Goal: Task Accomplishment & Management: Manage account settings

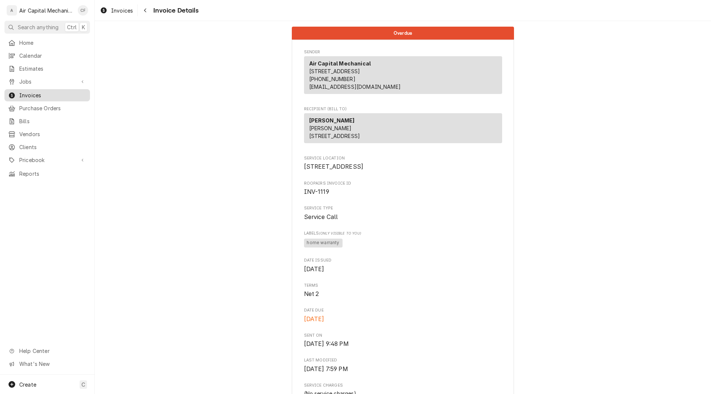
click at [30, 92] on span "Invoices" at bounding box center [52, 95] width 67 height 8
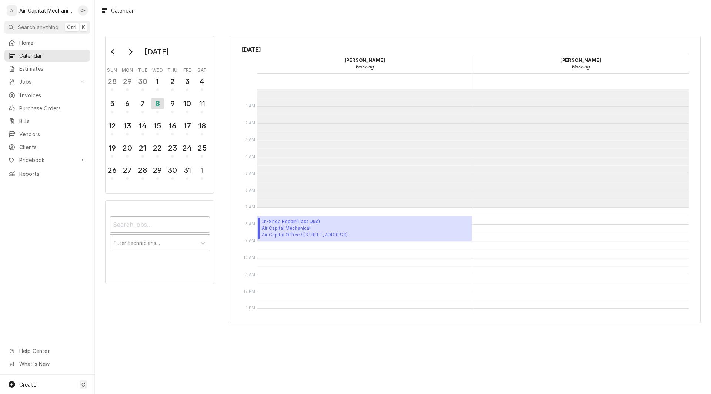
scroll to position [118, 0]
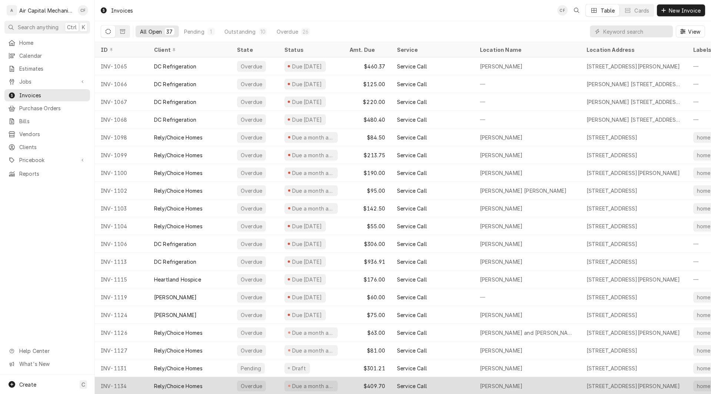
click at [165, 383] on div "Rely/Choice Homes" at bounding box center [178, 387] width 49 height 8
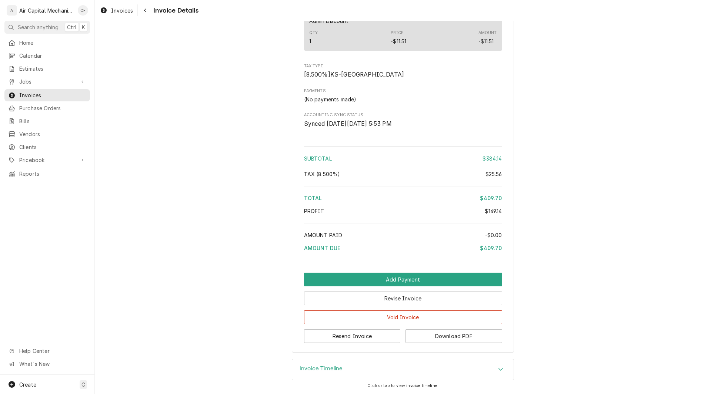
scroll to position [949, 0]
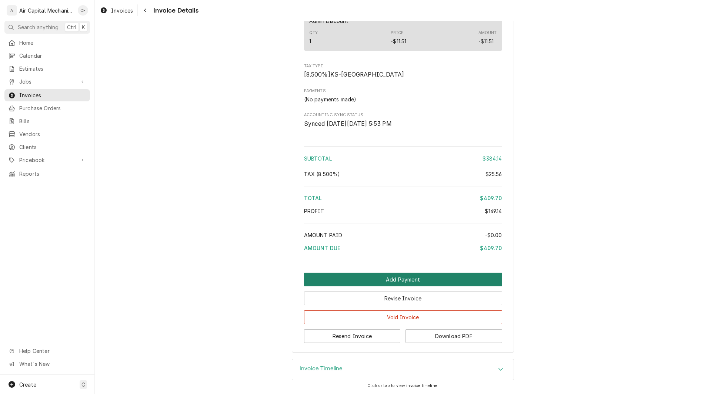
click at [403, 280] on button "Add Payment" at bounding box center [403, 280] width 198 height 14
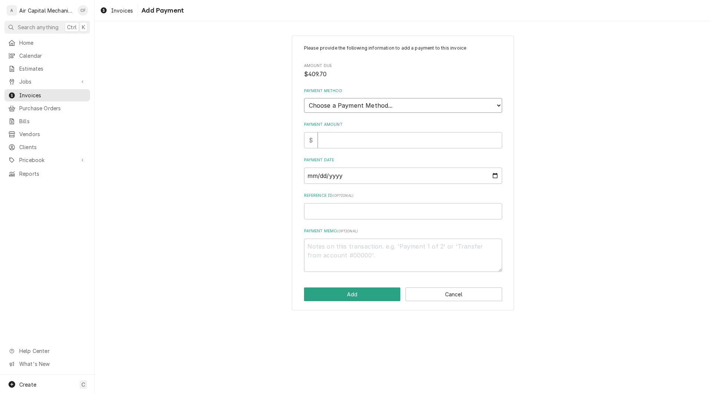
click at [376, 102] on select "Choose a Payment Method... Cash Check Credit/Debit Card ACH/eCheck Other" at bounding box center [403, 105] width 198 height 15
select select "2"
click at [304, 98] on select "Choose a Payment Method... Cash Check Credit/Debit Card ACH/eCheck Other" at bounding box center [403, 105] width 198 height 15
click at [328, 139] on input "Payment Amount" at bounding box center [410, 140] width 184 height 16
type textarea "x"
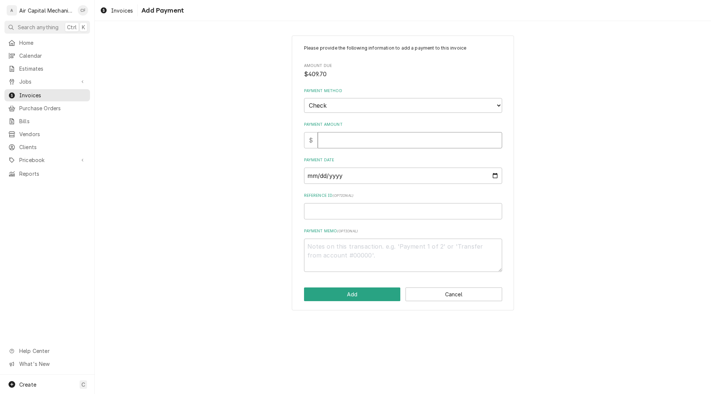
type input "3"
type textarea "x"
type input "32"
type textarea "x"
type input "324"
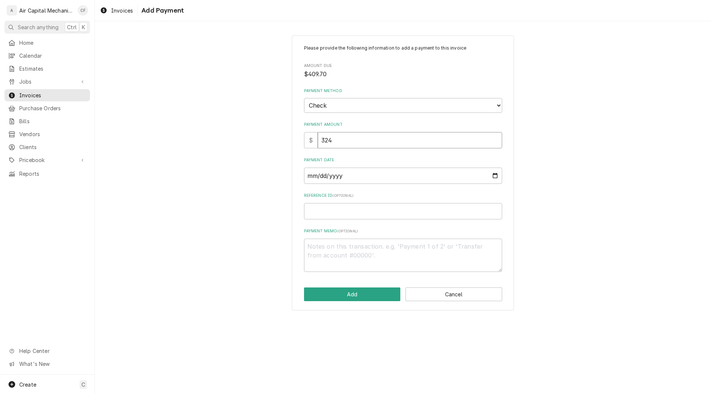
type textarea "x"
type input "324.7"
type textarea "x"
type input "324.70"
click at [311, 180] on input "Payment Date" at bounding box center [403, 176] width 198 height 16
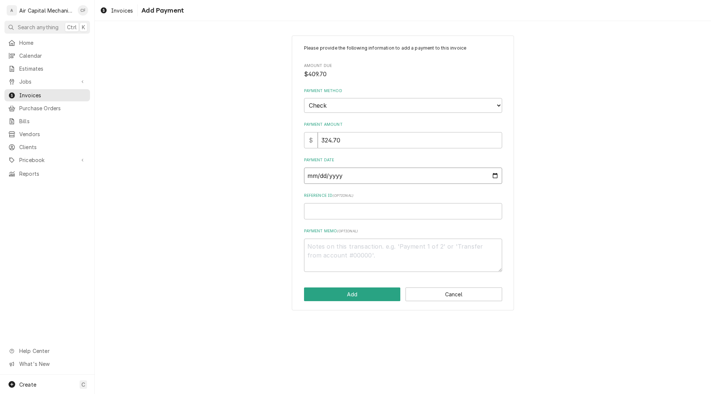
type input "0002-09-30"
type textarea "x"
type input "0020-09-30"
type textarea "x"
type input "0202-09-30"
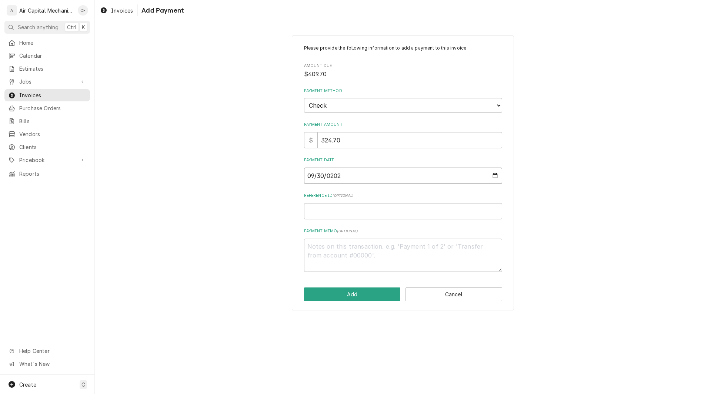
type textarea "x"
type input "2025-09-30"
click at [320, 206] on input "Reference ID ( optional )" at bounding box center [403, 211] width 198 height 16
type textarea "x"
type input "2"
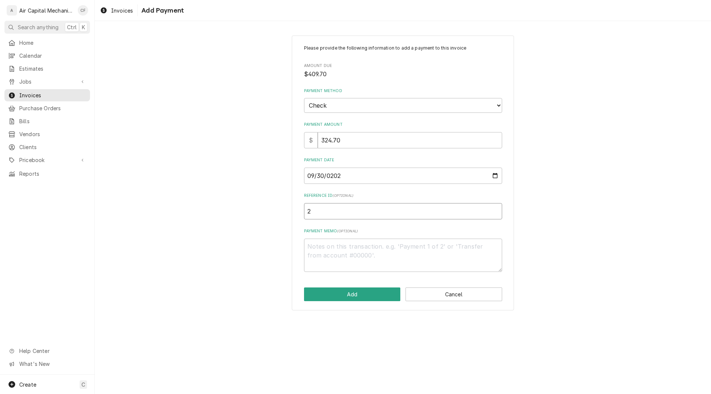
type textarea "x"
type input "26"
type textarea "x"
type input "264"
type textarea "x"
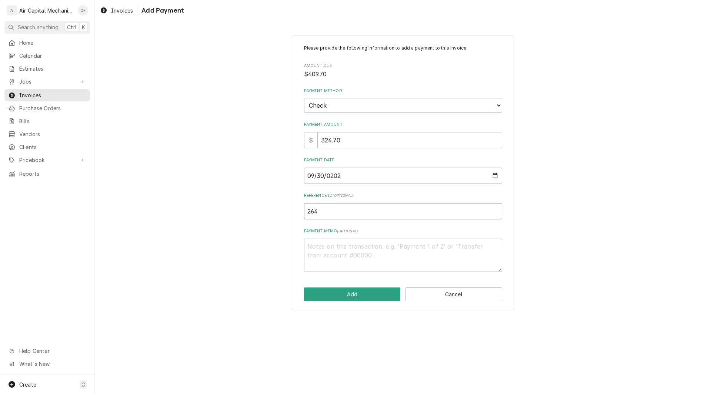
type input "2642"
type textarea "x"
type input "26424"
type textarea "x"
type input "264247"
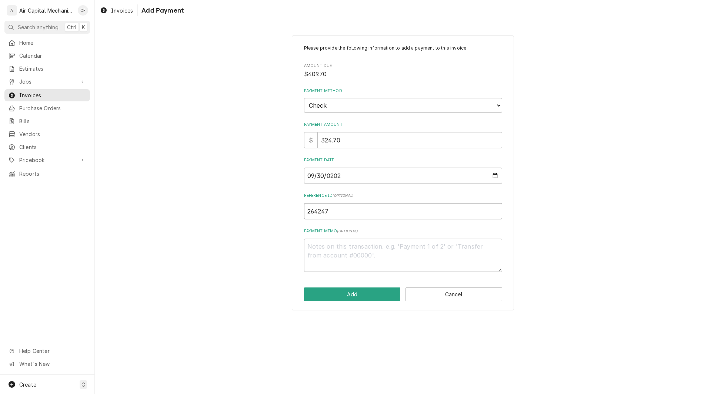
type textarea "x"
type input "2642474"
click at [330, 295] on button "Add" at bounding box center [352, 295] width 97 height 14
type textarea "x"
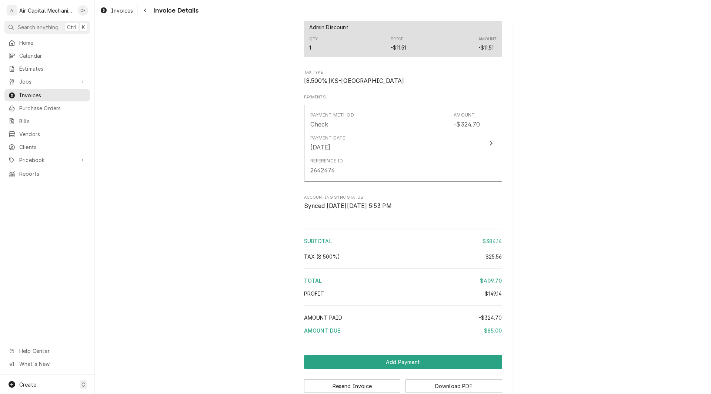
scroll to position [933, 0]
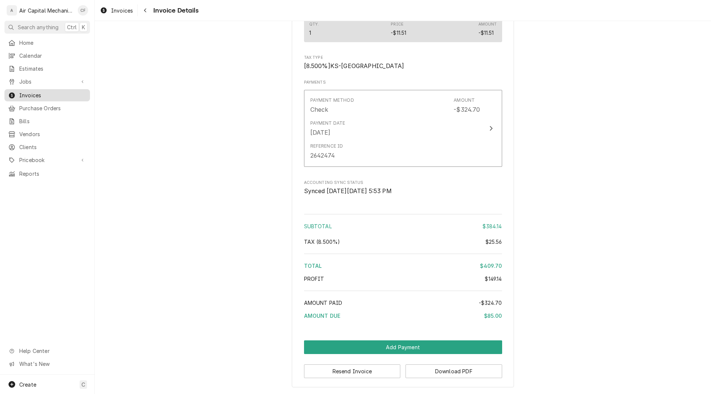
click at [26, 94] on span "Invoices" at bounding box center [52, 95] width 67 height 8
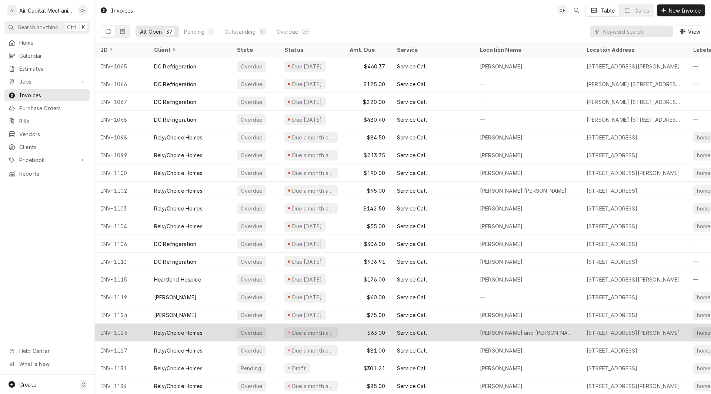
click at [168, 332] on div "Rely/Choice Homes" at bounding box center [178, 333] width 49 height 8
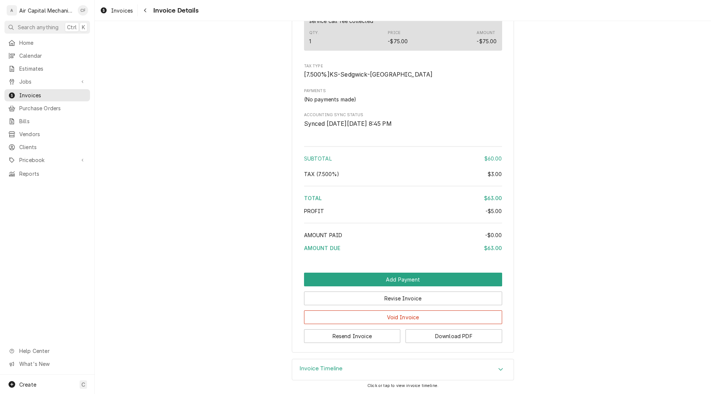
scroll to position [769, 0]
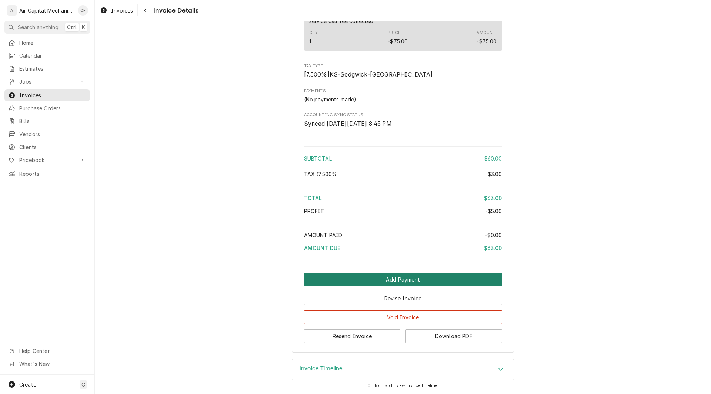
click at [408, 280] on button "Add Payment" at bounding box center [403, 280] width 198 height 14
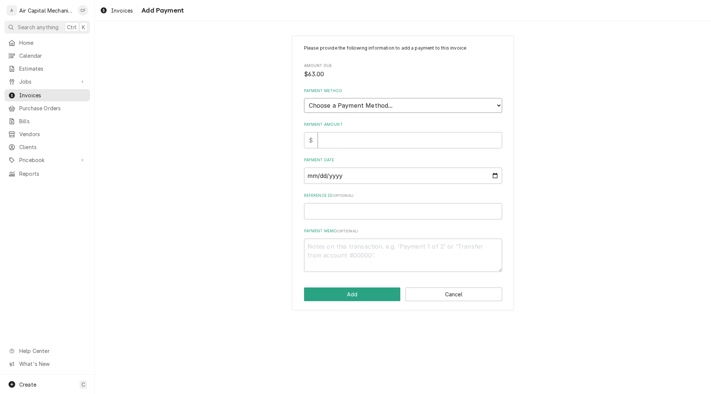
click at [394, 103] on select "Choose a Payment Method... Cash Check Credit/Debit Card ACH/eCheck Other" at bounding box center [403, 105] width 198 height 15
select select "2"
click at [304, 98] on select "Choose a Payment Method... Cash Check Credit/Debit Card ACH/eCheck Other" at bounding box center [403, 105] width 198 height 15
click at [361, 141] on input "Payment Amount" at bounding box center [410, 140] width 184 height 16
type textarea "x"
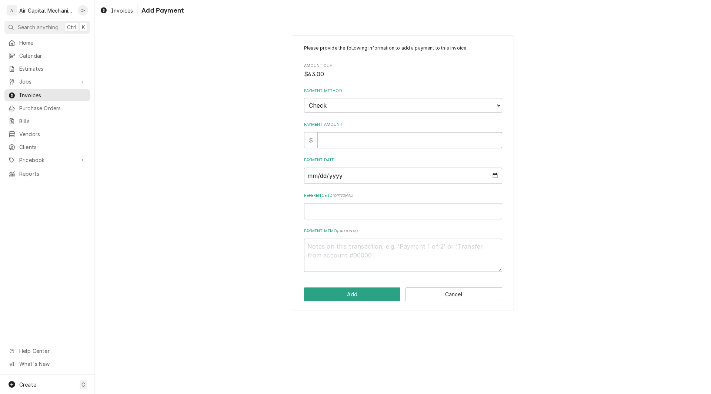
type input "5"
type textarea "x"
type input "5.0"
type textarea "x"
type input "5.00"
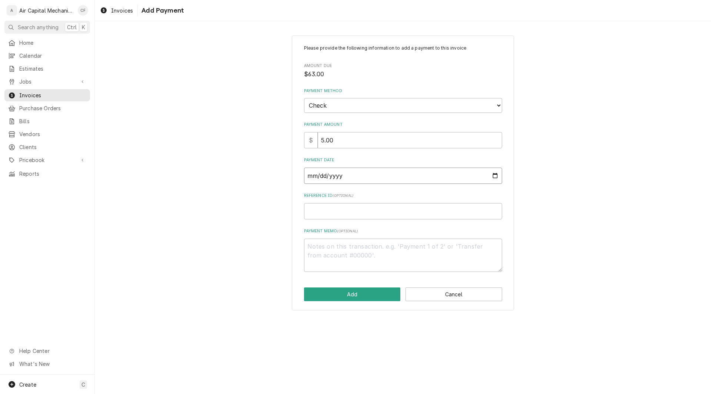
click at [311, 177] on input "Payment Date" at bounding box center [403, 176] width 198 height 16
type input "0002-09-30"
type textarea "x"
type input "0020-09-30"
type textarea "x"
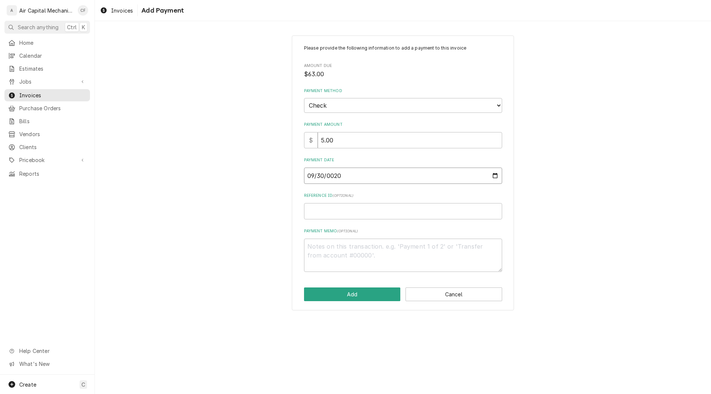
type input "0202-09-30"
type textarea "x"
type input "[DATE]"
click at [311, 211] on input "Reference ID ( optional )" at bounding box center [403, 211] width 198 height 16
type textarea "x"
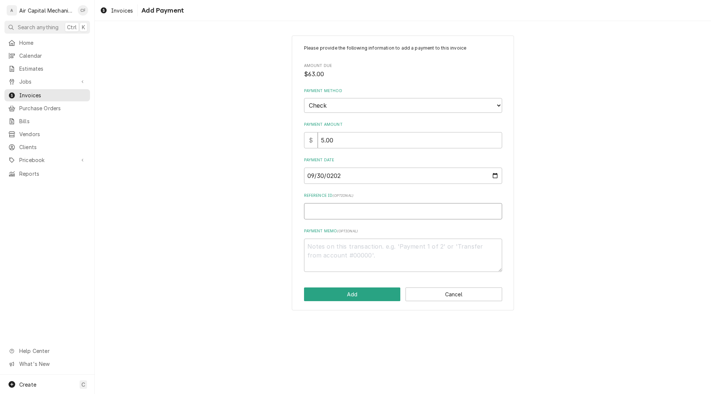
type input "2"
type textarea "x"
type input "26"
type textarea "x"
type input "264"
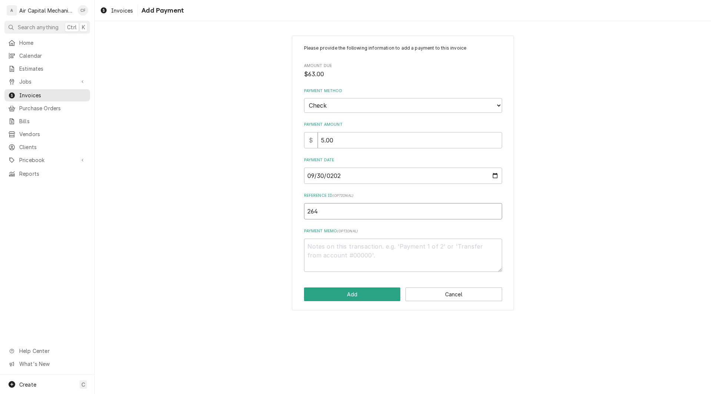
type textarea "x"
type input "2642"
type textarea "x"
type input "26424"
type textarea "x"
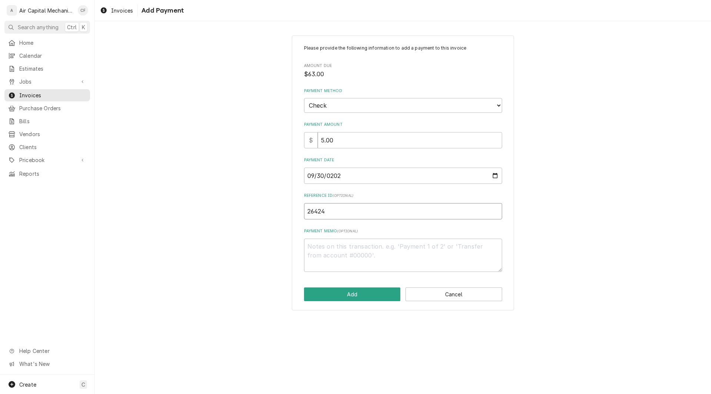
type input "264247"
type textarea "x"
type input "2642474"
click at [339, 256] on textarea "Payment Memo ( optional )" at bounding box center [403, 255] width 198 height 33
type textarea "x"
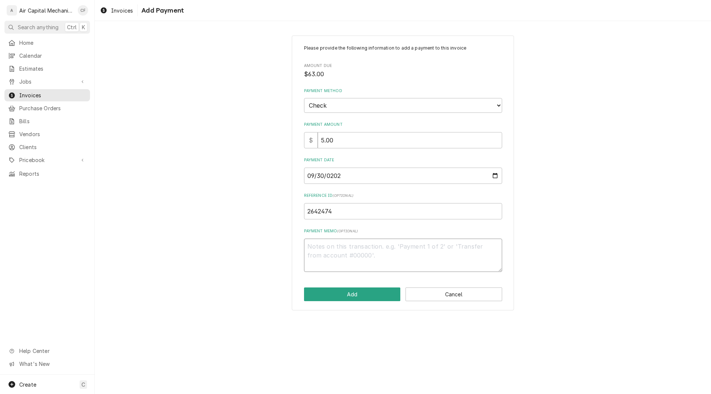
type textarea "P"
type textarea "x"
type textarea "PAY"
type textarea "x"
type textarea "PAYM"
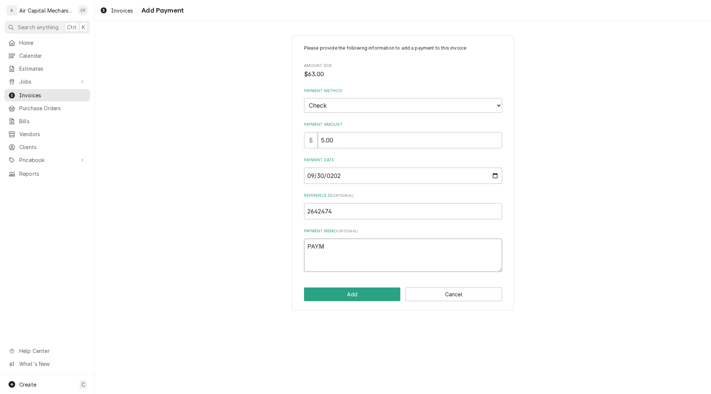
type textarea "x"
type textarea "PAYMEN"
type textarea "x"
type textarea "PAYMENT"
type textarea "x"
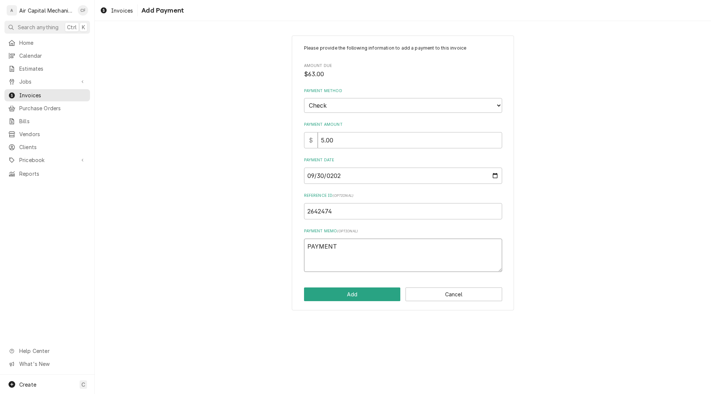
type textarea "PAYMENT"
type textarea "x"
type textarea "PAYMENT O"
type textarea "x"
type textarea "PAYMENT OF"
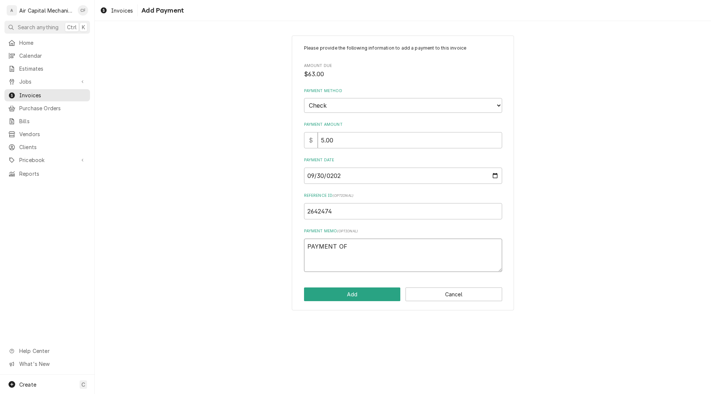
type textarea "x"
type textarea "PAYMENT OF"
type textarea "x"
type textarea "PAYMENT OF F"
type textarea "x"
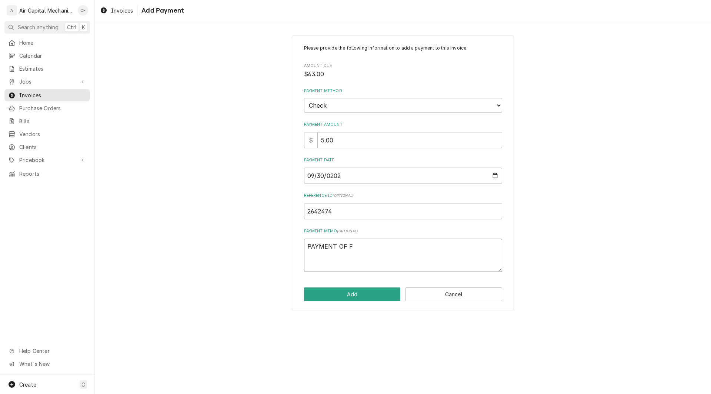
type textarea "PAYMENT OF FF"
type textarea "x"
type textarea "PAYMENT OF F"
type textarea "x"
type textarea "PAYMENT OF F$"
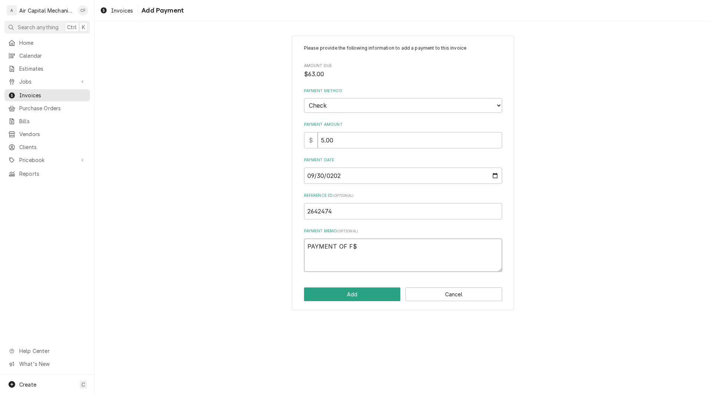
type textarea "x"
type textarea "PAYMENT OF F$5"
type textarea "x"
type textarea "PAYMENT OF F$5."
type textarea "x"
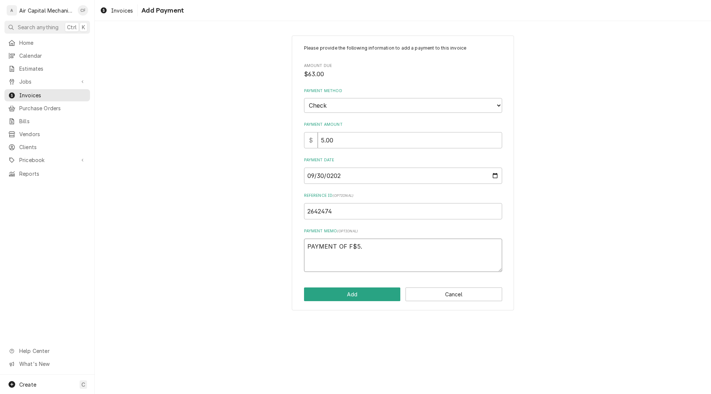
type textarea "PAYMENT OF F$5.0"
type textarea "x"
type textarea "PAYMENT OF F$5.00"
type textarea "x"
type textarea "PAYMENT OF F$5.00"
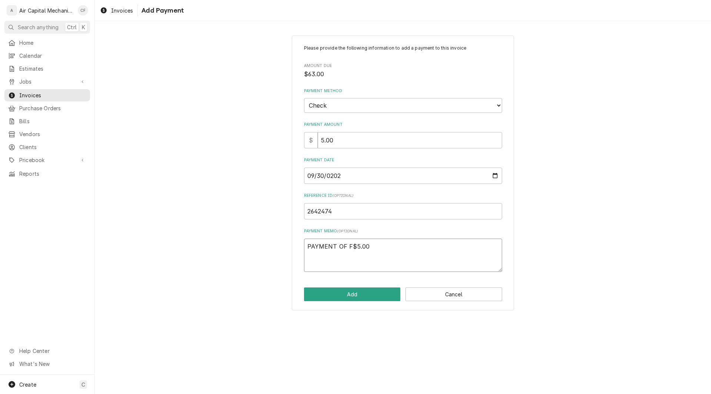
type textarea "x"
type textarea "PAYMENT OF F$5.00 D"
type textarea "x"
type textarea "PAYMENT OF F$5.00 DU"
type textarea "x"
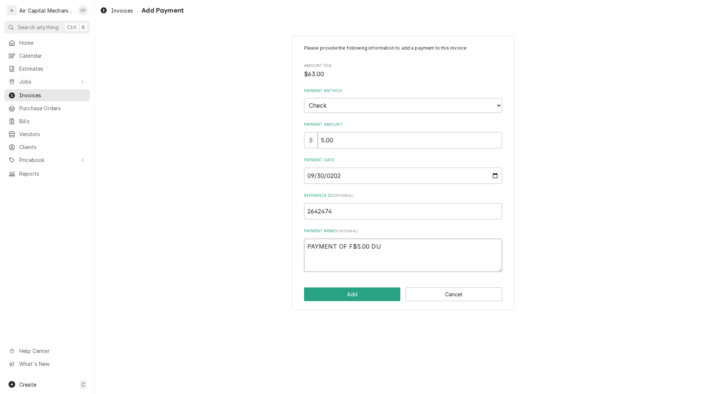
type textarea "PAYMENT OF F$5.00 DUE"
type textarea "x"
type textarea "PAYMENT OF F$5.00 DUE"
type textarea "x"
type textarea "PAYMENT OF F$5.00 DUE T"
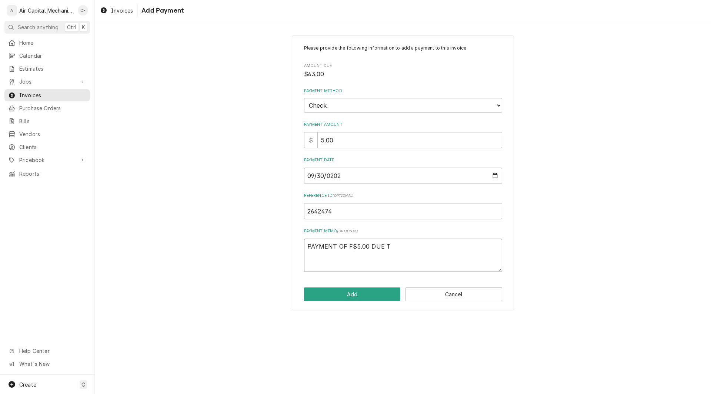
type textarea "x"
type textarea "PAYMENT OF F$5.00 DUE TO"
type textarea "x"
type textarea "PAYMENT OF F$5.00 DUE TO"
type textarea "x"
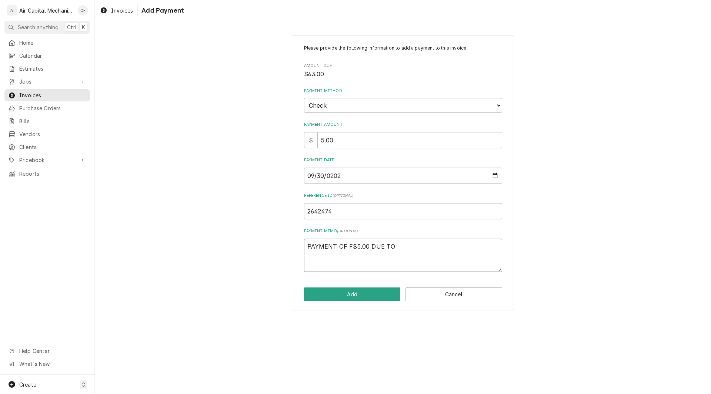
type textarea "PAYMENT OFF$5.00 DUE TO"
type textarea "x"
type textarea "PAYMENT OF F$5.00 DUE TO"
type textarea "x"
type textarea "PAYMENT OFF$5.00 DUE TO"
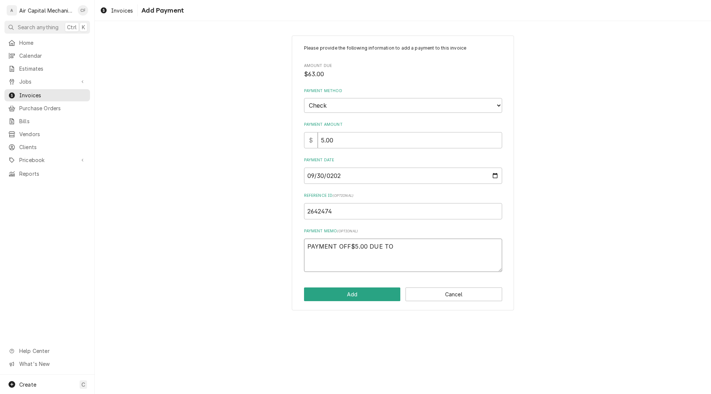
type textarea "x"
type textarea "PAYMENT OF$5.00 DUE TO"
type textarea "x"
type textarea "PAYMENT O F$5.00 DUE TO"
type textarea "x"
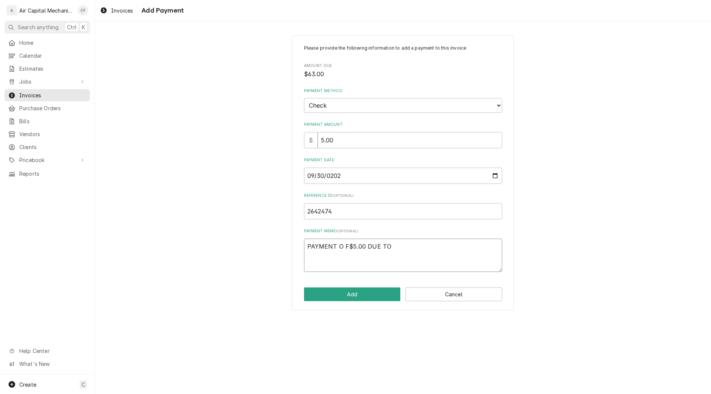
type textarea "PAYMENT OF$5.00 DUE TO"
type textarea "x"
type textarea "PAYMENT OF $5.00 DUE TO"
type textarea "x"
type textarea "PAYMENT OF $5.00 DUE TO C"
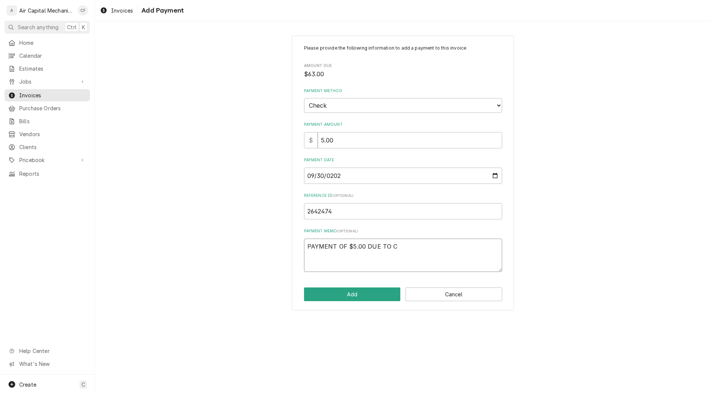
type textarea "x"
type textarea "PAYMENT OF $5.00 DUE TO CR"
type textarea "x"
type textarea "PAYMENT OF $5.00 DUE TO CRE"
type textarea "x"
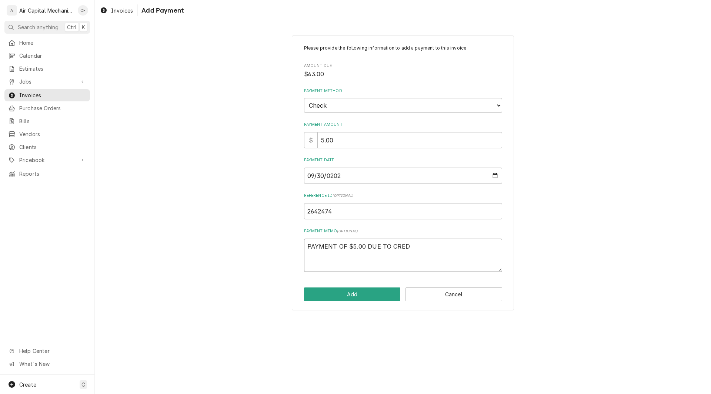
type textarea "PAYMENT OF $5.00 DUE TO CREDI"
type textarea "x"
type textarea "PAYMENT OF $5.00 DUE TO CREDIT"
type textarea "x"
type textarea "PAYMENT OF $5.00 DUE TO CREDIT"
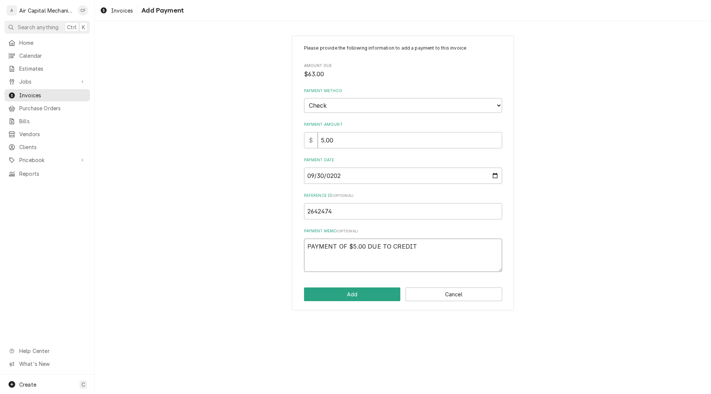
type textarea "x"
type textarea "PAYMENT OF $5.00 DUE TO CREDIT F"
type textarea "x"
type textarea "PAYMENT OF $5.00 DUE TO CREDIT FOR"
type textarea "x"
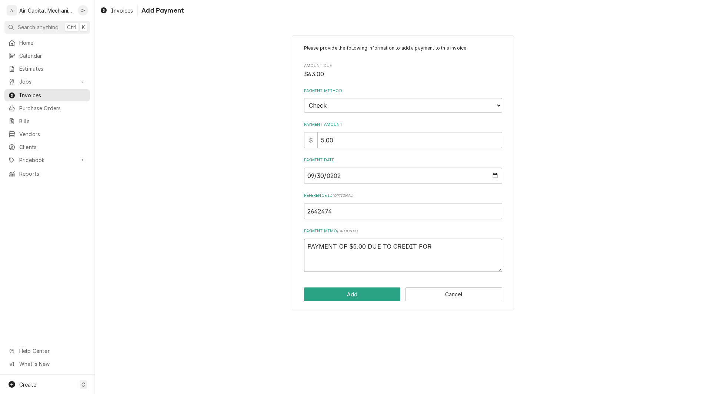
type textarea "PAYMENT OF $5.00 DUE TO CREDIT FOR"
type textarea "x"
type textarea "PAYMENT OF $5.00 DUE TO CREDIT FOR A"
type textarea "x"
type textarea "PAYMENT OF $5.00 DUE TO CREDIT FOR AN"
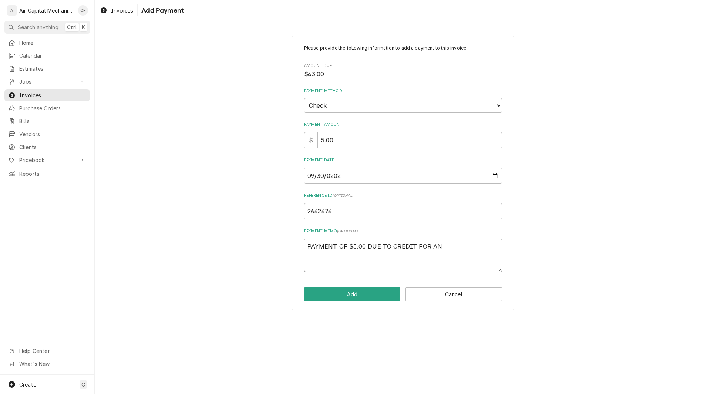
type textarea "x"
type textarea "PAYMENT OF $5.00 DUE TO CREDIT FOR ANO"
type textarea "x"
type textarea "PAYMENT OF $5.00 DUE TO CREDIT FOR ANOT"
type textarea "x"
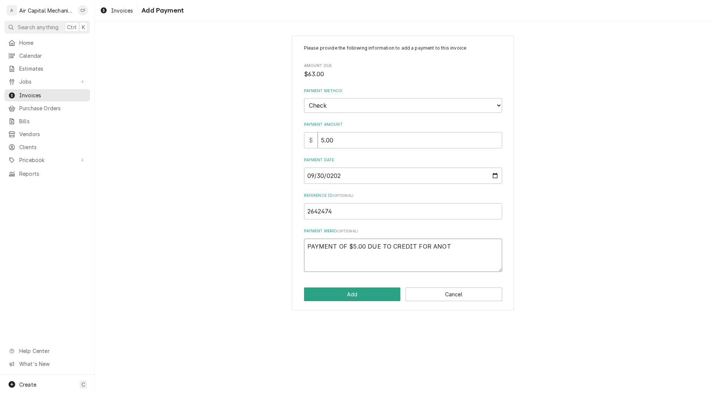
type textarea "PAYMENT OF $5.00 DUE TO CREDIT FOR ANOTH"
type textarea "x"
type textarea "PAYMENT OF $5.00 DUE TO CREDIT FOR ANOTHE"
type textarea "x"
type textarea "PAYMENT OF $5.00 DUE TO CREDIT FOR ANOTHER"
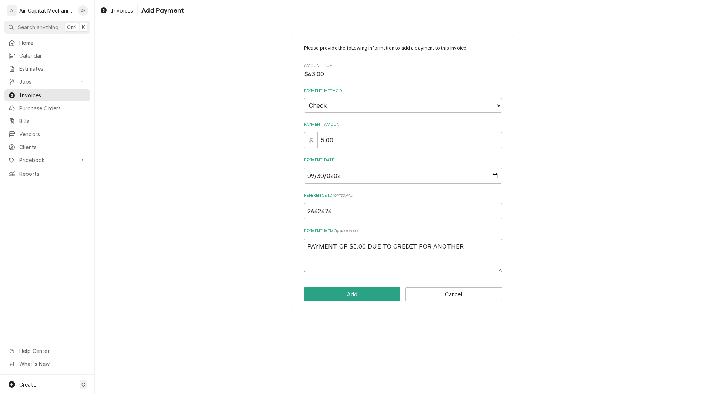
type textarea "x"
type textarea "PAYMENT OF $5.00 DUE TO CREDIT FOR ANOTHER"
type textarea "x"
type textarea "PAYMENT OF $5.00 DUE TO CREDIT FOR ANOTHER C"
type textarea "x"
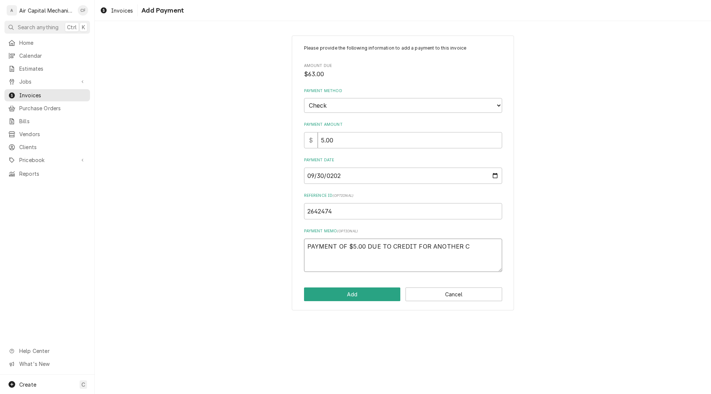
type textarea "PAYMENT OF $5.00 DUE TO CREDIT FOR ANOTHER CL"
type textarea "x"
type textarea "PAYMENT OF $5.00 DUE TO CREDIT FOR ANOTHER CLA"
type textarea "x"
type textarea "PAYMENT OF $5.00 DUE TO CREDIT FOR ANOTHER CLAI"
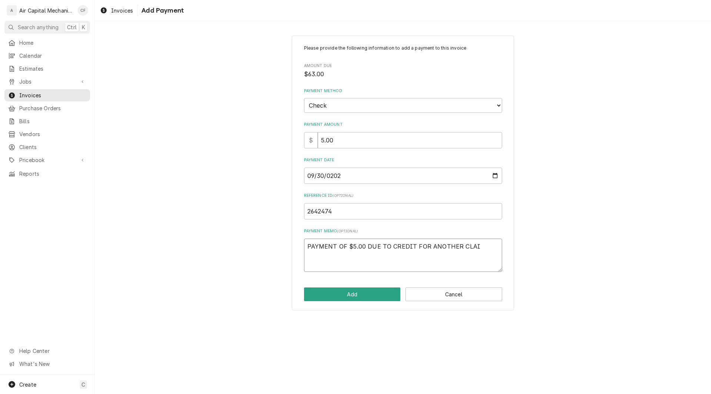
type textarea "x"
type textarea "PAYMENT OF $5.00 DUE TO CREDIT FOR ANOTHER CLA"
type textarea "x"
type textarea "PAYMENT OF $5.00 DUE TO CREDIT FOR ANOTHER CL"
type textarea "x"
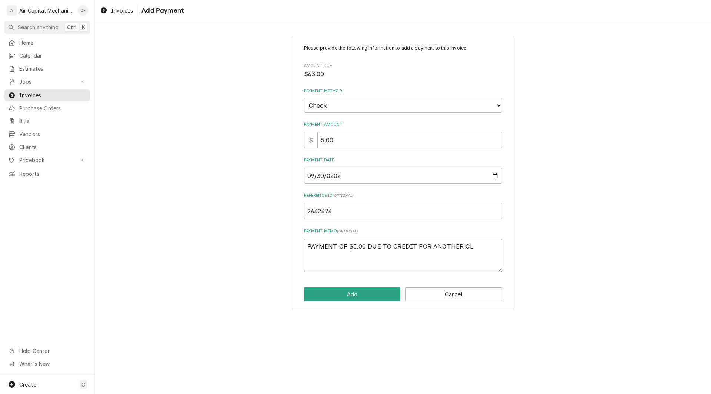
type textarea "PAYMENT OF $5.00 DUE TO CREDIT FOR ANOTHER C"
type textarea "x"
type textarea "PAYMENT OF $5.00 DUE TO CREDIT FOR ANOTHER"
type textarea "x"
type textarea "PAYMENT OF $5.00 DUE TO CREDIT FOR ANOTHER"
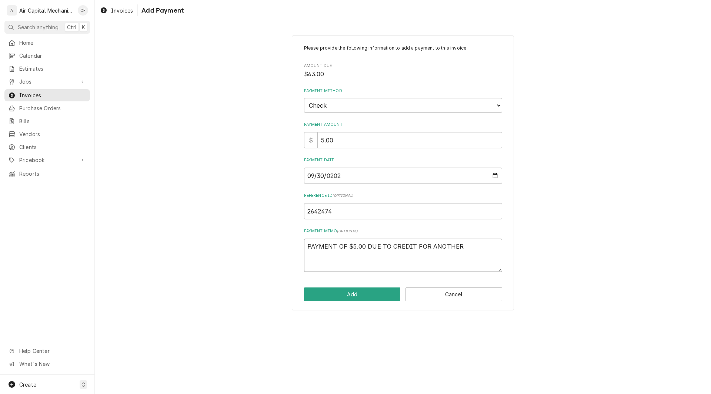
type textarea "x"
type textarea "PAYMENT OF $5.00 DUE TO CREDIT FOR ANOTHE"
type textarea "x"
type textarea "PAYMENT OF $5.00 DUE TO CREDIT FOR ANOTH"
type textarea "x"
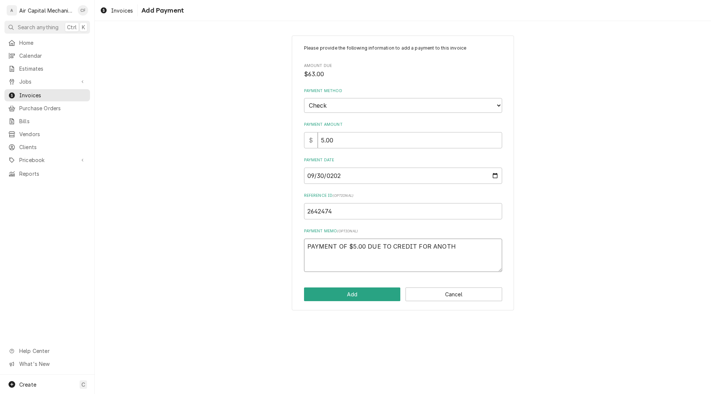
type textarea "PAYMENT OF $5.00 DUE TO CREDIT FOR ANOT"
type textarea "x"
type textarea "PAYMENT OF $5.00 DUE TO CREDIT FOR ANO"
type textarea "x"
type textarea "PAYMENT OF $5.00 DUE TO CREDIT FOR AN"
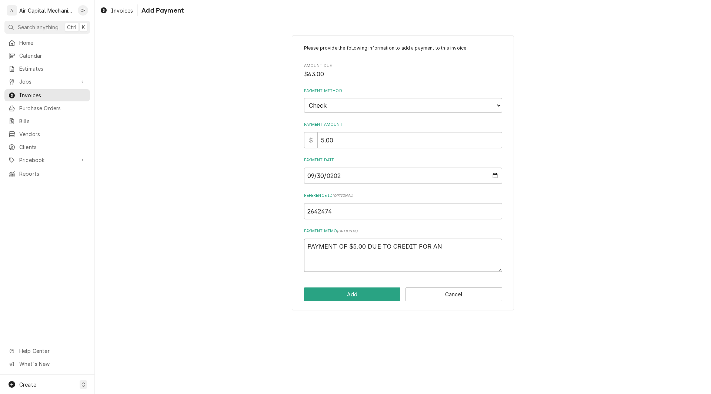
type textarea "x"
type textarea "PAYMENT OF $5.00 DUE TO CREDIT FOR A"
type textarea "x"
type textarea "PAYMENT OF $5.00 DUE TO CREDIT FOR"
type textarea "x"
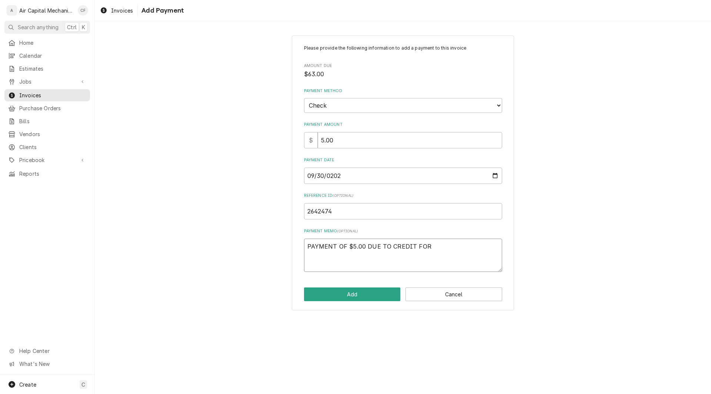
type textarea "PAYMENT OF $5.00 DUE TO CREDIT FOR"
type textarea "x"
type textarea "PAYMENT OF $5.00 DUE TO CREDIT FO"
type textarea "x"
type textarea "PAYMENT OF $5.00 DUE TO CREDIT F"
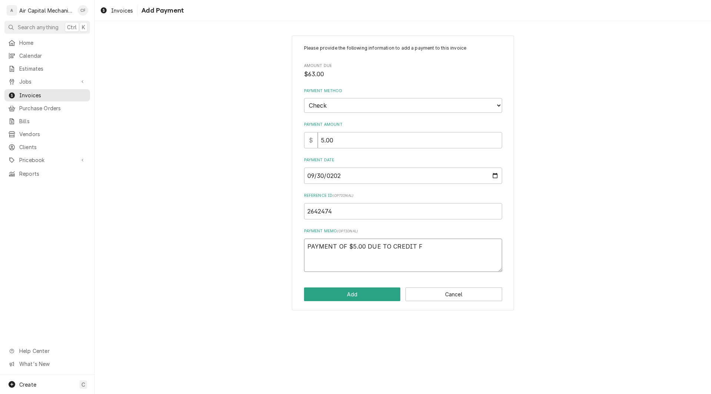
type textarea "x"
type textarea "PAYMENT OF $5.00 DUE TO CREDIT"
type textarea "x"
type textarea "PAYMENT OF $5.00 DUE TO CREDIT F"
type textarea "x"
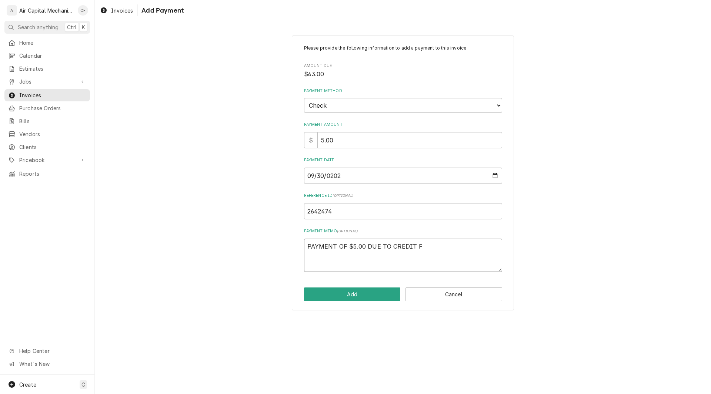
type textarea "PAYMENT OF $5.00 DUE TO CREDIT FO"
type textarea "x"
type textarea "PAYMENT OF $5.00 DUE TO CREDIT FOR"
type textarea "x"
type textarea "PAYMENT OF $5.00 DUE TO CREDIT FOR"
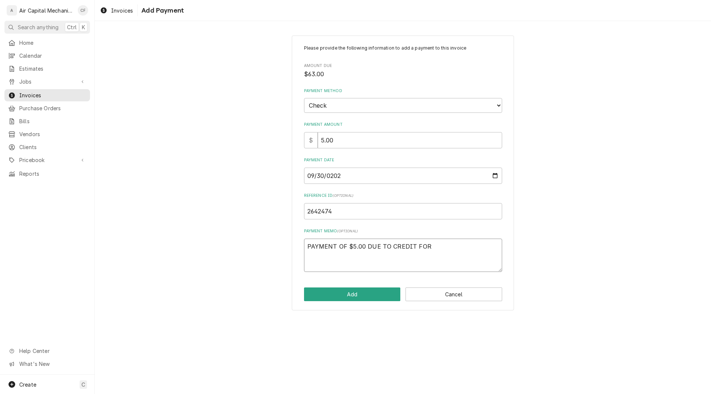
type textarea "x"
type textarea "PAYMENT OF $5.00 DUE TO CREDIT FOR A"
type textarea "x"
type textarea "PAYMENT OF $5.00 DUE TO CREDIT FOR A"
type textarea "x"
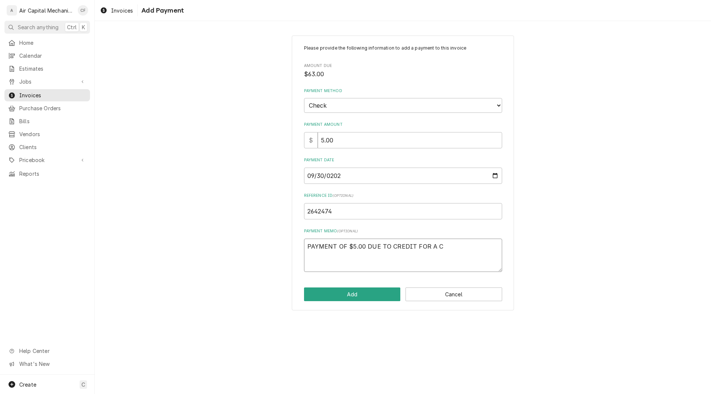
type textarea "PAYMENT OF $5.00 DUE TO CREDIT FOR A CO"
type textarea "x"
type textarea "PAYMENT OF $5.00 DUE TO CREDIT FOR A CON"
type textarea "x"
type textarea "PAYMENT OF $5.00 DUE TO CREDIT FOR A CONC"
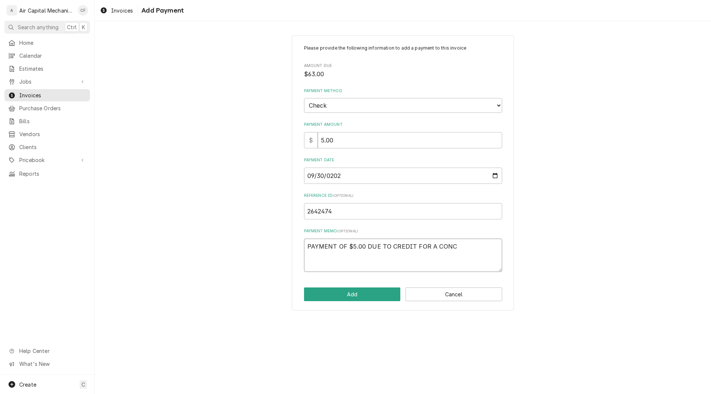
type textarea "x"
type textarea "PAYMENT OF $5.00 DUE TO CREDIT FOR A CONCE"
type textarea "x"
type textarea "PAYMENT OF $5.00 DUE TO CREDIT FOR A CONCEL"
type textarea "x"
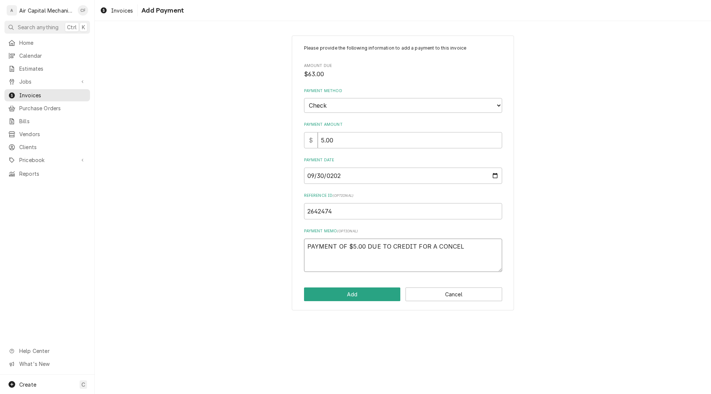
type textarea "PAYMENT OF $5.00 DUE TO CREDIT FOR A CONCELL"
type textarea "x"
type textarea "PAYMENT OF $5.00 DUE TO CREDIT FOR A CONCELLE"
type textarea "x"
type textarea "PAYMENT OF $5.00 DUE TO CREDIT FOR A CONCELLED"
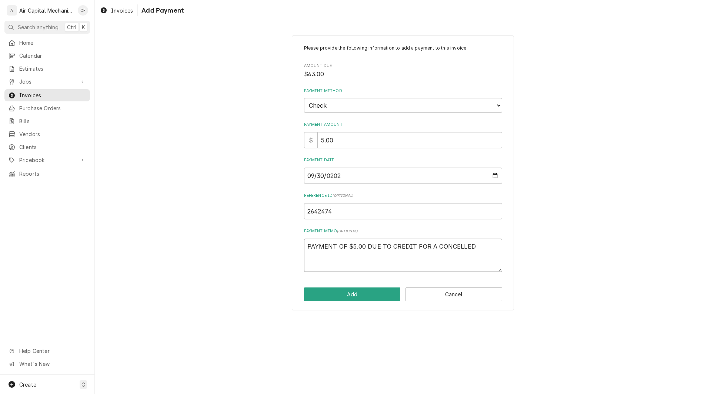
type textarea "x"
type textarea "PAYMENT OF $5.00 DUE TO CREDIT FOR A CONCELLED C"
type textarea "x"
type textarea "PAYMENT OF $5.00 DUE TO CREDIT FOR A CONCELLED CL"
type textarea "x"
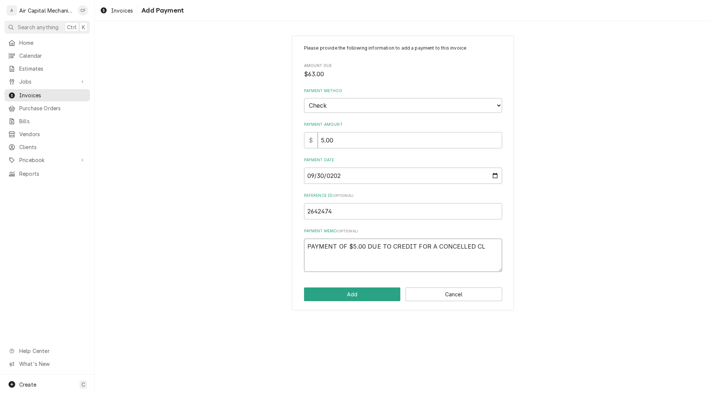
type textarea "PAYMENT OF $5.00 DUE TO CREDIT FOR A CONCELLED CLA"
click at [340, 296] on button "Add" at bounding box center [352, 295] width 97 height 14
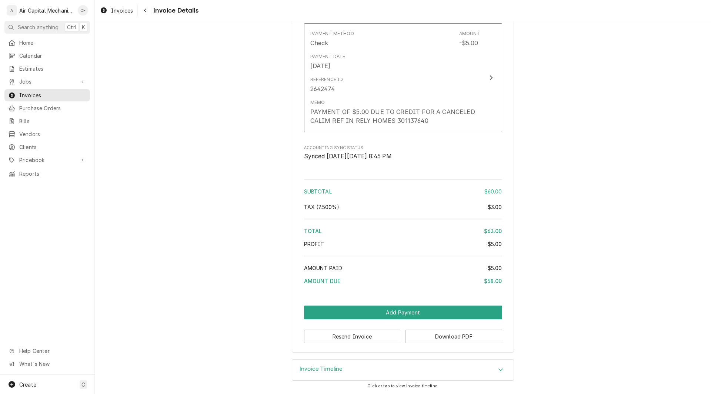
scroll to position [844, 0]
click at [435, 310] on button "Add Payment" at bounding box center [403, 313] width 198 height 14
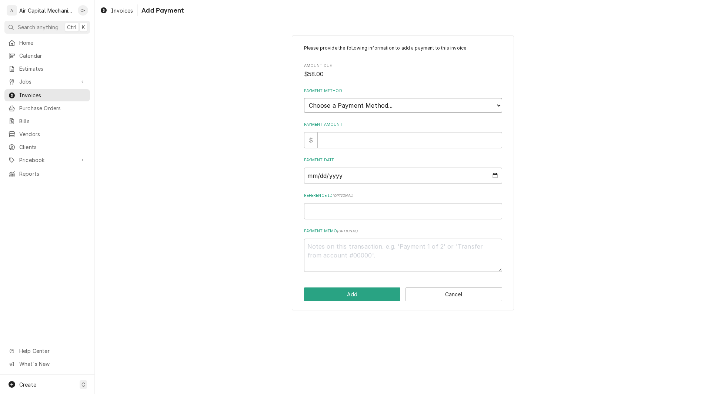
click at [440, 105] on select "Choose a Payment Method... Cash Check Credit/Debit Card ACH/eCheck Other" at bounding box center [403, 105] width 198 height 15
select select "0"
click at [304, 98] on select "Choose a Payment Method... Cash Check Credit/Debit Card ACH/eCheck Other" at bounding box center [403, 105] width 198 height 15
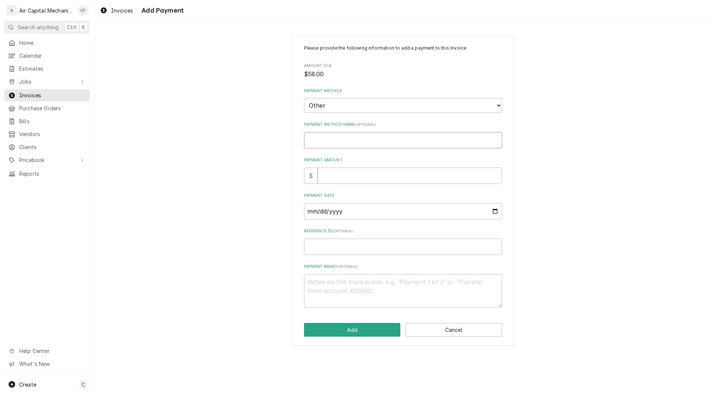
click at [342, 134] on input "Payment Method Name ( optional )" at bounding box center [403, 140] width 198 height 16
type textarea "x"
type input "w"
type textarea "x"
type input "wR"
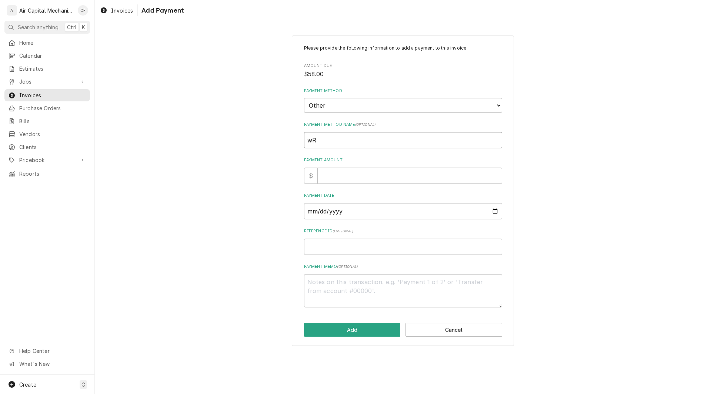
type textarea "x"
type input "wRI"
type textarea "x"
type input "wRIT"
type textarea "x"
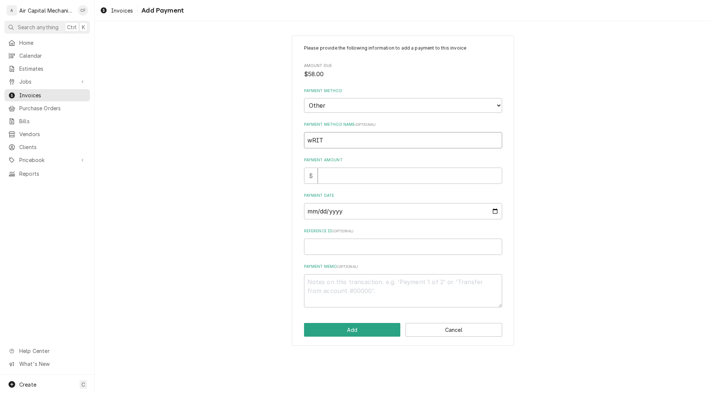
type input "wRITE"
type textarea "x"
type input "wRITE"
type textarea "x"
type input "wRITE O"
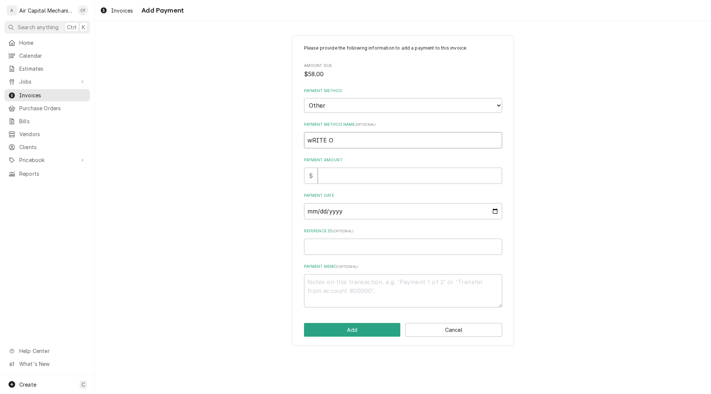
type textarea "x"
type input "wRITE OF"
type textarea "x"
type input "wRITE OFF"
type textarea "x"
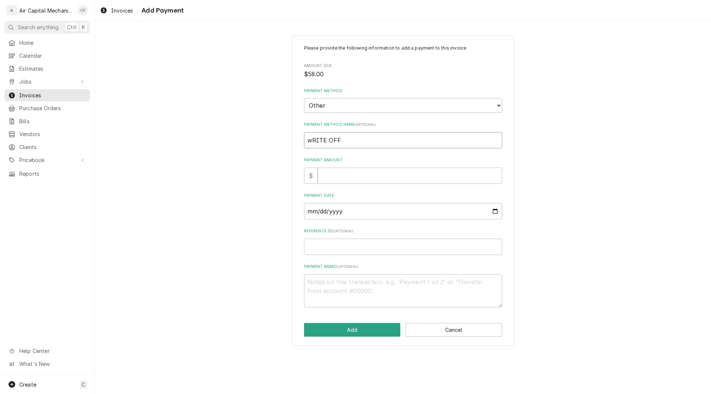
type input "wRITE OF"
type textarea "x"
type input "wRITE"
type textarea "x"
type input "wRITE"
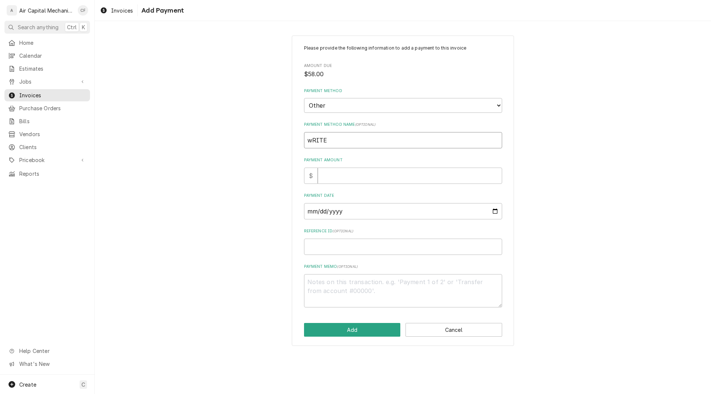
type textarea "x"
type input "wRIT"
type textarea "x"
type input "wRI"
type textarea "x"
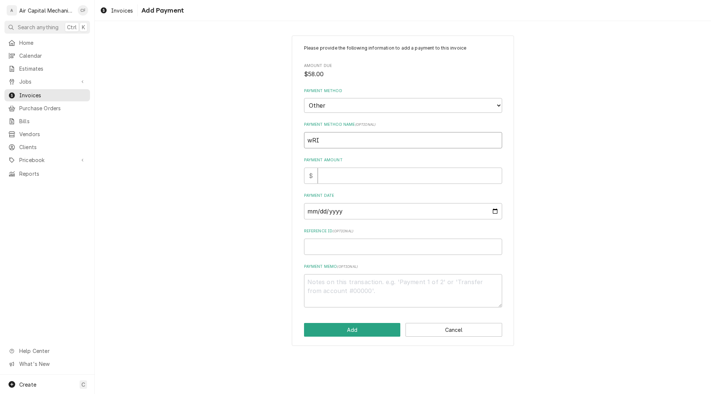
type input "wR"
type textarea "x"
type input "w"
type textarea "x"
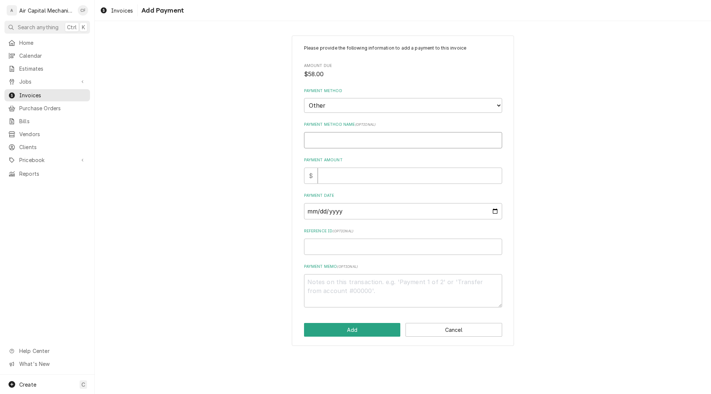
type input "W"
type textarea "x"
type input "Wr"
type textarea "x"
type input "Writ"
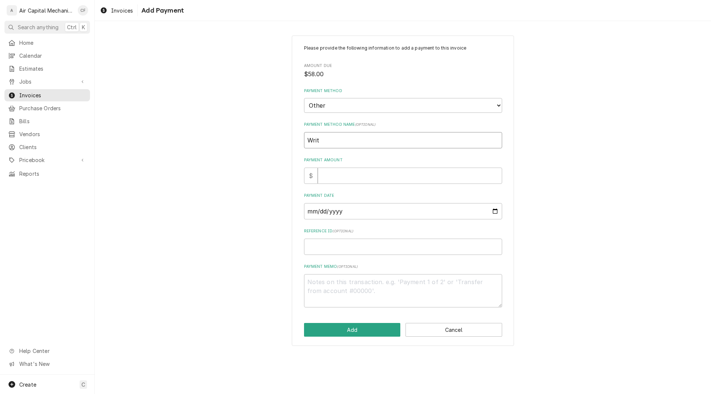
type textarea "x"
type input "Write"
type textarea "x"
type input "Write"
type textarea "x"
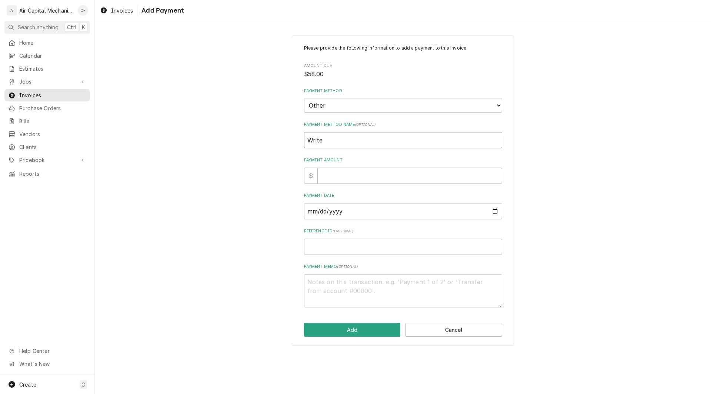
type input "Write o"
type textarea "x"
type input "Write of"
type textarea "x"
type input "Write off"
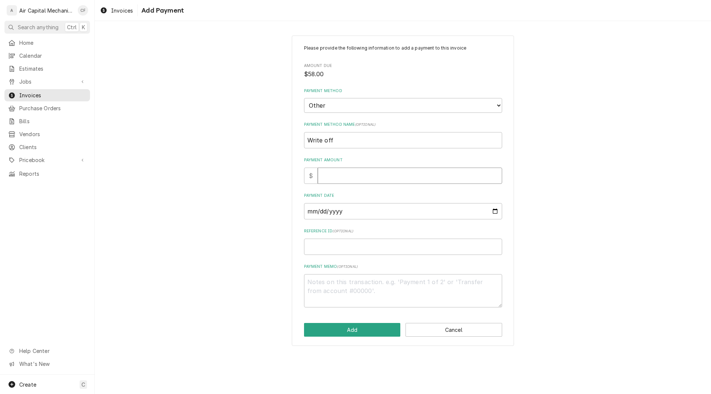
type textarea "x"
type input "5"
type textarea "x"
type input "58"
type textarea "x"
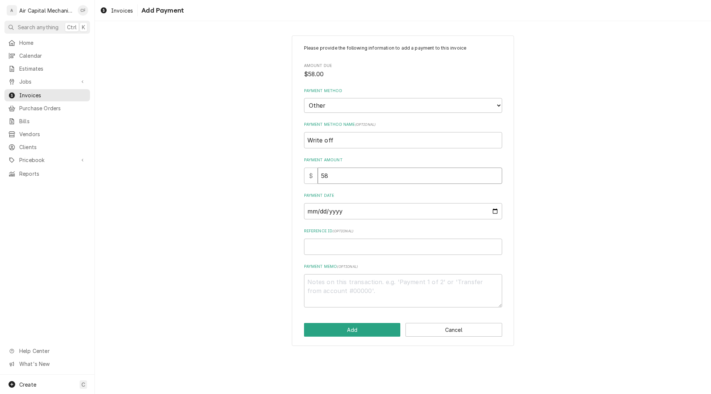
type input "58.0"
type textarea "x"
type input "58.00"
type input "0002-09-30"
type textarea "x"
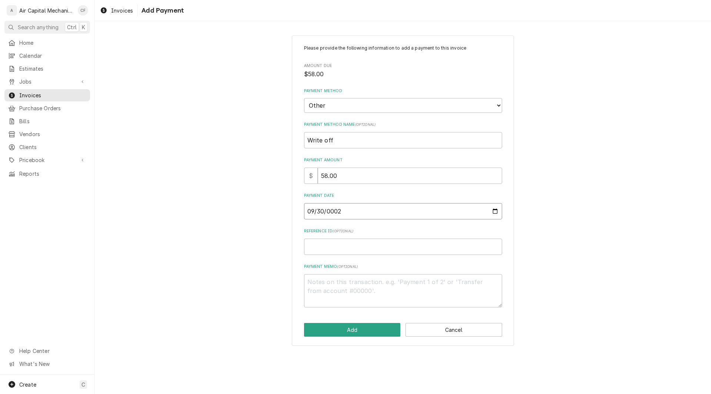
type input "0020-09-30"
type textarea "x"
type input "0202-09-30"
type textarea "x"
type input "[DATE]"
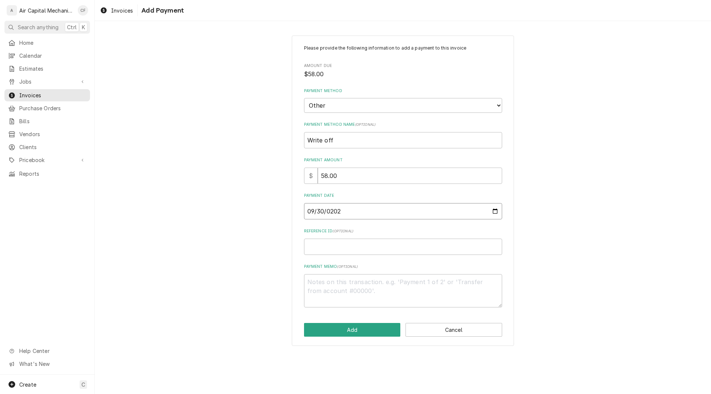
type textarea "x"
type input "~"
type textarea "x"
type input "2"
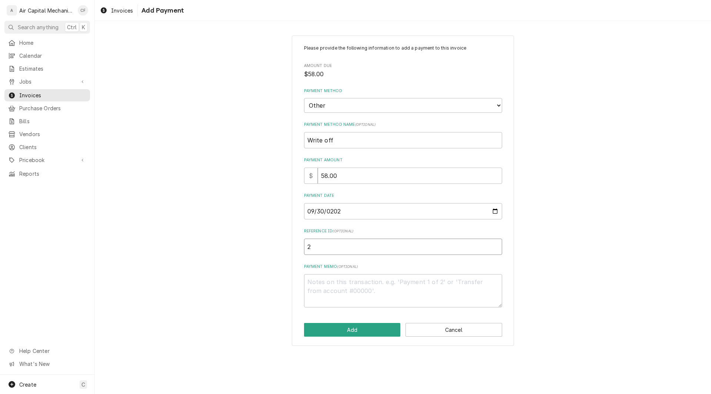
type textarea "x"
type input "26"
type textarea "x"
type input "264"
type textarea "x"
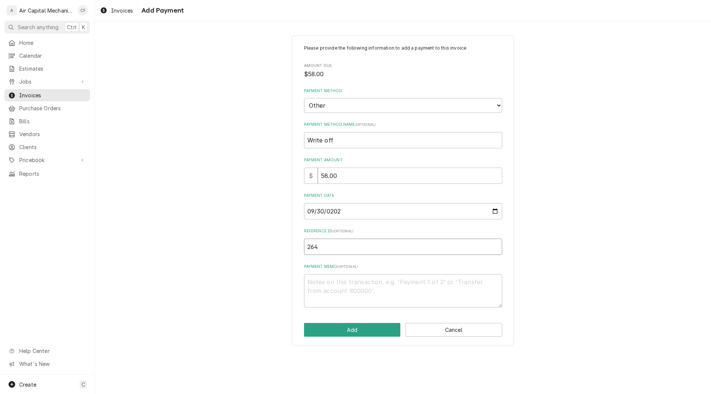
type input "2642"
type textarea "x"
type input "26424"
type textarea "x"
type input "264247"
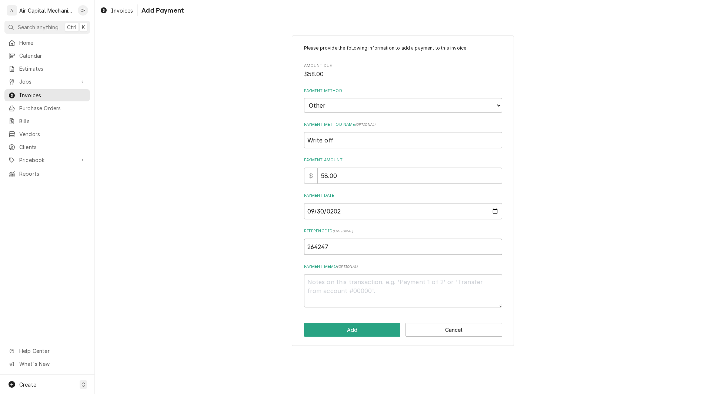
type textarea "x"
type input "2642474"
type textarea "x"
type input "2642474"
type textarea "x"
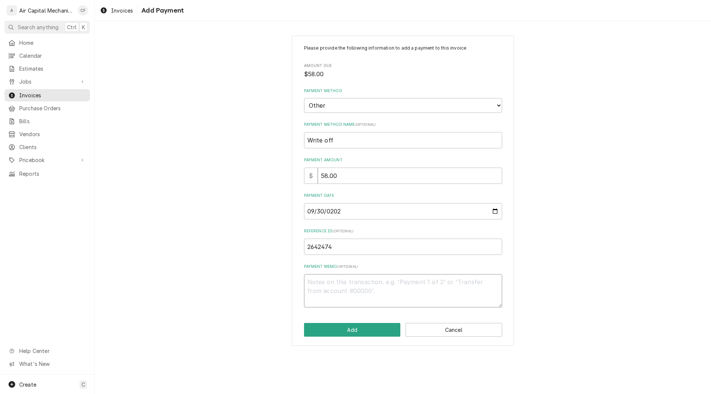
type textarea "c"
type textarea "x"
type textarea "cl"
type textarea "x"
type textarea "cla"
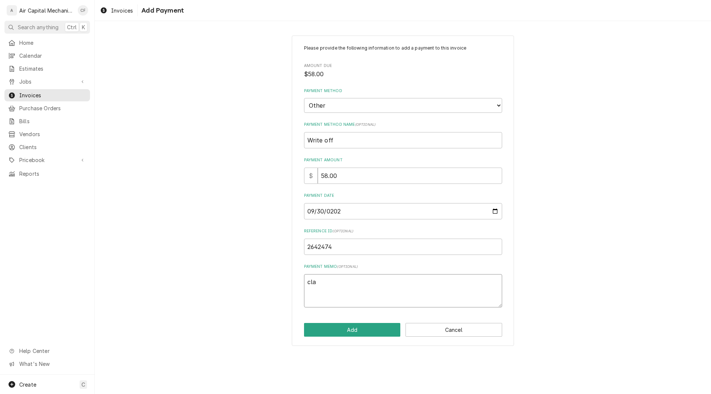
type textarea "x"
type textarea "clai"
type textarea "x"
type textarea "claim"
type textarea "x"
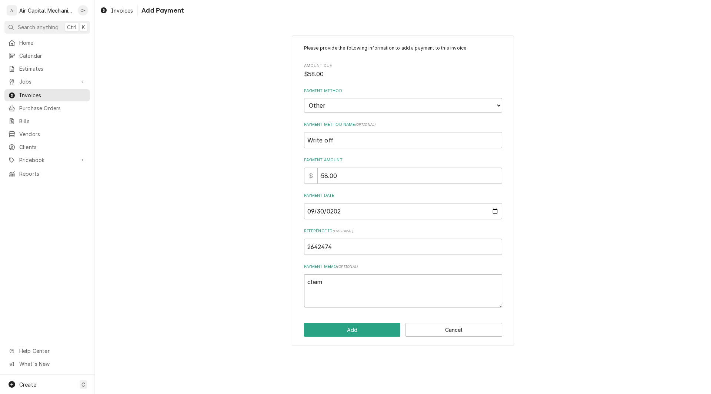
type textarea "claim"
type textarea "x"
type textarea "claim a"
type textarea "x"
type textarea "claim"
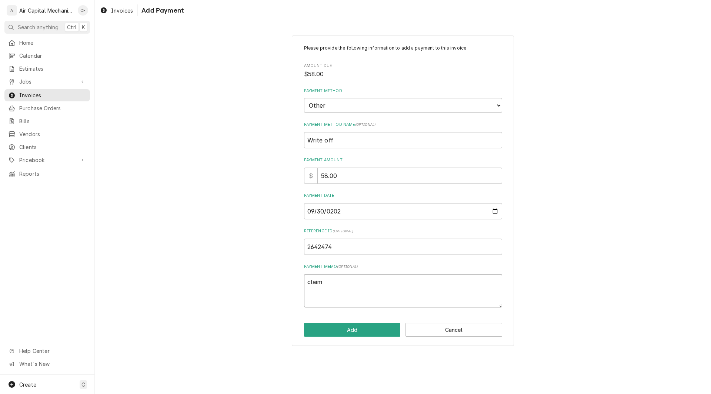
type textarea "x"
type textarea "claim p"
type textarea "x"
type textarea "claim pa"
type textarea "x"
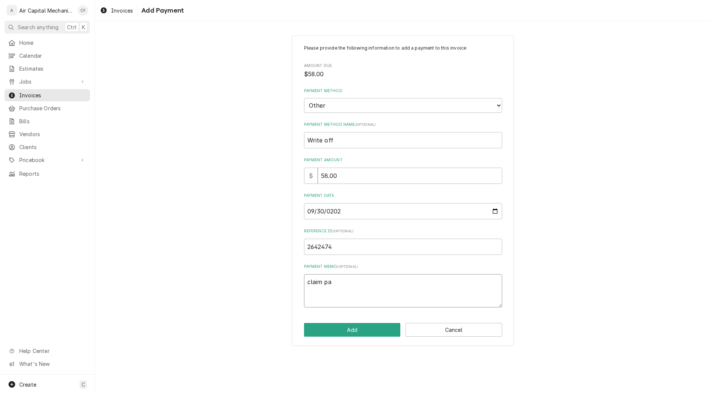
type textarea "claim pay"
type textarea "x"
type textarea "claim payu"
type textarea "x"
type textarea "claim pay"
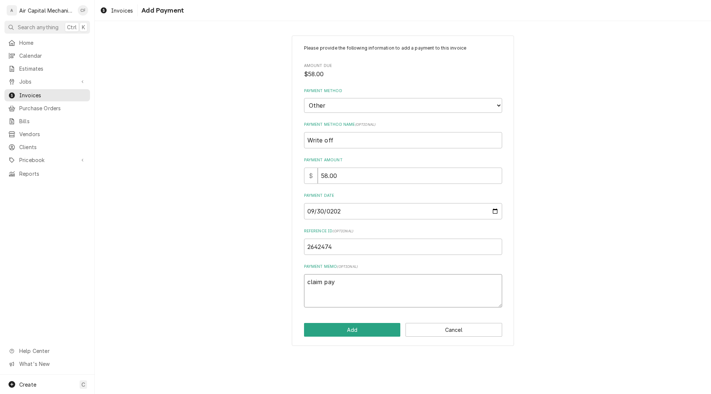
type textarea "x"
type textarea "claim paym"
type textarea "x"
type textarea "claim payme"
type textarea "x"
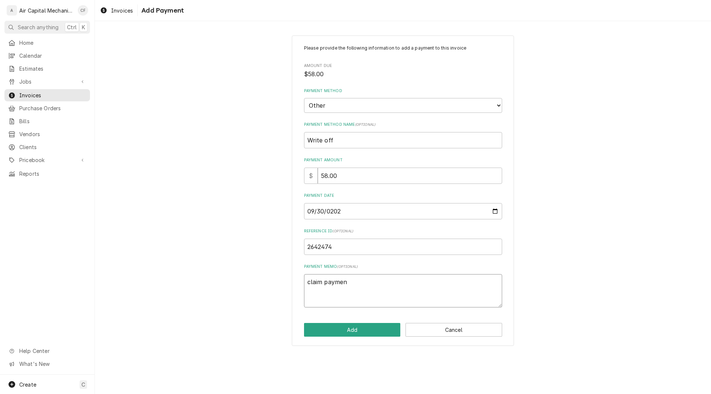
type textarea "claim payment"
type textarea "x"
type textarea "claim payment"
type textarea "x"
type textarea "claim payment a"
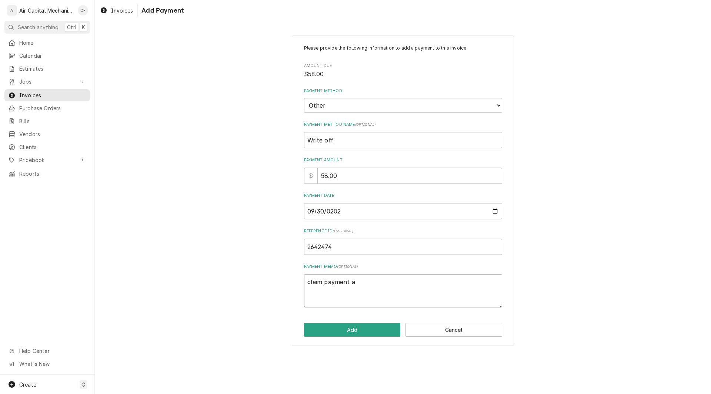
type textarea "x"
type textarea "claim payment ad"
type textarea "x"
type textarea "claim payment adj"
type textarea "x"
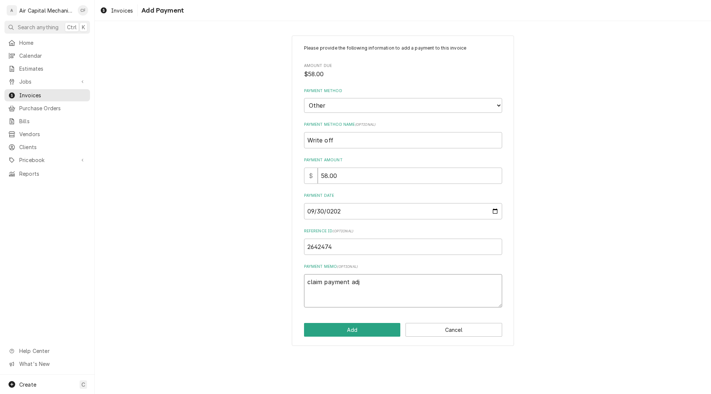
type textarea "claim payment adju"
type textarea "x"
type textarea "claim payment adjus"
type textarea "x"
type textarea "claim payment adjust"
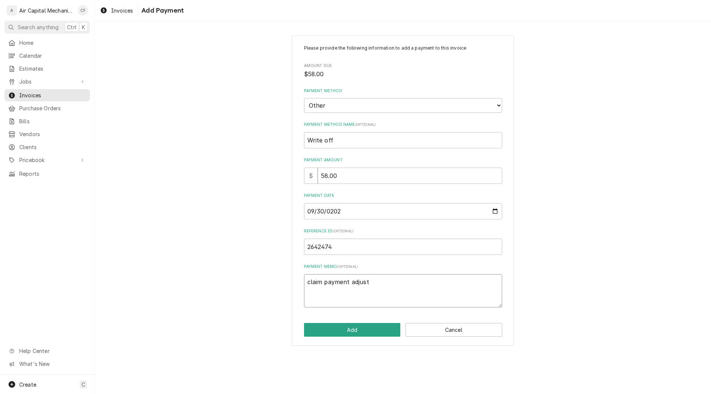
type textarea "x"
type textarea "claim payment adjuste"
type textarea "x"
type textarea "claim payment adjusted"
type textarea "x"
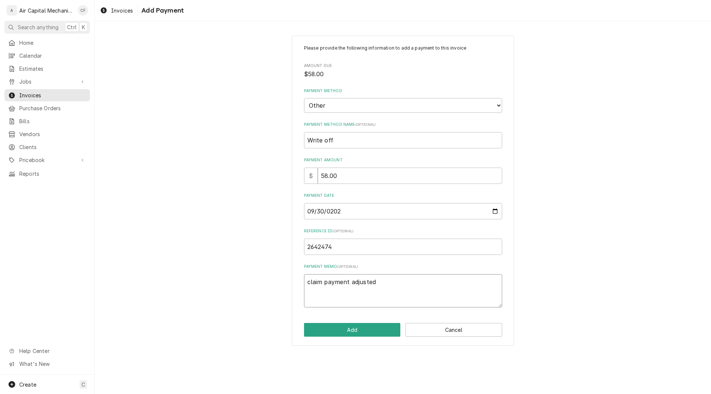
type textarea "claim payment adjusted"
type textarea "x"
type textarea "claim payment adjusted b"
type textarea "x"
type textarea "claim payment adjusted by"
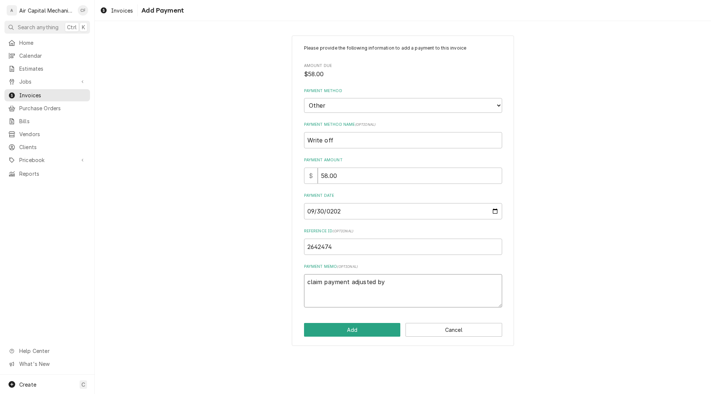
type textarea "x"
type textarea "claim payment adjusted by"
type textarea "x"
type textarea "claim payment adjusted by R"
type textarea "x"
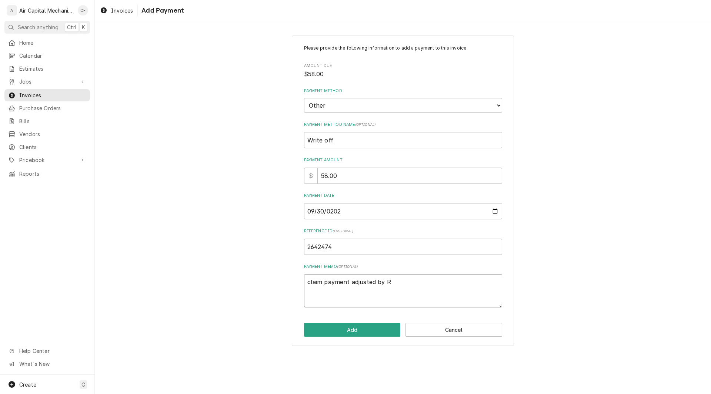
type textarea "claim payment adjusted by Re"
type textarea "x"
type textarea "claim payment adjusted by Rel"
type textarea "x"
type textarea "claim payment adjusted by Rely"
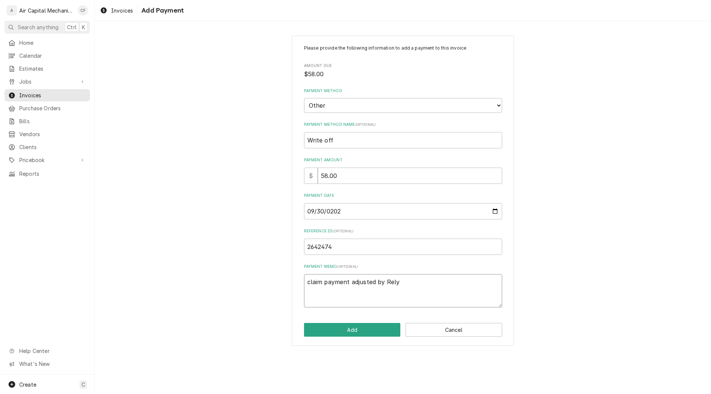
type textarea "x"
type textarea "claim payment adjusted by Rely"
type textarea "x"
type textarea "claim payment adjusted by Rely H"
type textarea "x"
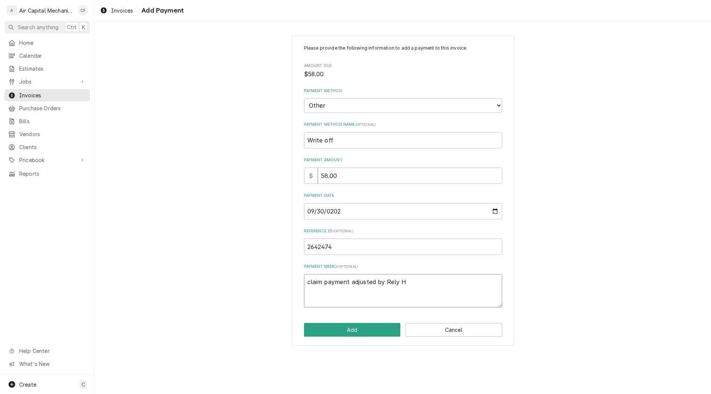
type textarea "claim payment adjusted by Rely Ho"
type textarea "x"
type textarea "claim payment adjusted by Rely Hom"
type textarea "x"
type textarea "claim payment adjusted by Rely Home"
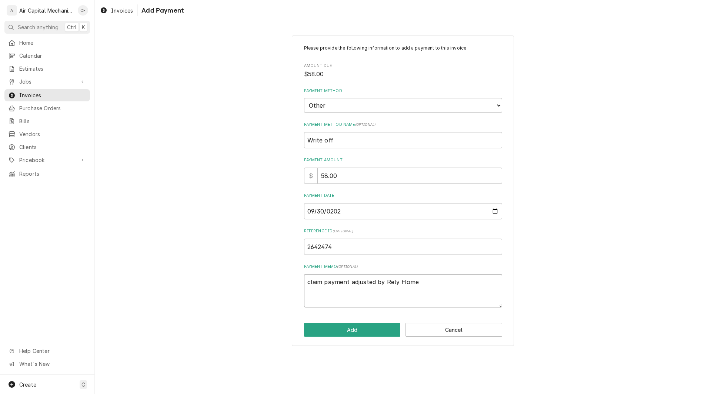
type textarea "x"
type textarea "claim payment adjusted by Rely Homes"
type textarea "x"
type textarea "claim payment adjusted by Rely Homes"
type textarea "x"
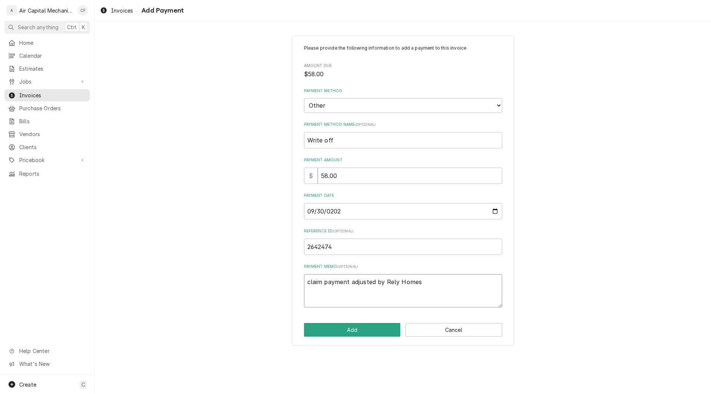
type textarea "claim payment adjusted by Rely Homes d"
type textarea "x"
type textarea "claim payment adjusted by Rely Homes du"
type textarea "x"
type textarea "claim payment adjusted by Rely Homes due"
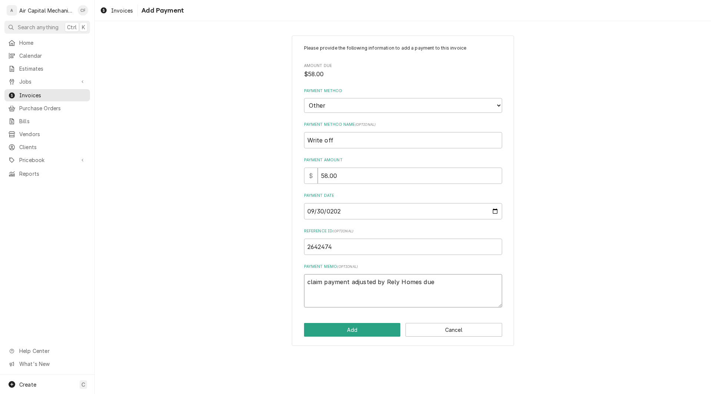
type textarea "x"
type textarea "claim payment adjusted by Rely Homes due"
type textarea "x"
type textarea "claim payment adjusted by Rely Homes due t"
type textarea "x"
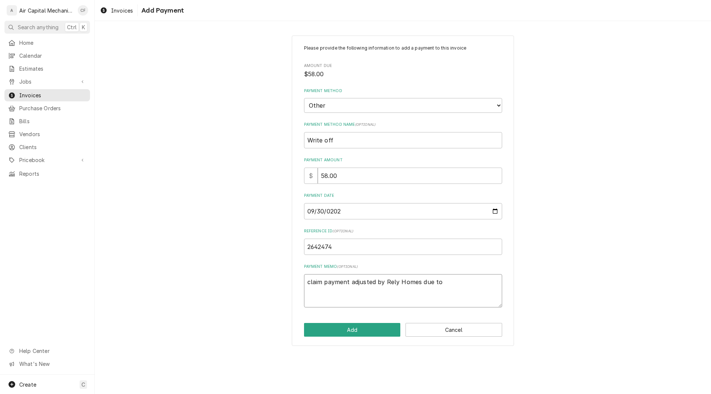
type textarea "claim payment adjusted by Rely Homes due to"
type textarea "x"
type textarea "claim payment adjusted by Rely Homes due to c"
type textarea "x"
type textarea "claim payment adjusted by Rely Homes due to ca"
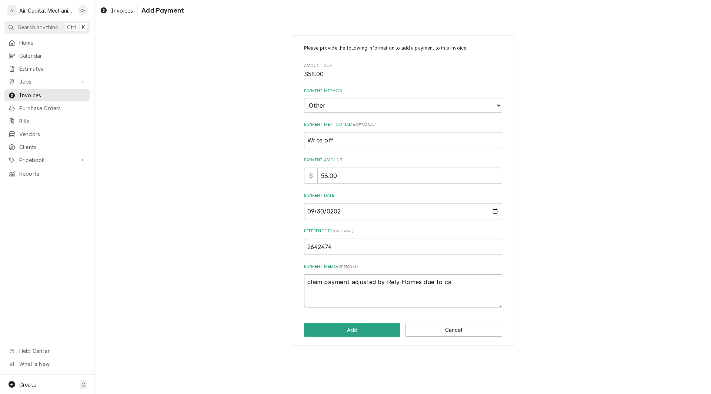
type textarea "x"
type textarea "claim payment adjusted by Rely Homes due to can"
type textarea "x"
type textarea "claim payment adjusted by Rely Homes due to canc"
type textarea "x"
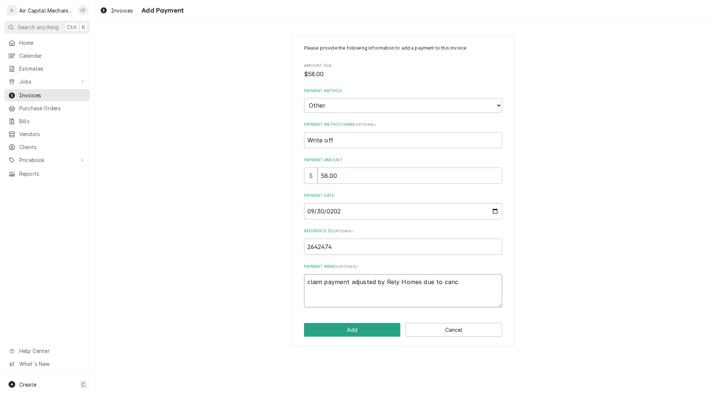
type textarea "claim payment adjusted by Rely Homes due to cance"
type textarea "x"
type textarea "claim payment adjusted by Rely Homes due to cancel"
type textarea "x"
type textarea "claim payment adjusted by Rely Homes due to cancell"
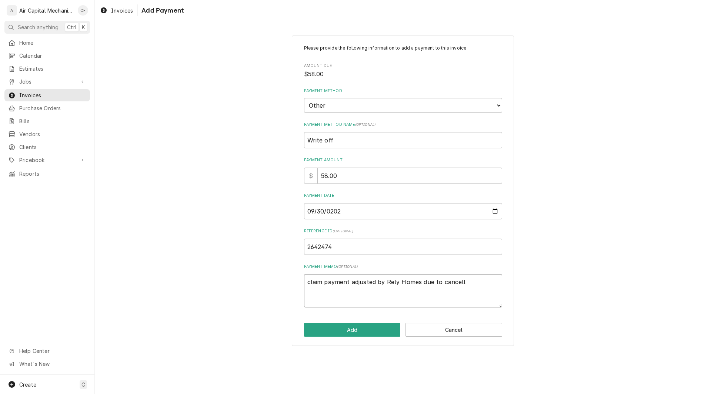
type textarea "x"
type textarea "claim payment adjusted by Rely Homes due to cancelle"
type textarea "x"
type textarea "claim payment adjusted by Rely Homes due to cancelled"
type textarea "x"
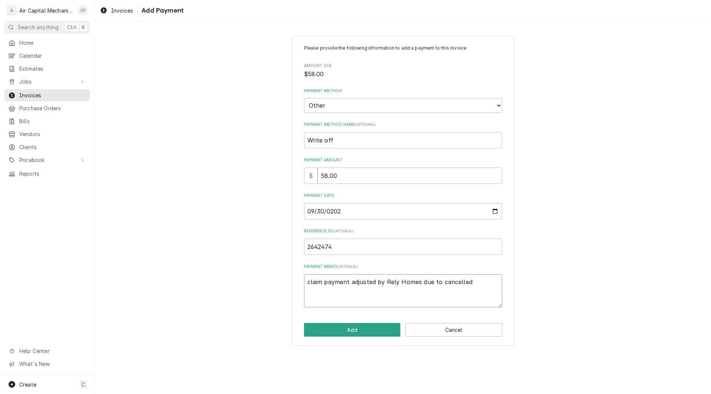
type textarea "claim payment adjusted by Rely Homes due to cancelled"
type textarea "x"
type textarea "claim payment adjusted by Rely Homes due to cancelled c"
click at [344, 326] on button "Add" at bounding box center [352, 330] width 97 height 14
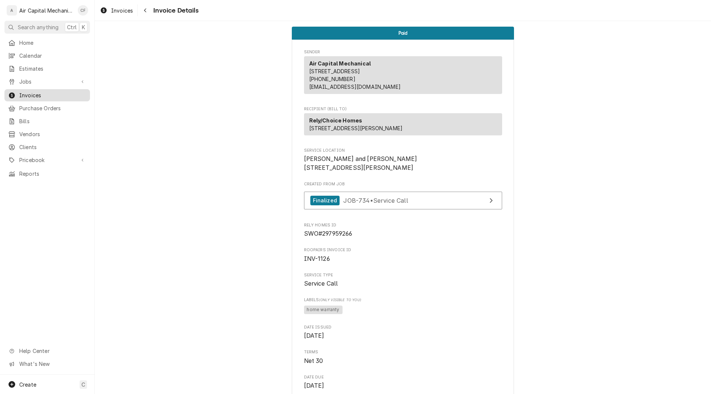
click at [44, 93] on span "Invoices" at bounding box center [52, 95] width 67 height 8
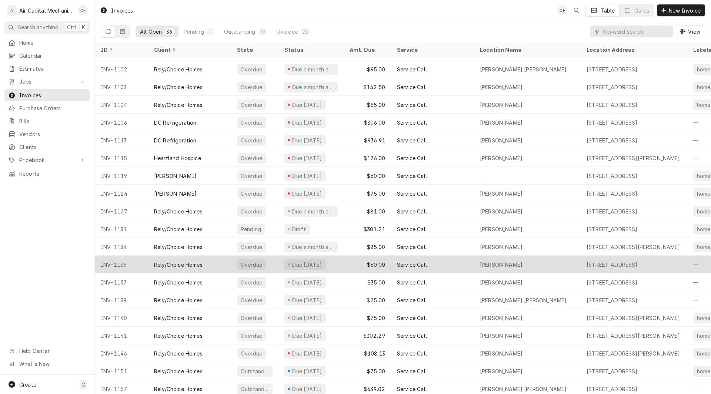
scroll to position [124, 0]
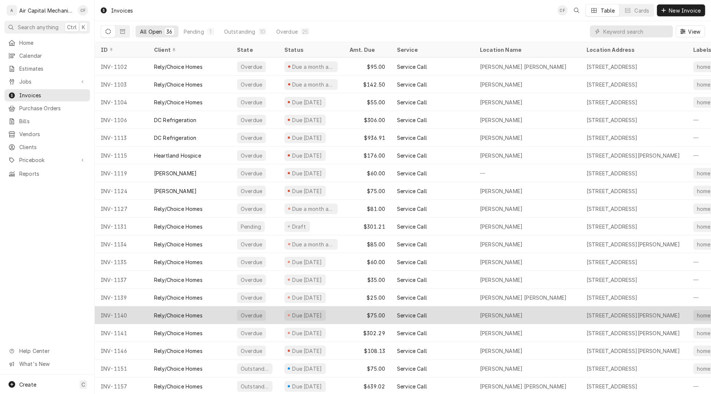
click at [138, 316] on div "INV-1140" at bounding box center [121, 316] width 53 height 18
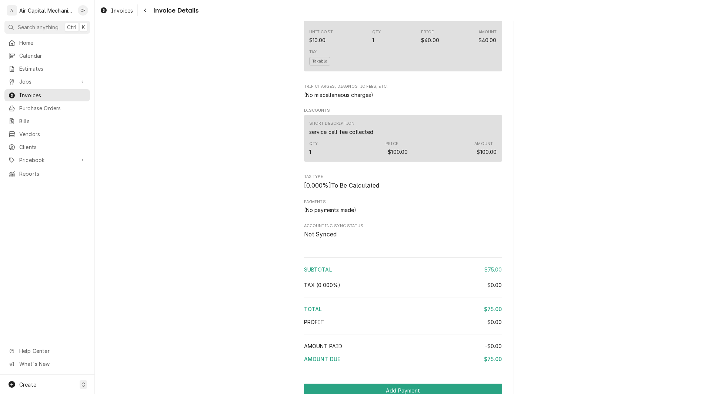
scroll to position [900, 0]
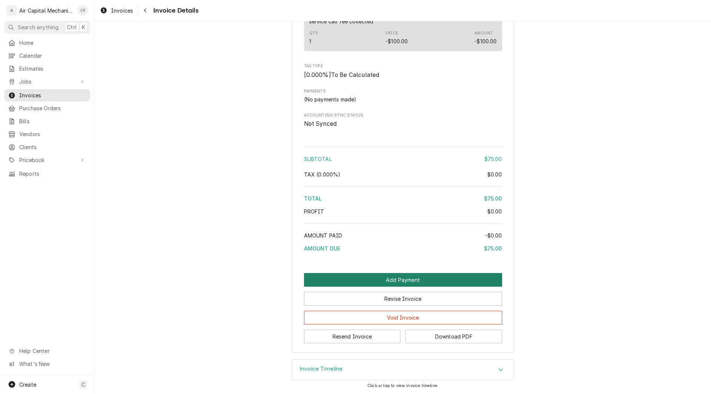
click at [414, 281] on button "Add Payment" at bounding box center [403, 280] width 198 height 14
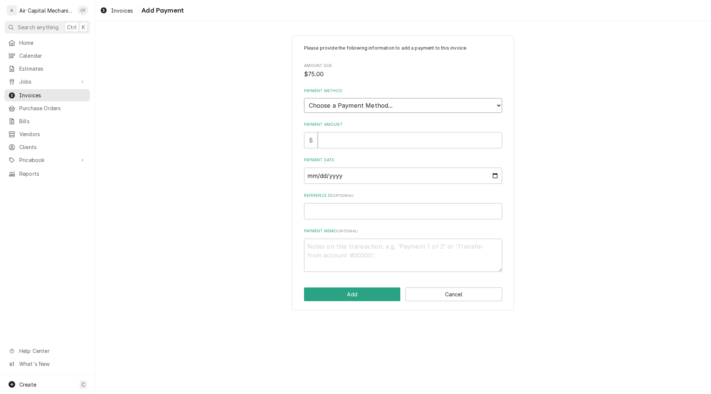
click at [339, 104] on select "Choose a Payment Method... Cash Check Credit/Debit Card ACH/eCheck Other" at bounding box center [403, 105] width 198 height 15
select select "2"
click at [304, 98] on select "Choose a Payment Method... Cash Check Credit/Debit Card ACH/eCheck Other" at bounding box center [403, 105] width 198 height 15
click at [327, 138] on input "Payment Amount" at bounding box center [410, 140] width 184 height 16
type textarea "x"
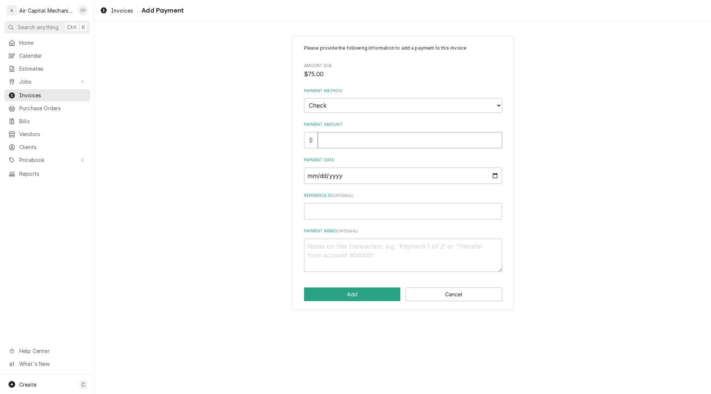
type input "8"
type textarea "x"
type input "81"
type textarea "x"
type input "81.0"
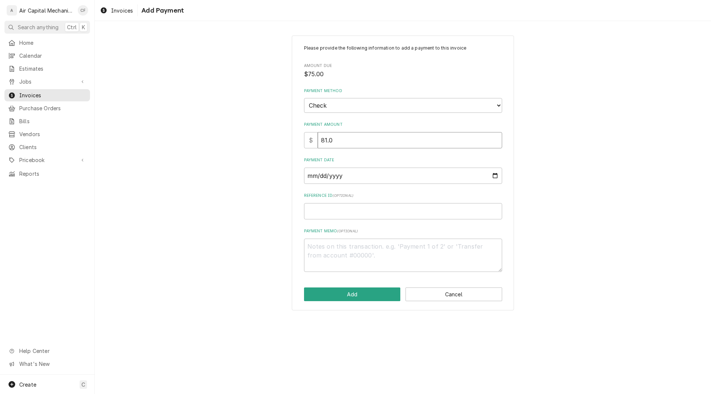
type textarea "x"
type input "81.00"
click at [346, 173] on input "Payment Date" at bounding box center [403, 176] width 198 height 16
type input "0002-09-30"
type textarea "x"
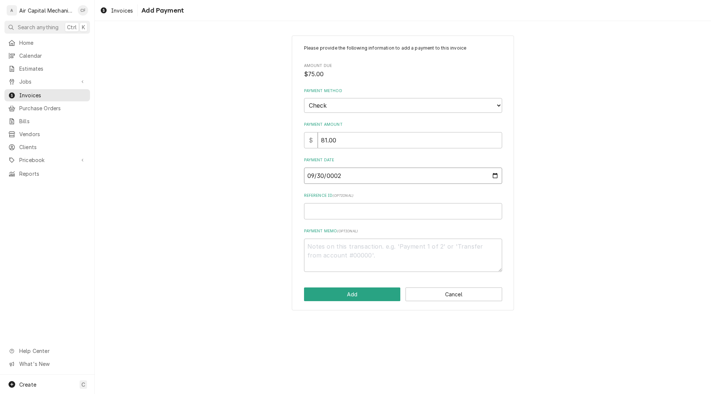
type input "0020-09-30"
type textarea "x"
type input "0202-09-30"
type textarea "x"
type input "[DATE]"
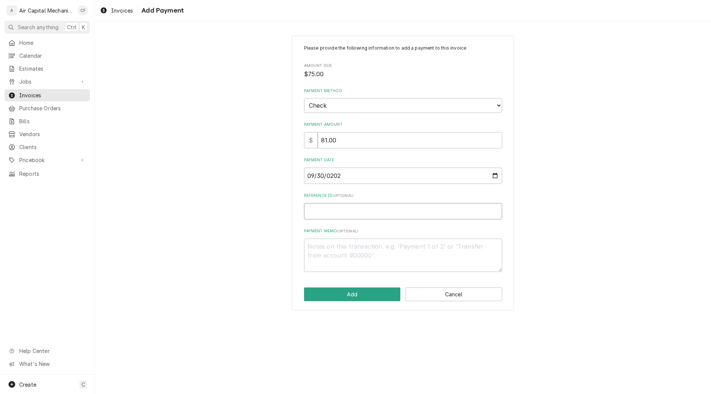
click at [346, 215] on input "Reference ID ( optional )" at bounding box center [403, 211] width 198 height 16
type textarea "x"
type input "2"
type textarea "x"
type input "26"
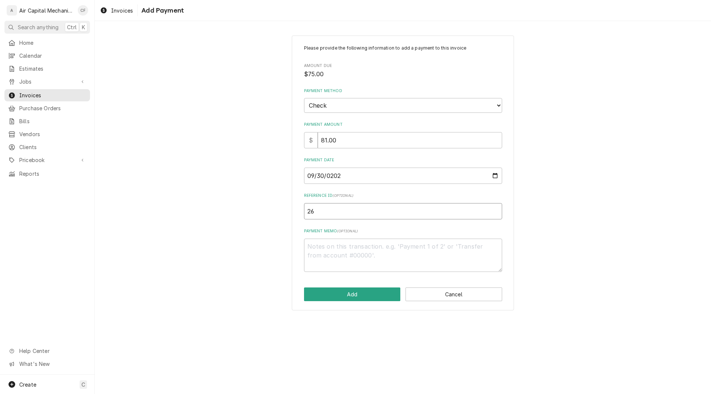
type textarea "x"
type input "264"
type textarea "x"
type input "2642"
type textarea "x"
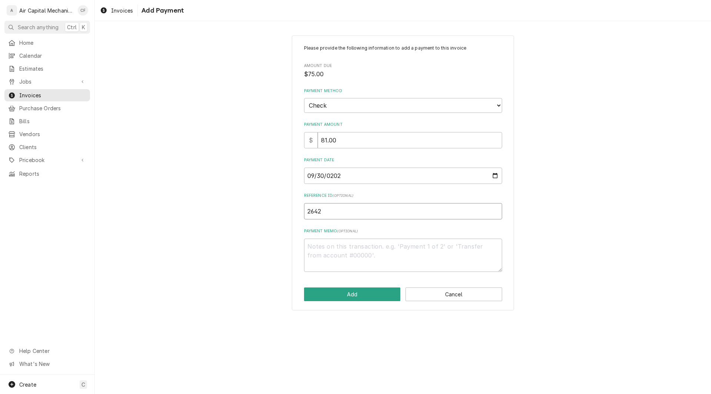
type input "26424"
type textarea "x"
type input "264247"
type textarea "x"
type input "2642474"
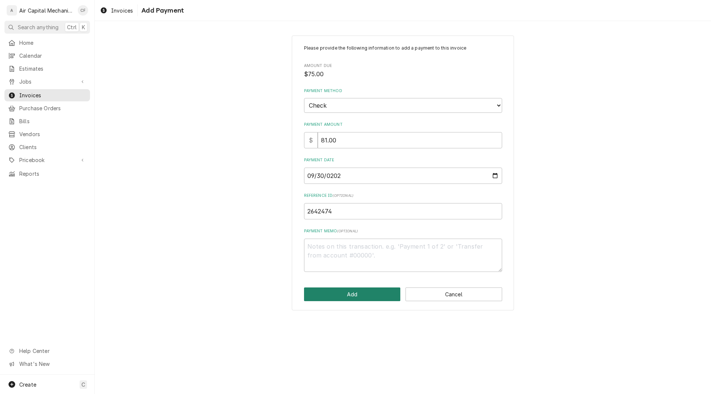
click at [356, 298] on button "Add" at bounding box center [352, 295] width 97 height 14
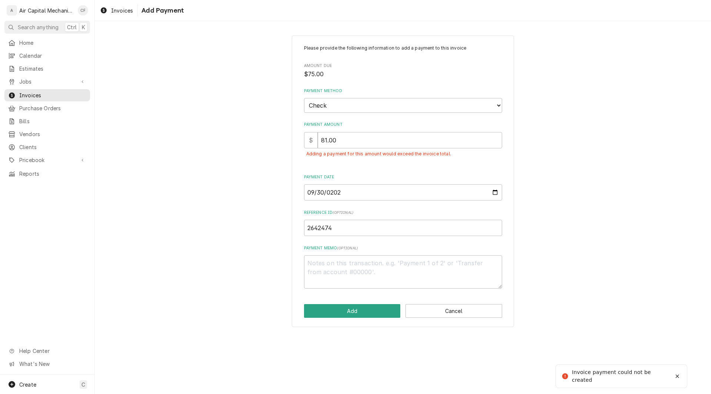
type textarea "x"
click at [417, 311] on button "Cancel" at bounding box center [454, 311] width 97 height 14
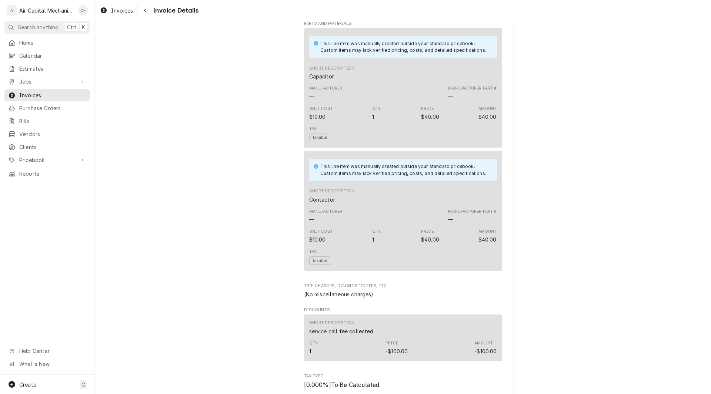
scroll to position [900, 0]
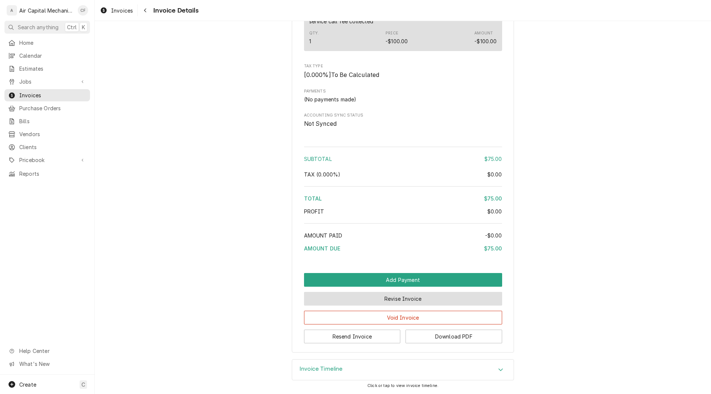
click at [398, 297] on button "Revise Invoice" at bounding box center [403, 299] width 198 height 14
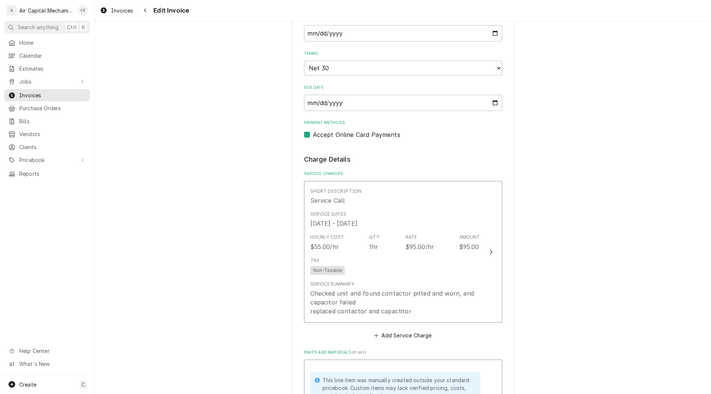
scroll to position [1047, 0]
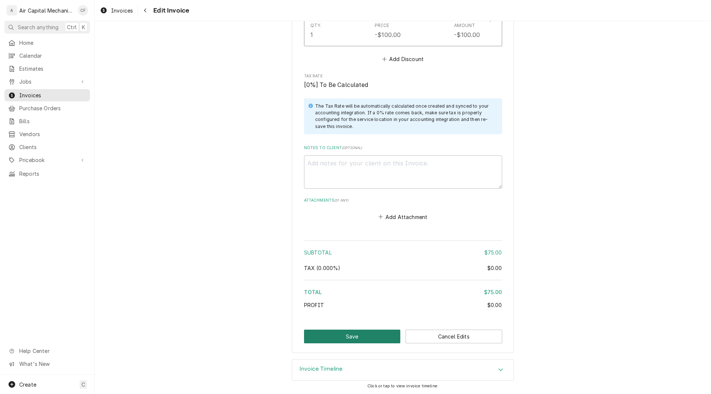
click at [369, 340] on button "Save" at bounding box center [352, 337] width 97 height 14
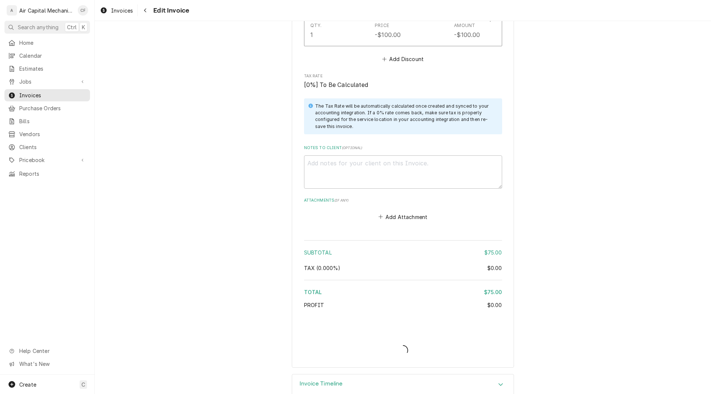
type textarea "x"
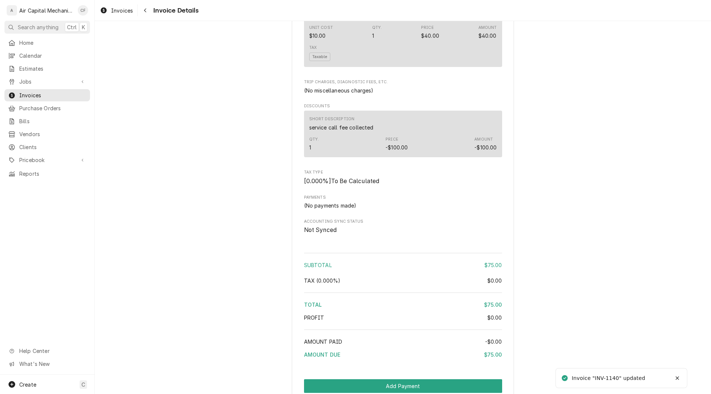
scroll to position [900, 0]
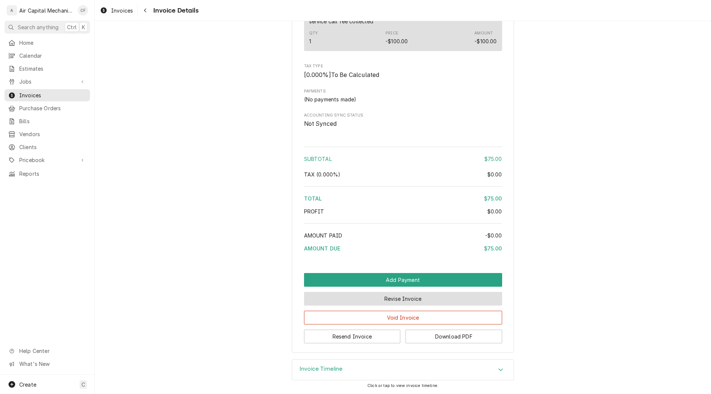
click at [385, 299] on button "Revise Invoice" at bounding box center [403, 299] width 198 height 14
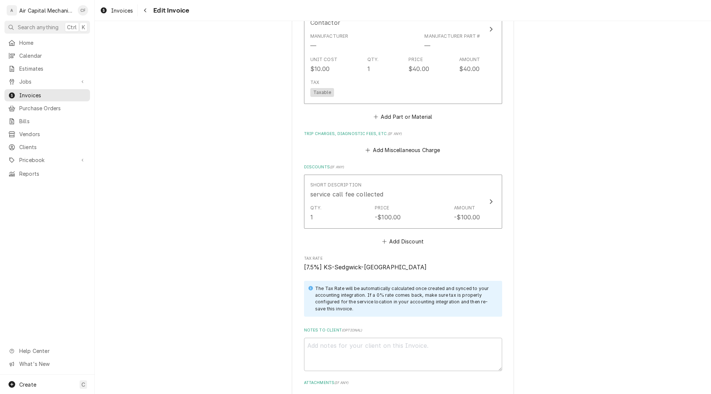
scroll to position [1047, 0]
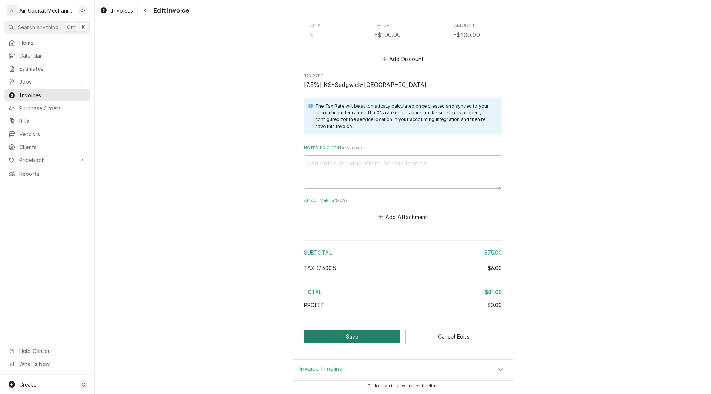
click at [370, 339] on button "Save" at bounding box center [352, 337] width 97 height 14
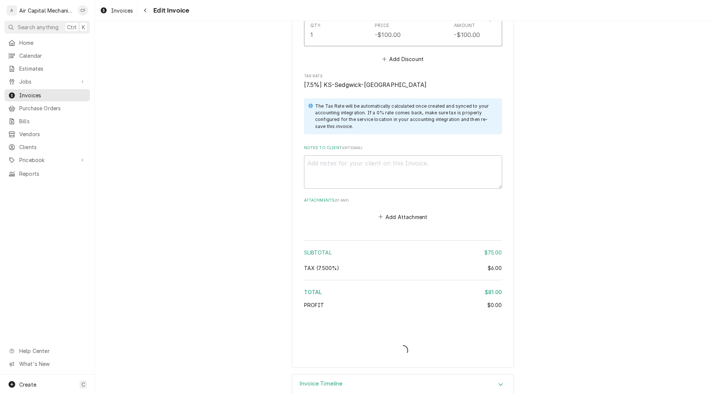
type textarea "x"
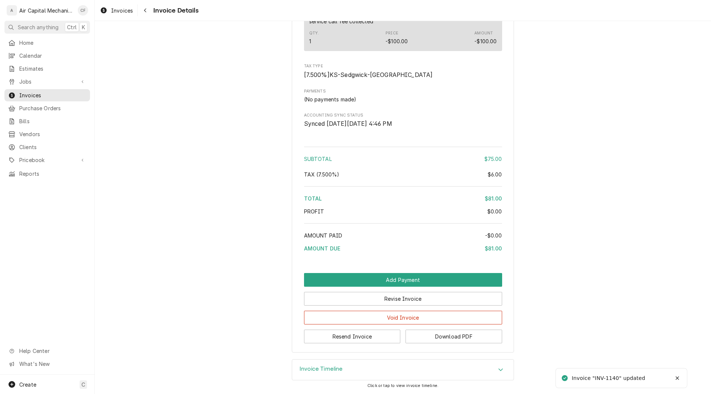
scroll to position [877, 0]
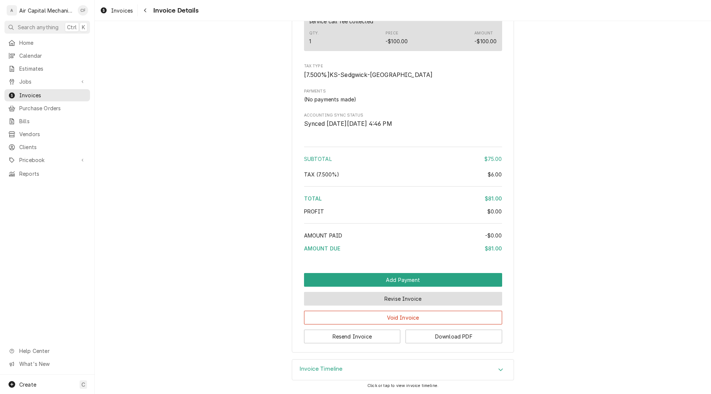
click at [422, 306] on button "Revise Invoice" at bounding box center [403, 299] width 198 height 14
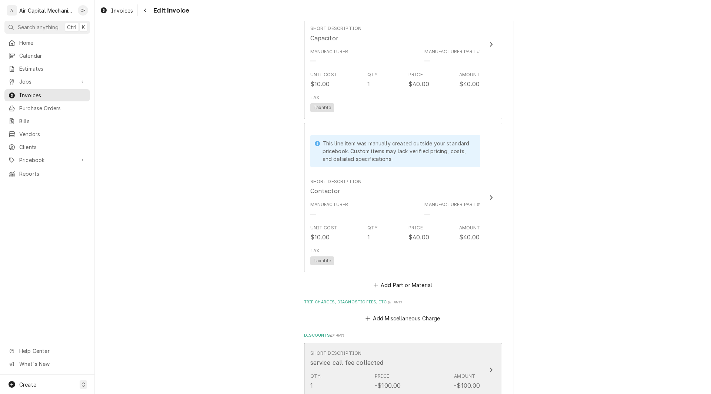
scroll to position [679, 0]
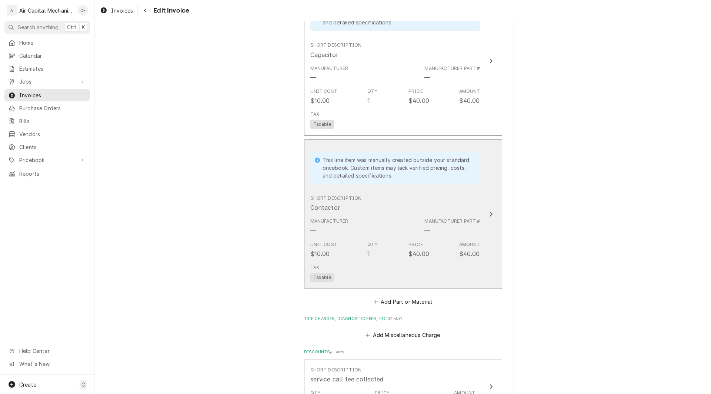
click at [470, 219] on div "Manufacturer Part #" at bounding box center [452, 221] width 56 height 7
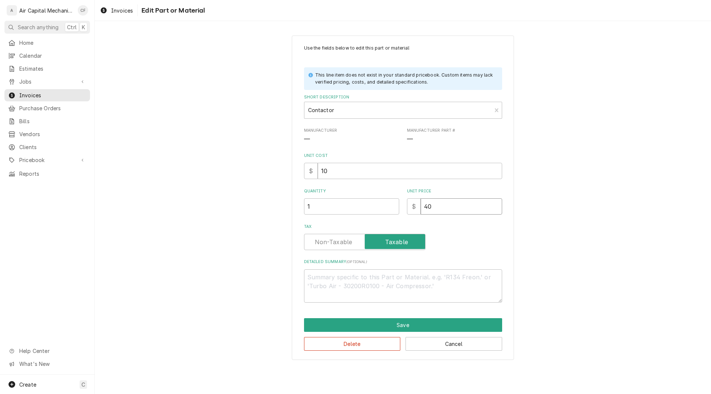
click at [438, 211] on input "40" at bounding box center [461, 207] width 81 height 16
click at [411, 328] on button "Save" at bounding box center [403, 326] width 198 height 14
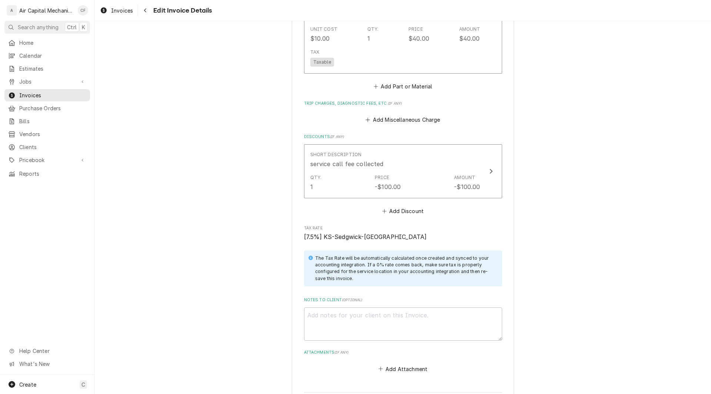
scroll to position [1047, 0]
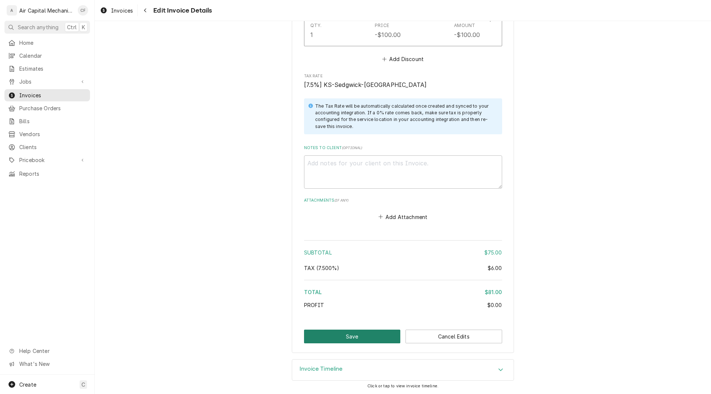
click at [369, 342] on button "Save" at bounding box center [352, 337] width 97 height 14
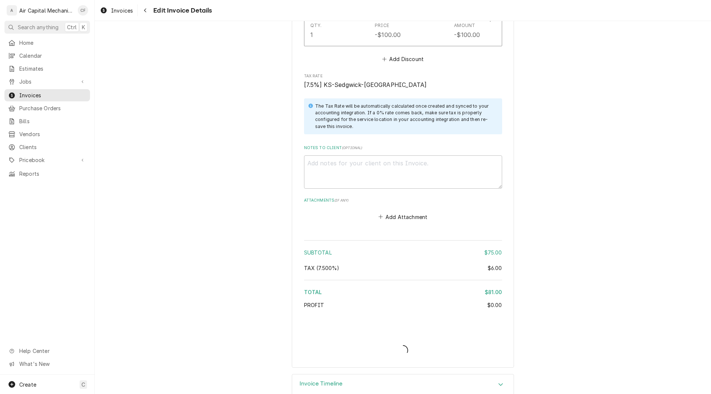
type textarea "x"
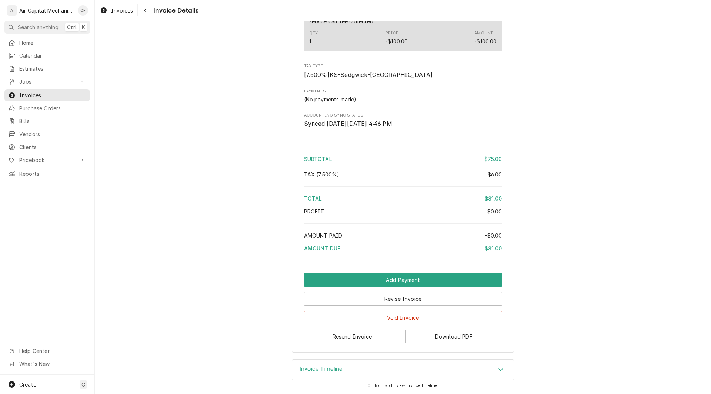
scroll to position [869, 0]
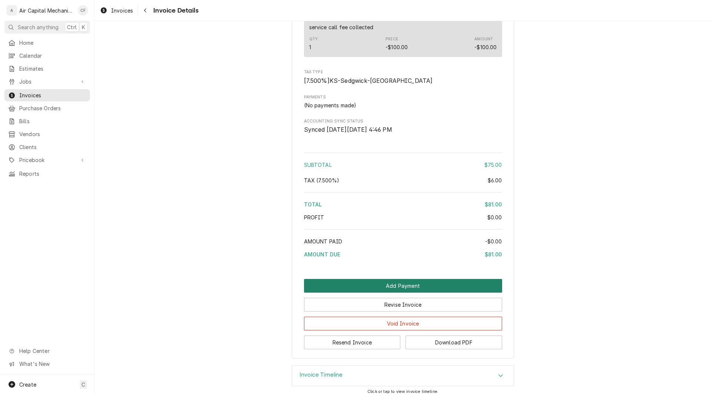
click at [402, 293] on button "Add Payment" at bounding box center [403, 286] width 198 height 14
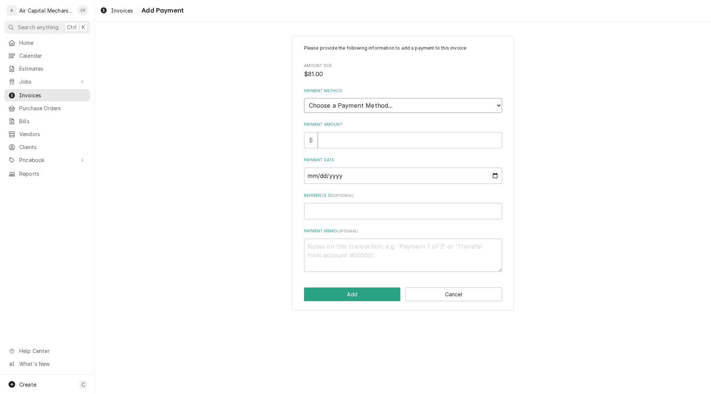
click at [358, 106] on select "Choose a Payment Method... Cash Check Credit/Debit Card ACH/eCheck Other" at bounding box center [403, 105] width 198 height 15
select select "2"
click at [304, 98] on select "Choose a Payment Method... Cash Check Credit/Debit Card ACH/eCheck Other" at bounding box center [403, 105] width 198 height 15
click at [324, 141] on input "Payment Amount" at bounding box center [410, 140] width 184 height 16
type textarea "x"
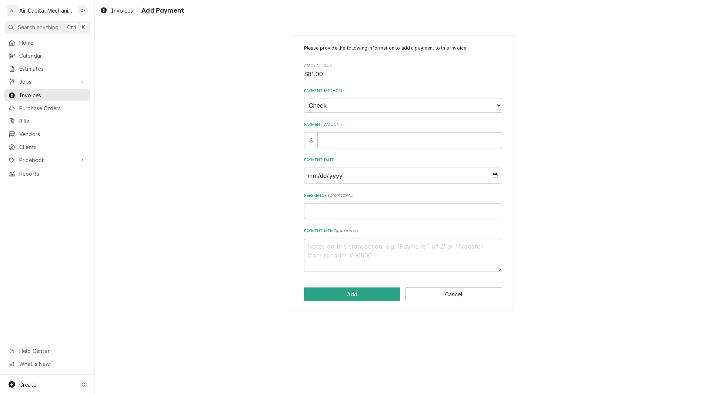
type input "8"
type textarea "x"
type input "81"
type textarea "x"
type input "81.0"
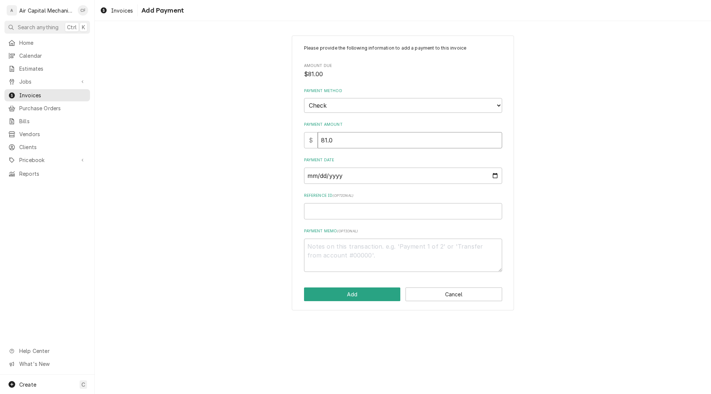
type textarea "x"
type input "81.00"
click at [313, 179] on input "Payment Date" at bounding box center [403, 176] width 198 height 16
type input "0002-09-30"
type textarea "x"
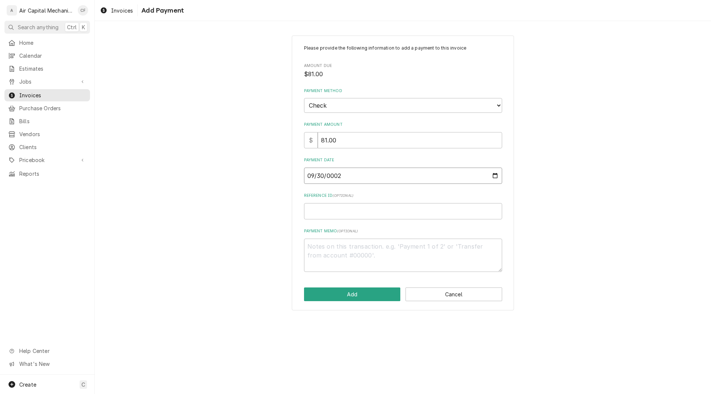
type input "0020-09-30"
type textarea "x"
type input "0202-09-30"
type textarea "x"
type input "[DATE]"
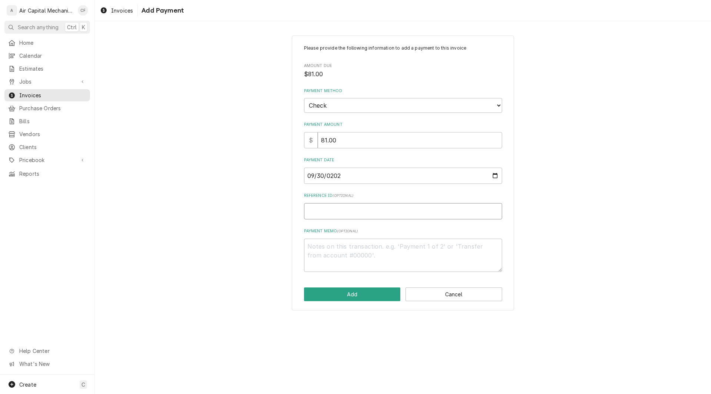
click at [352, 217] on input "Reference ID ( optional )" at bounding box center [403, 211] width 198 height 16
type textarea "x"
type input "2"
type textarea "x"
type input "26"
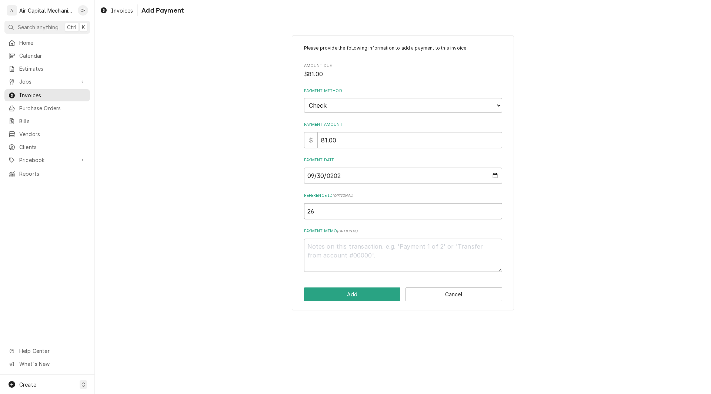
type textarea "x"
type input "264"
type textarea "x"
type input "2642"
type textarea "x"
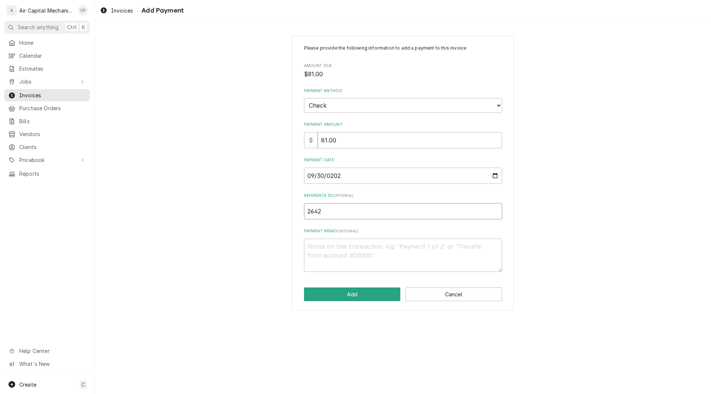
type input "26424"
type textarea "x"
type input "264247"
type textarea "x"
type input "2642474"
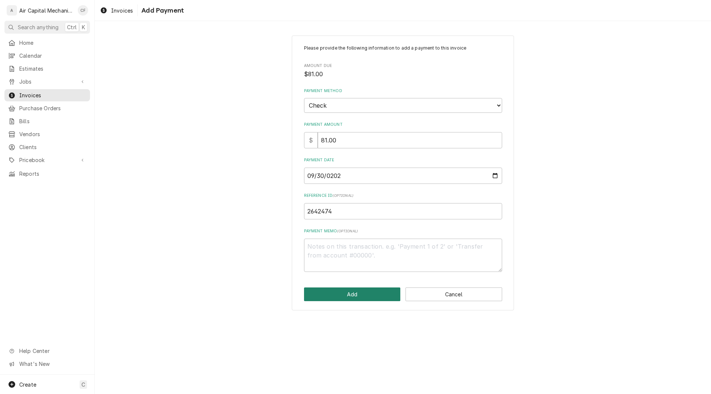
click at [384, 291] on button "Add" at bounding box center [352, 295] width 97 height 14
type textarea "x"
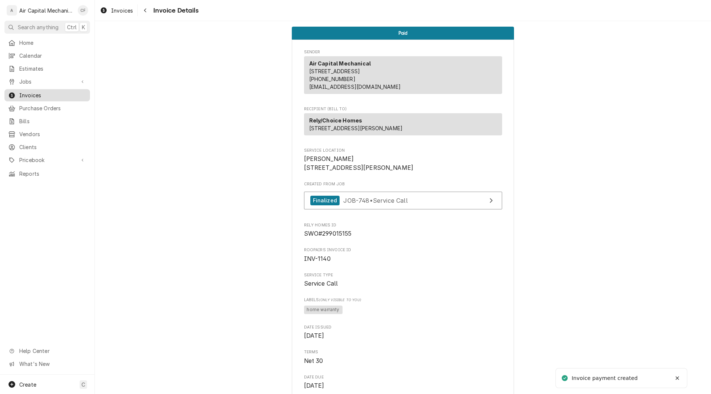
click at [29, 96] on span "Invoices" at bounding box center [52, 95] width 67 height 8
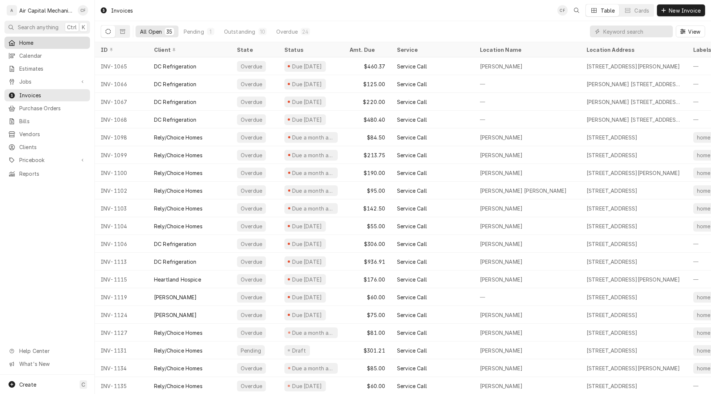
click at [30, 44] on span "Home" at bounding box center [52, 43] width 67 height 8
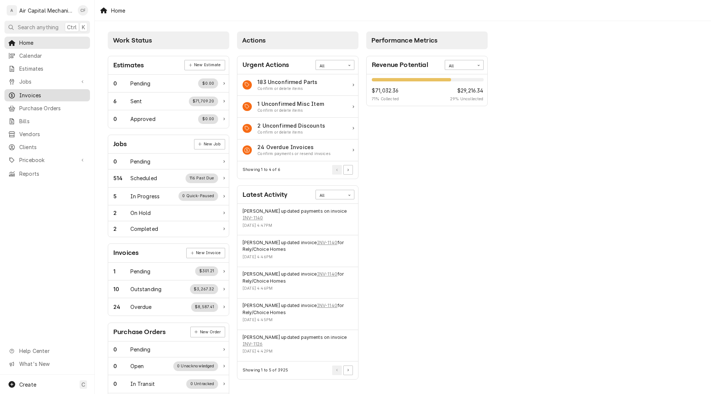
click at [31, 95] on span "Invoices" at bounding box center [52, 95] width 67 height 8
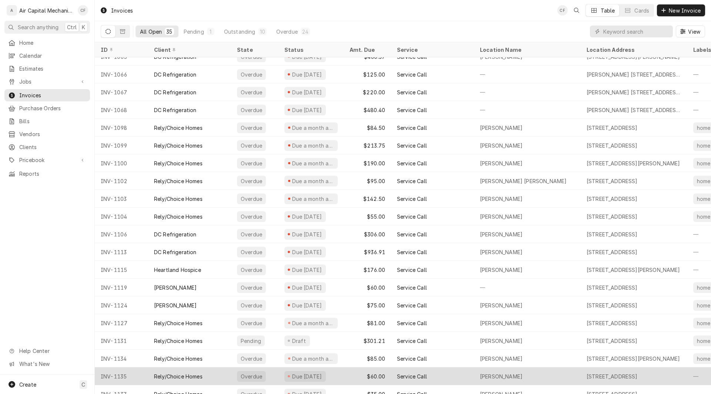
scroll to position [11, 0]
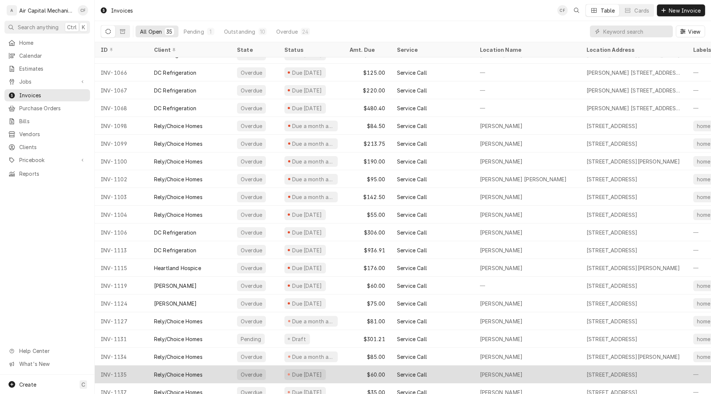
click at [131, 371] on div "INV-1135" at bounding box center [121, 375] width 53 height 18
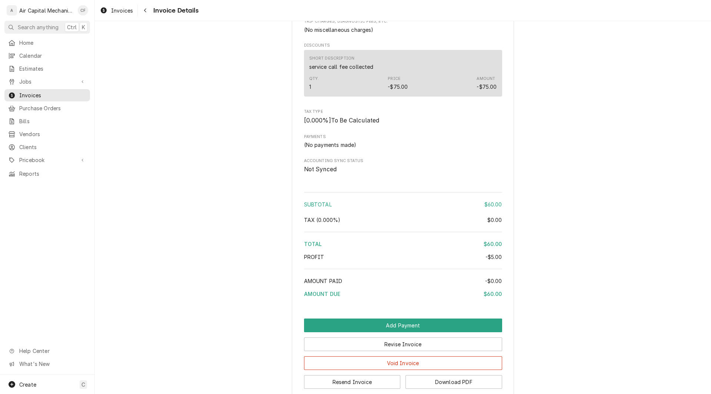
scroll to position [700, 0]
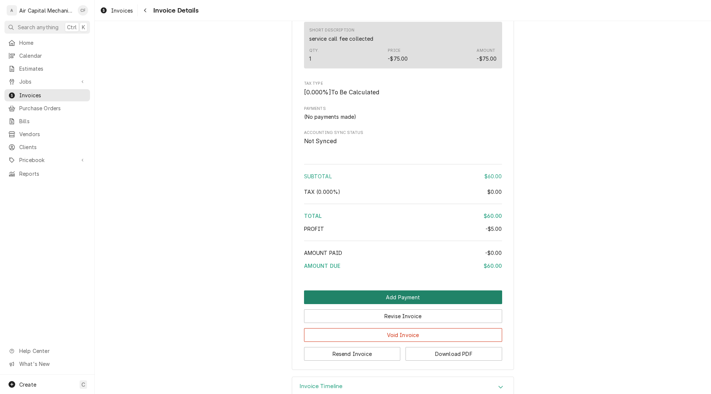
click at [400, 304] on button "Add Payment" at bounding box center [403, 298] width 198 height 14
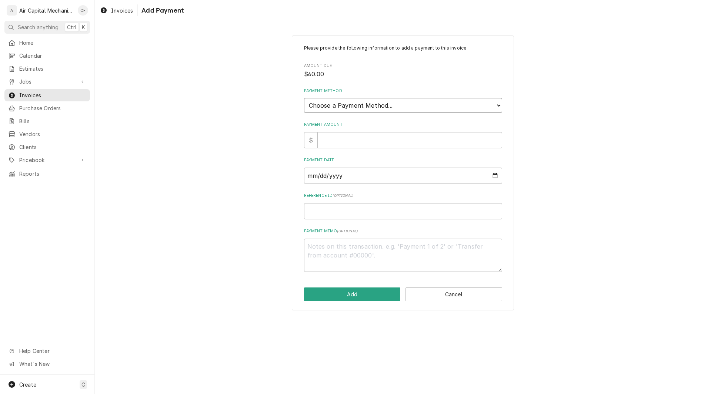
click at [377, 111] on select "Choose a Payment Method... Cash Check Credit/Debit Card ACH/eCheck Other" at bounding box center [403, 105] width 198 height 15
select select "2"
click at [304, 98] on select "Choose a Payment Method... Cash Check Credit/Debit Card ACH/eCheck Other" at bounding box center [403, 105] width 198 height 15
click at [337, 141] on input "Payment Amount" at bounding box center [410, 140] width 184 height 16
type textarea "x"
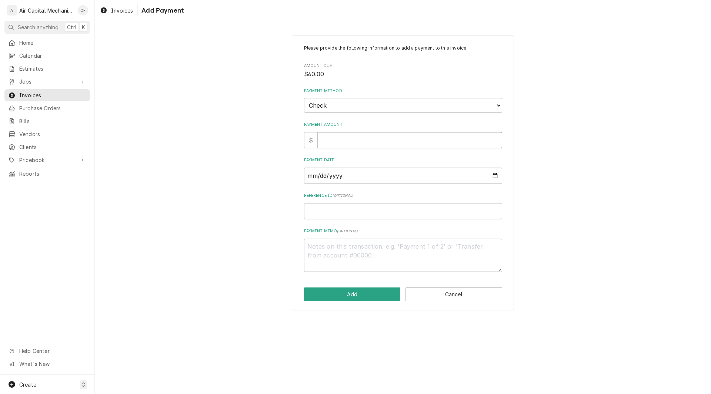
type input "6"
type textarea "x"
type input "60"
type textarea "x"
type input "60.0"
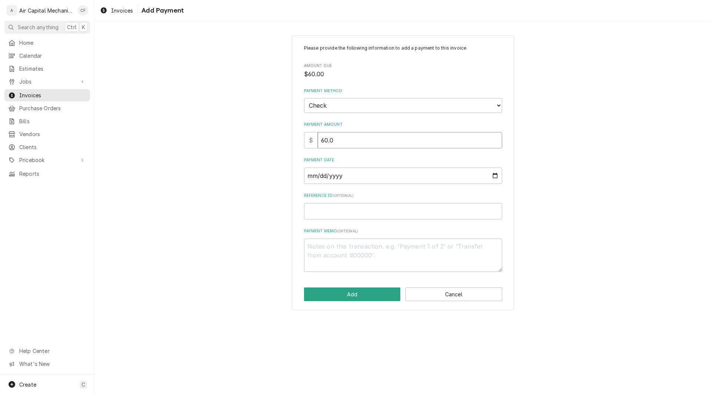
type textarea "x"
type input "60.00"
click at [311, 177] on input "Payment Date" at bounding box center [403, 176] width 198 height 16
type input "0002-09-30"
type textarea "x"
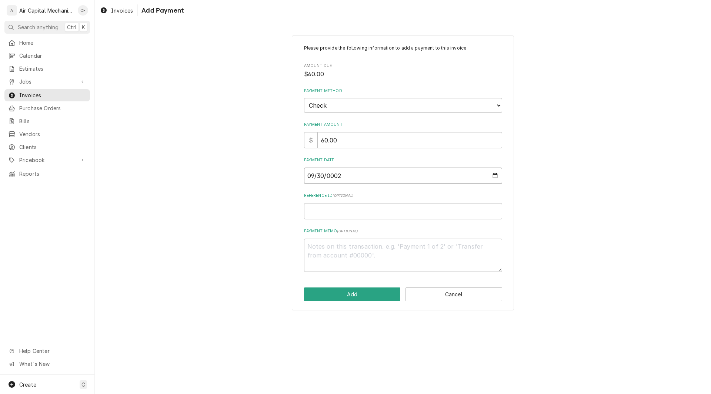
type input "0020-09-30"
type textarea "x"
type input "0202-09-30"
type textarea "x"
type input "2025-09-30"
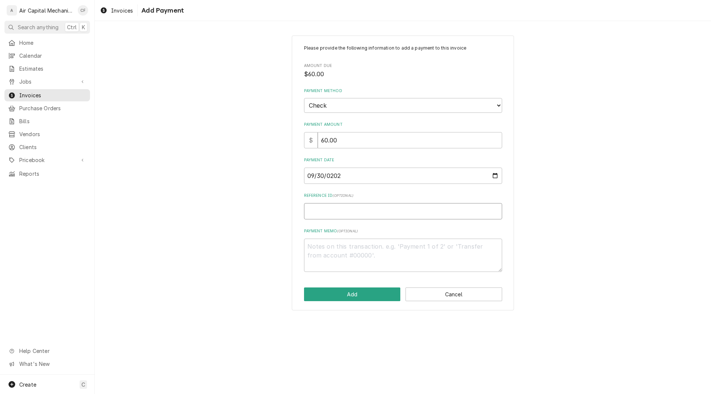
click at [421, 218] on input "Reference ID ( optional )" at bounding box center [403, 211] width 198 height 16
type textarea "x"
type input "2"
type textarea "x"
type input "26"
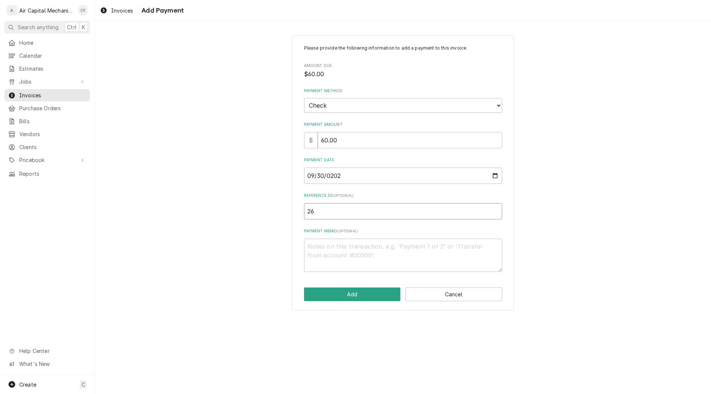
type textarea "x"
type input "264"
type textarea "x"
type input "2642"
type textarea "x"
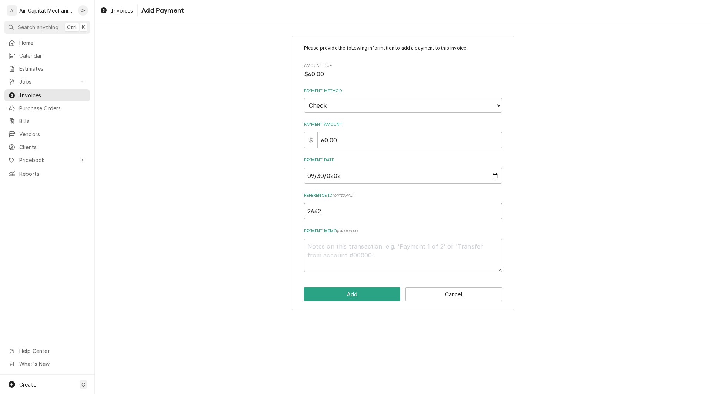
type input "26424"
type textarea "x"
type input "264247"
type textarea "x"
type input "2642474"
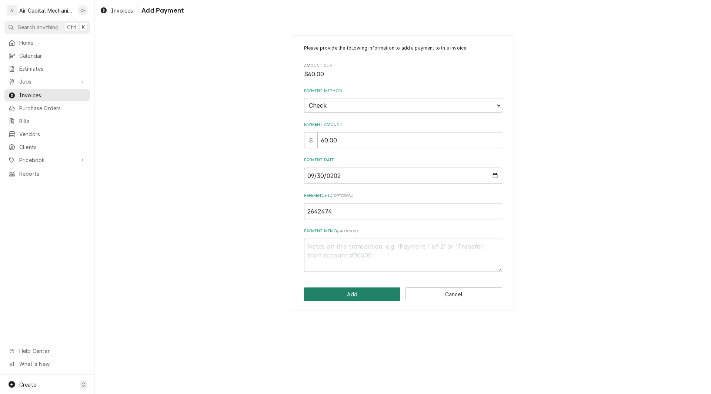
click at [367, 297] on button "Add" at bounding box center [352, 295] width 97 height 14
type textarea "x"
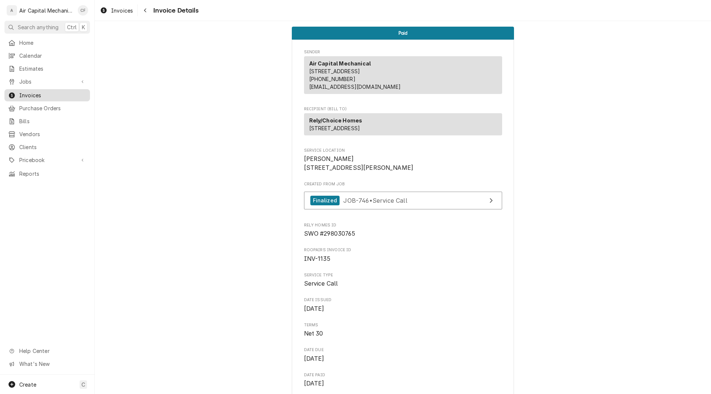
click at [43, 93] on span "Invoices" at bounding box center [52, 95] width 67 height 8
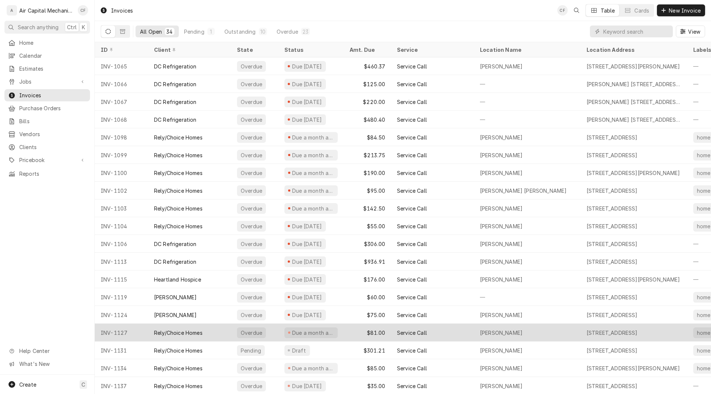
click at [118, 331] on div "INV-1127" at bounding box center [121, 333] width 53 height 18
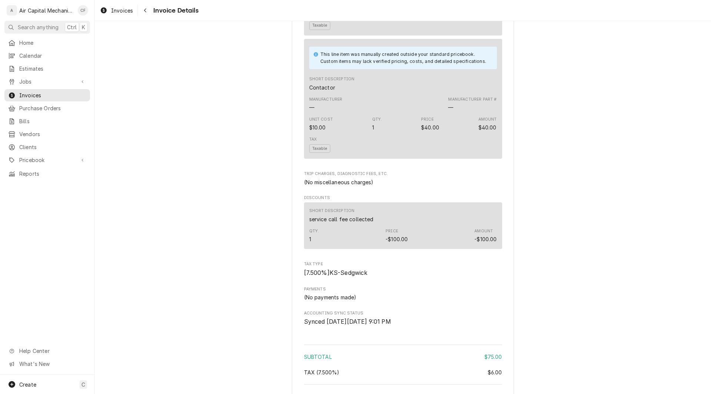
scroll to position [892, 0]
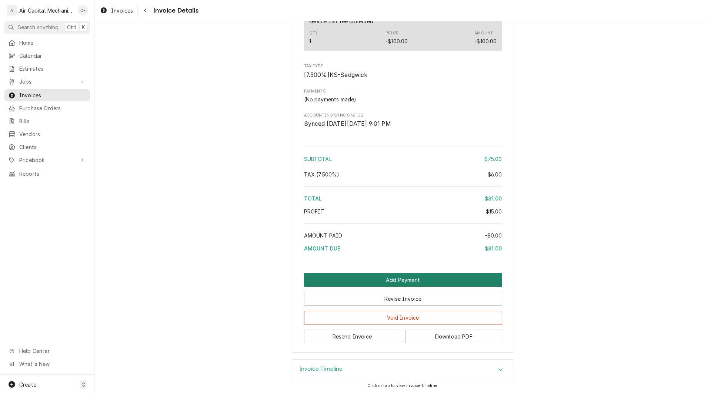
click at [390, 281] on button "Add Payment" at bounding box center [403, 280] width 198 height 14
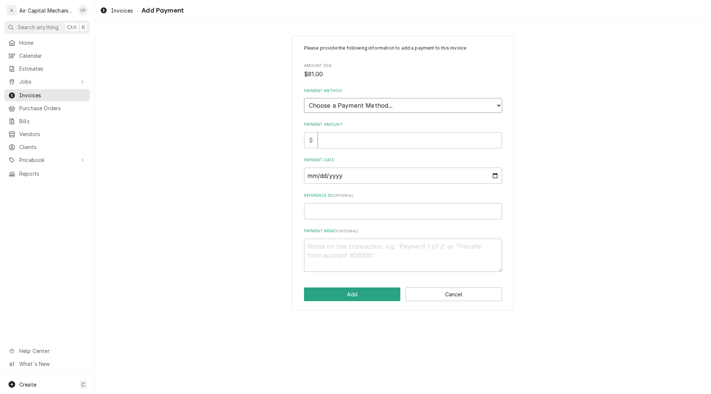
click at [373, 106] on select "Choose a Payment Method... Cash Check Credit/Debit Card ACH/eCheck Other" at bounding box center [403, 105] width 198 height 15
select select "2"
click at [304, 98] on select "Choose a Payment Method... Cash Check Credit/Debit Card ACH/eCheck Other" at bounding box center [403, 105] width 198 height 15
click at [343, 141] on input "Payment Amount" at bounding box center [410, 140] width 184 height 16
type textarea "x"
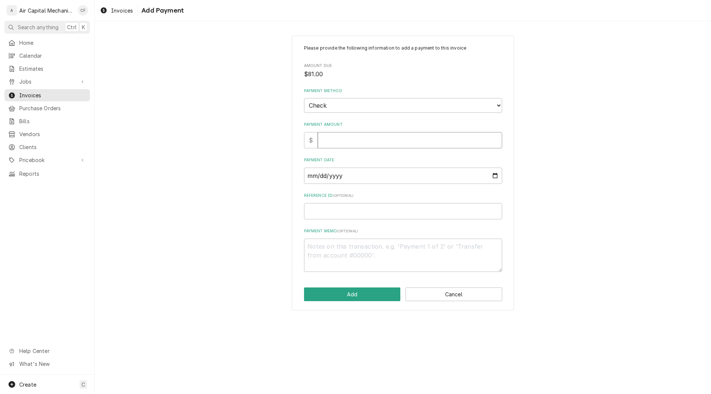
type input "2"
type textarea "x"
type input "20"
type textarea "x"
type input "20.0"
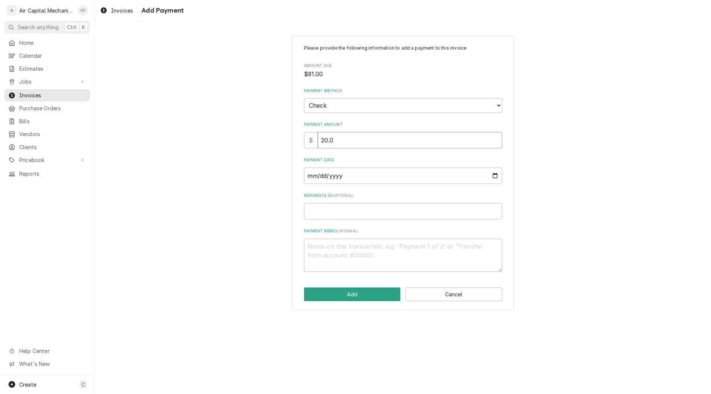
type textarea "x"
type input "20.00"
click at [309, 178] on input "Payment Date" at bounding box center [403, 176] width 198 height 16
type input "0002-09-30"
type textarea "x"
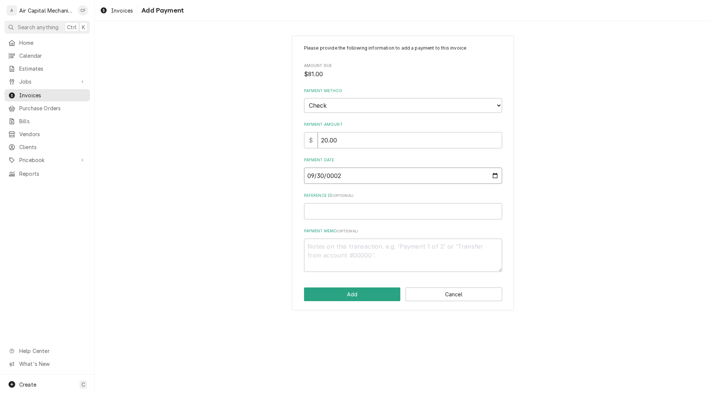
type input "0025-09-30"
type textarea "x"
type input "0002-09-30"
type textarea "x"
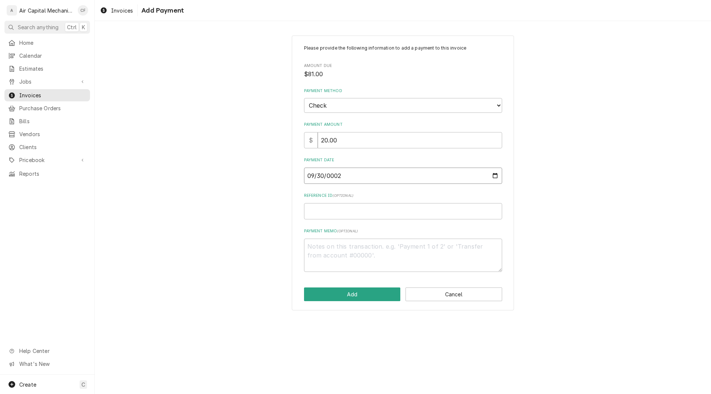
type input "0025-09-30"
click at [337, 215] on input "Reference ID ( optional )" at bounding box center [403, 211] width 198 height 16
type textarea "x"
type input "2"
type textarea "x"
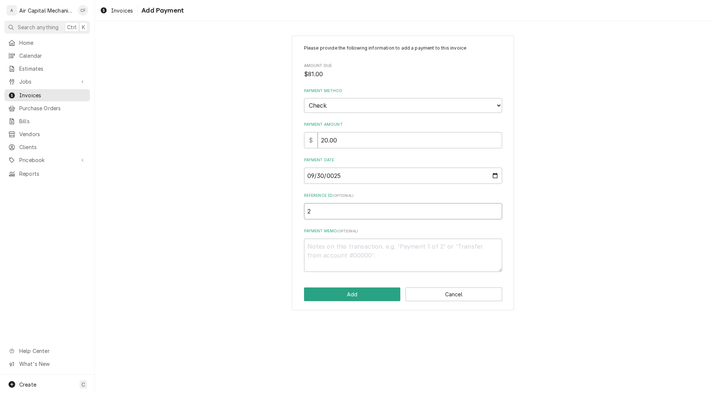
type input "26"
type textarea "x"
type input "264"
type textarea "x"
type input "2642"
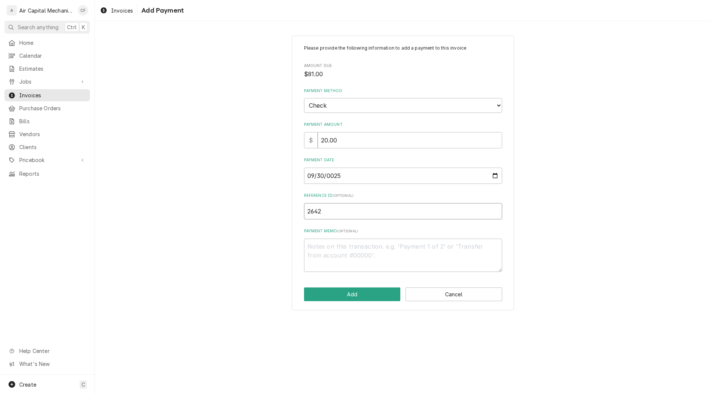
type textarea "x"
type input "26424"
type textarea "x"
type input "264247"
type textarea "x"
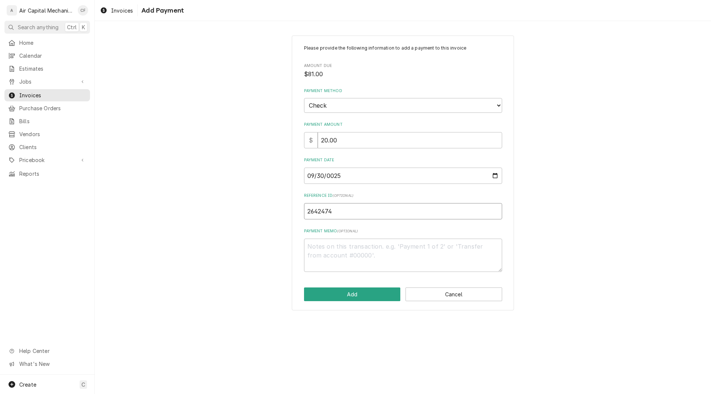
type input "2642474"
click at [329, 258] on textarea "Payment Memo ( optional )" at bounding box center [403, 255] width 198 height 33
type textarea "x"
type textarea "p"
type textarea "x"
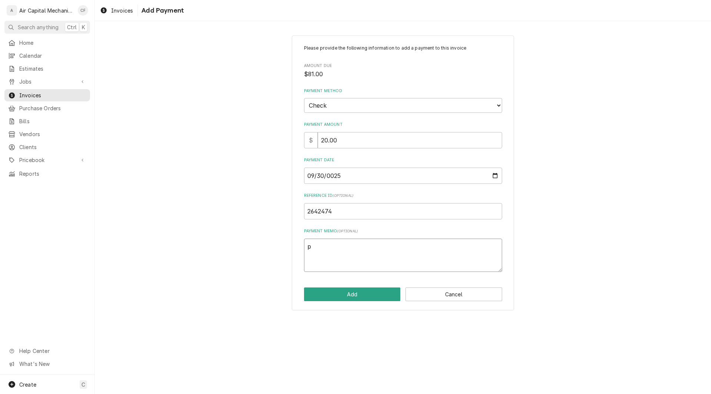
type textarea "pa"
type textarea "x"
type textarea "pay"
type textarea "x"
type textarea "payme"
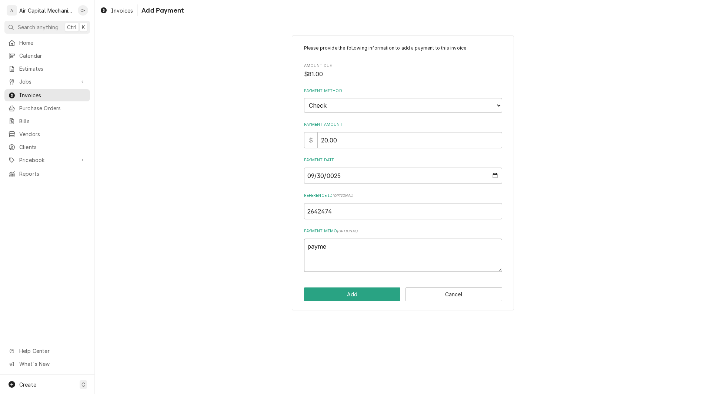
type textarea "x"
type textarea "paymen"
type textarea "x"
type textarea "payment"
type textarea "x"
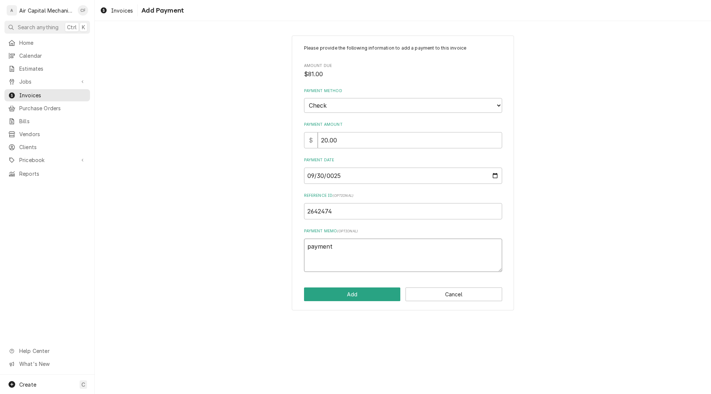
type textarea "payment"
type textarea "x"
type textarea "payment a"
type textarea "x"
type textarea "payment ad"
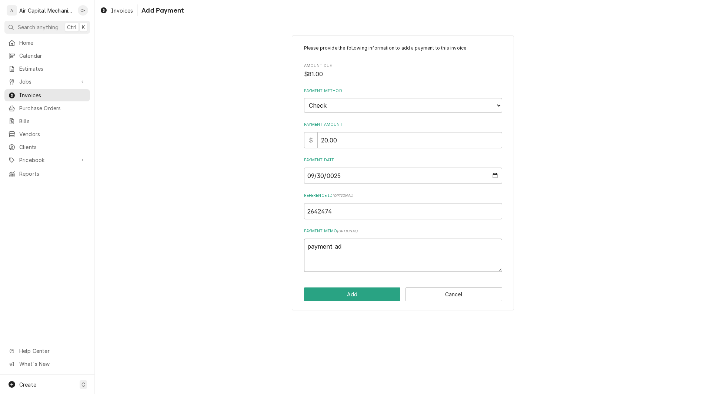
type textarea "x"
type textarea "payment adj"
type textarea "x"
type textarea "payment adju"
type textarea "x"
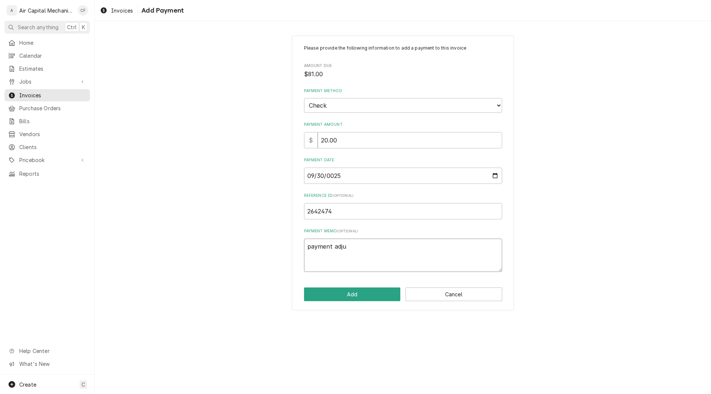
type textarea "payment adjus"
type textarea "x"
type textarea "payment adjust"
type textarea "x"
type textarea "payment adjuste"
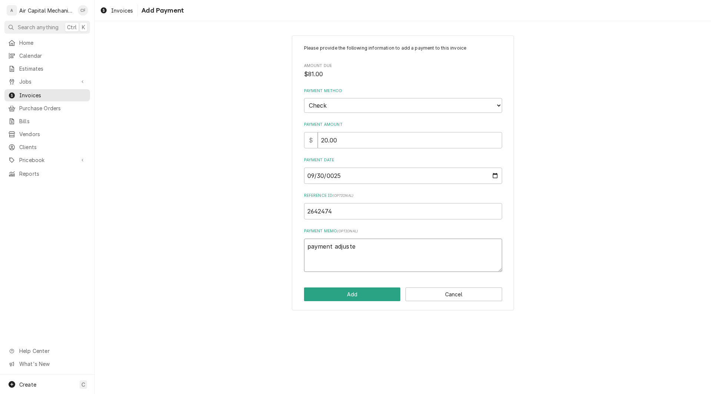
type textarea "x"
type textarea "payment adjusted"
type textarea "x"
type textarea "payment adjusted"
type textarea "x"
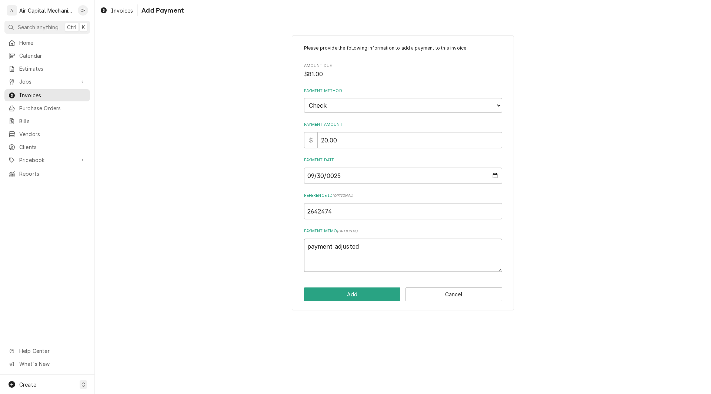
type textarea "payment adjusted d"
type textarea "x"
type textarea "payment adjusted du"
type textarea "x"
type textarea "payment adjusted due"
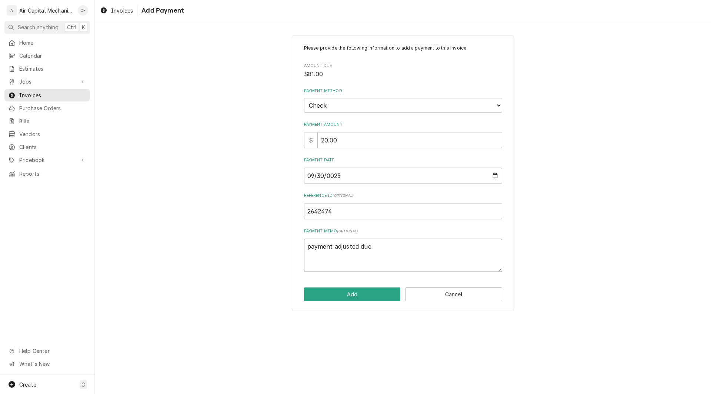
type textarea "x"
type textarea "payment adjusted due"
type textarea "x"
type textarea "payment adjusted due t"
type textarea "x"
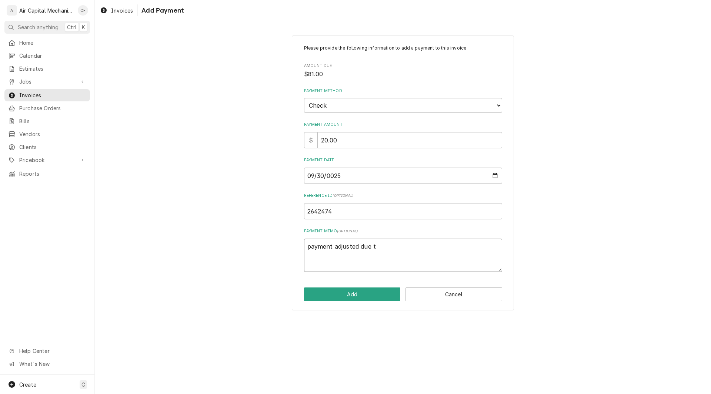
type textarea "payment adjusted due to"
type textarea "x"
type textarea "payment adjusted due to"
type textarea "x"
type textarea "payment adjusted due to"
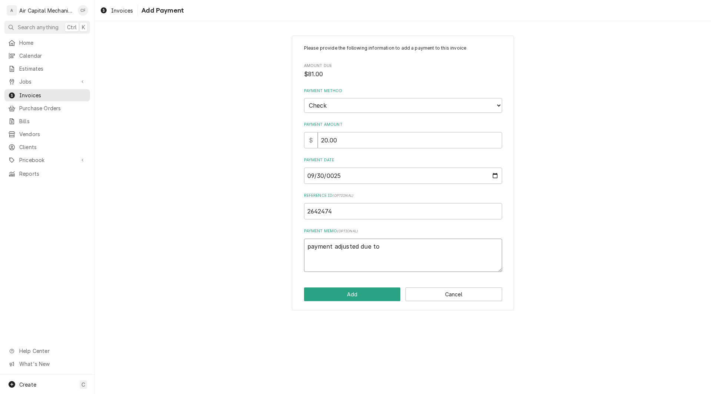
type textarea "x"
type textarea "payment adjusted due t"
type textarea "x"
type textarea "payment adjusted due"
type textarea "x"
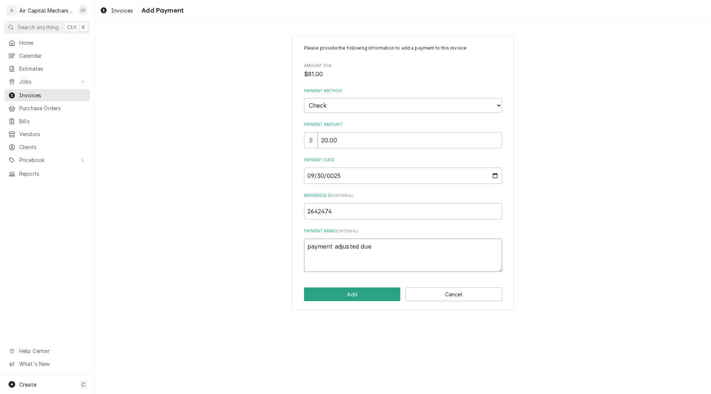
type textarea "payment adjusted due"
type textarea "x"
type textarea "payment adjusted du"
type textarea "x"
type textarea "payment adjusted d"
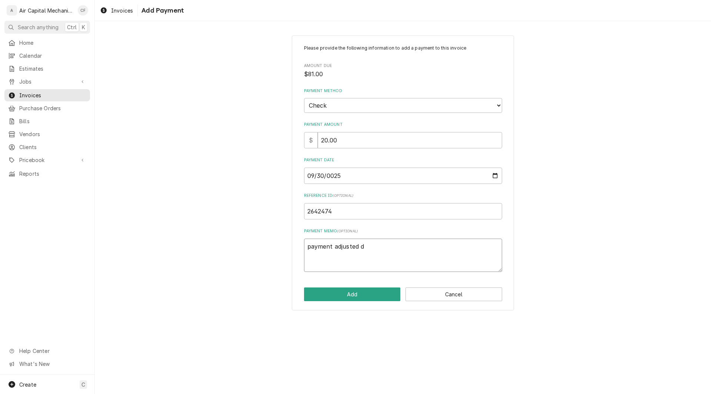
type textarea "x"
type textarea "payment adjusted"
type textarea "x"
type textarea "payment adjusted"
type textarea "x"
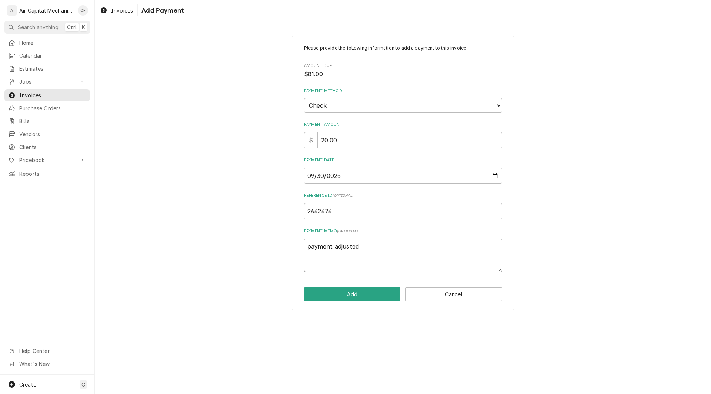
type textarea "payment adjusted"
type textarea "x"
type textarea "payment adjusted f"
type textarea "x"
type textarea "payment adjusted fr"
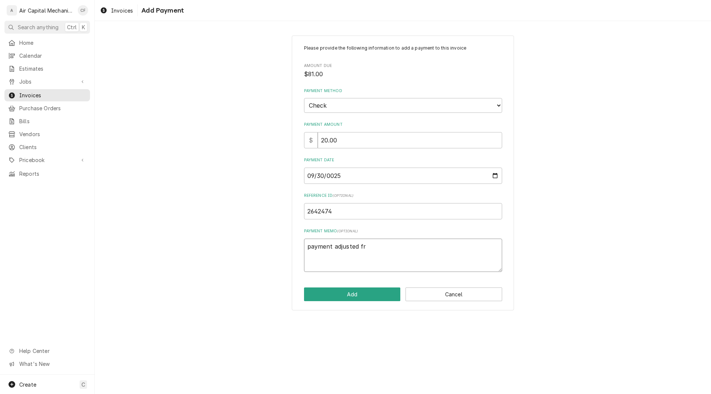
type textarea "x"
type textarea "payment adjusted from"
type textarea "x"
type textarea "payment adjusted from"
type textarea "x"
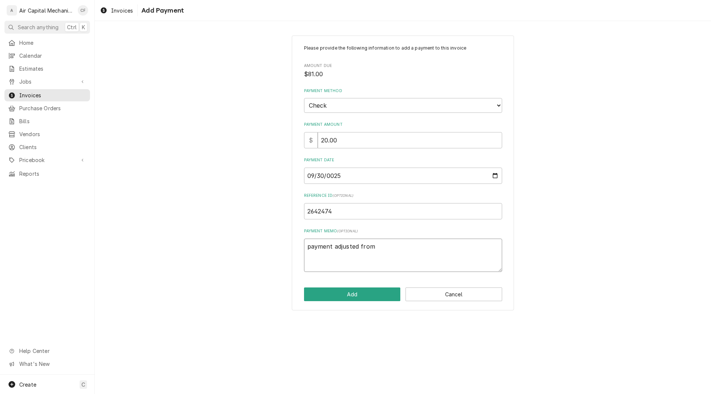
type textarea "payment adjusted from R"
type textarea "x"
type textarea "payment adjusted from Re"
type textarea "x"
type textarea "payment adjusted from Rel"
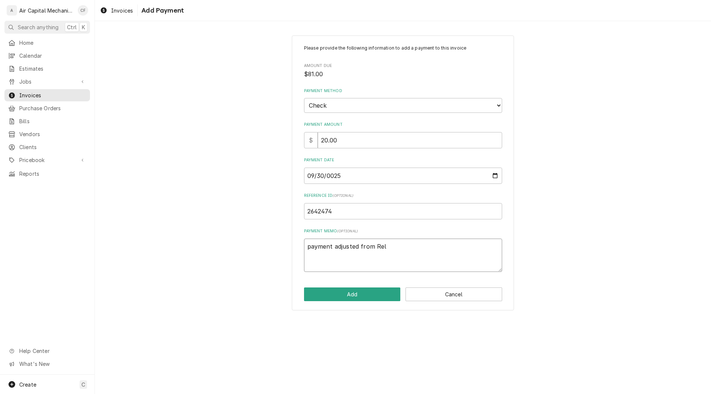
type textarea "x"
type textarea "payment adjusted from Rely"
type textarea "x"
type textarea "payment adjusted from Rely"
type textarea "x"
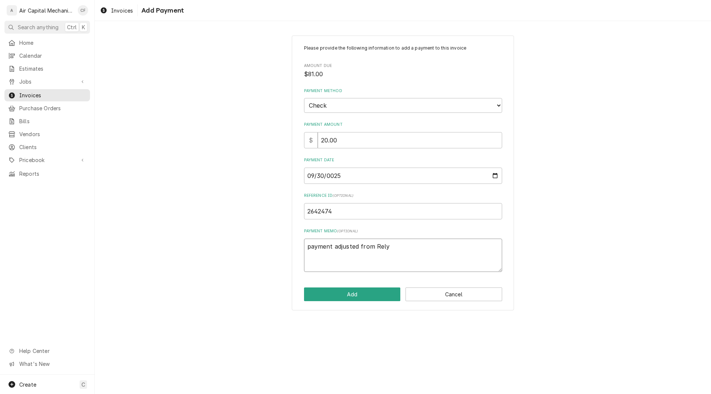
type textarea "payment adjusted from Rely h"
type textarea "x"
type textarea "payment adjusted from Rely ho"
type textarea "x"
type textarea "payment adjusted from Rely hom"
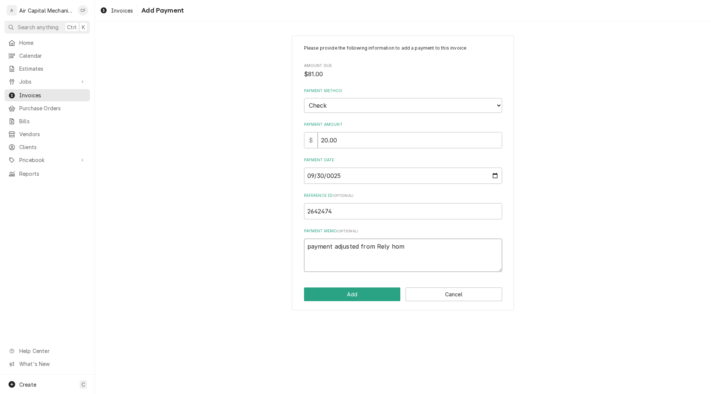
type textarea "x"
type textarea "payment adjusted from Rely home"
type textarea "x"
type textarea "payment adjusted from Rely"
type textarea "x"
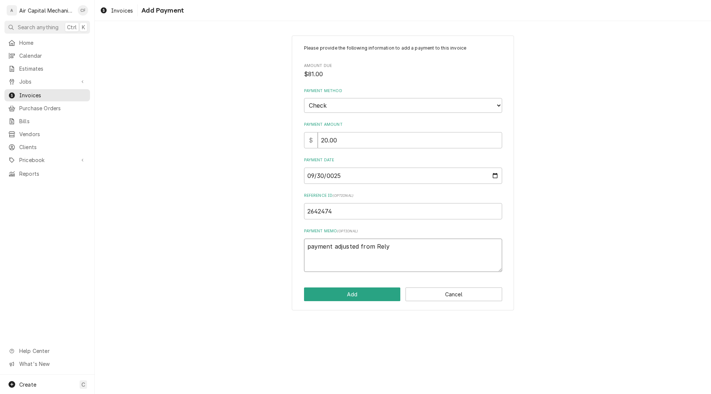
type textarea "payment adjusted from Rely Homes"
type textarea "x"
type textarea "payment adjusted from Rely Homes f"
type textarea "x"
type textarea "payment adjusted from Rely Homes fo"
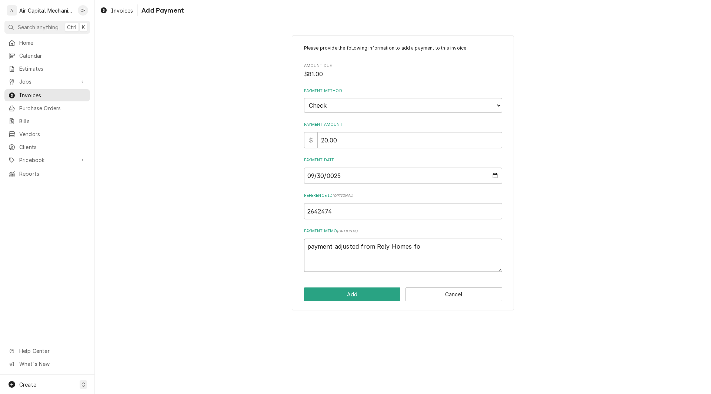
type textarea "x"
type textarea "payment adjusted from Rely Homes for"
type textarea "x"
type textarea "payment adjusted from Rely Homes for a"
type textarea "x"
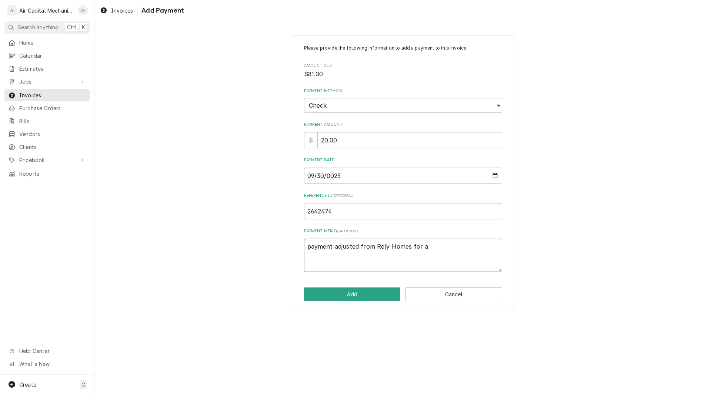
type textarea "payment adjusted from Rely Homes for a"
type textarea "x"
type textarea "payment adjusted from Rely Homes for a c"
type textarea "x"
type textarea "payment adjusted from Rely Homes for a can"
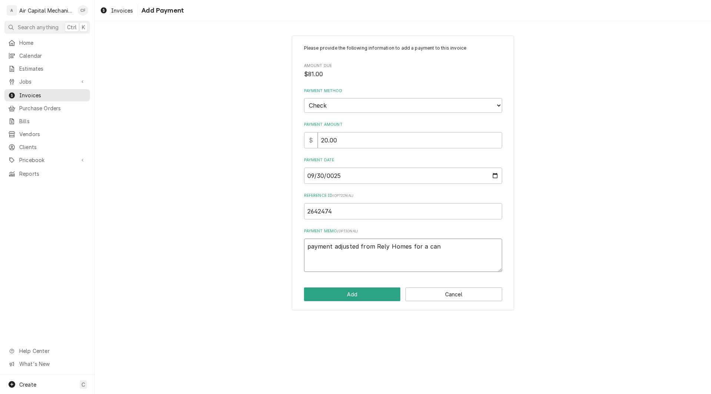
type textarea "x"
type textarea "payment adjusted from Rely Homes for a canc"
type textarea "x"
type textarea "payment adjusted from Rely Homes for a cance"
type textarea "x"
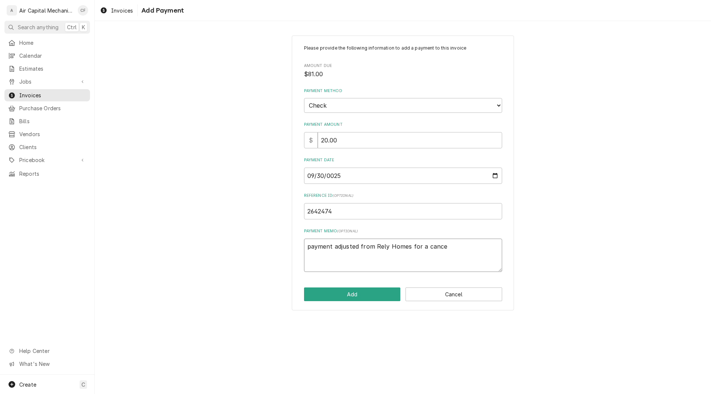
type textarea "payment adjusted from Rely Homes for a cancel"
type textarea "x"
type textarea "payment adjusted from Rely Homes for a cancelle"
type textarea "x"
type textarea "payment adjusted from Rely Homes for a cancelled"
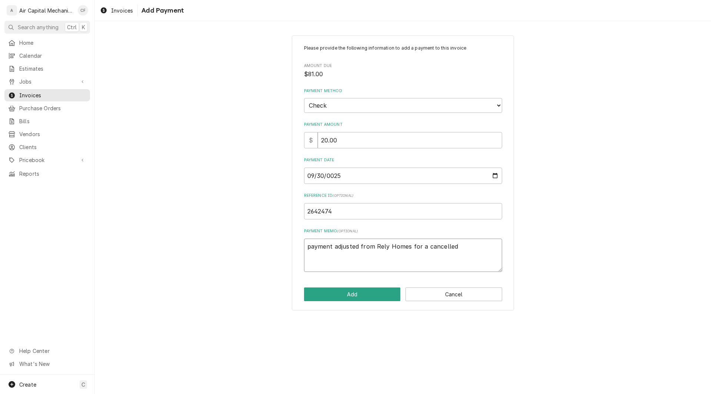
type textarea "x"
type textarea "payment adjusted from Rely Homes for a cancelled c"
type textarea "x"
type textarea "payment adjusted from Rely Homes for a cancelled ca"
type textarea "x"
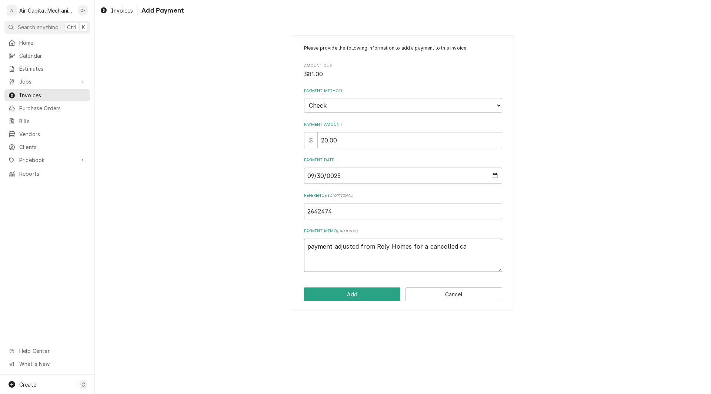
type textarea "payment adjusted from Rely Homes for a cancelled cal"
type textarea "x"
type textarea "payment adjusted from Rely Homes for a cancelled call"
type textarea "x"
type textarea "payment adjusted from Rely Homes for a cancelled calll"
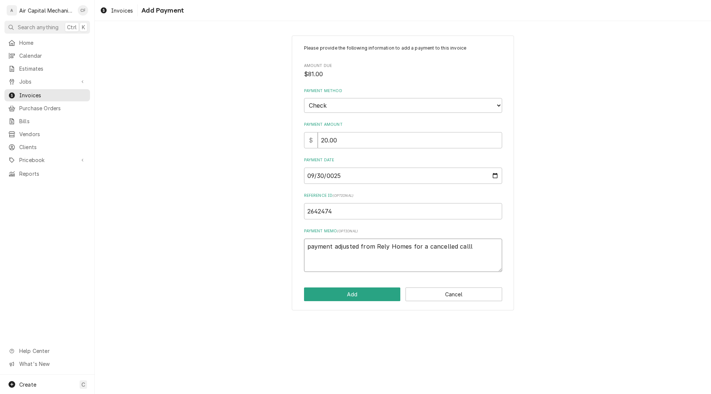
type textarea "x"
type textarea "payment adjusted from Rely Homes for a cancelled call"
type textarea "x"
type textarea "payment adjusted from Rely Homes for a cancelled call"
type textarea "x"
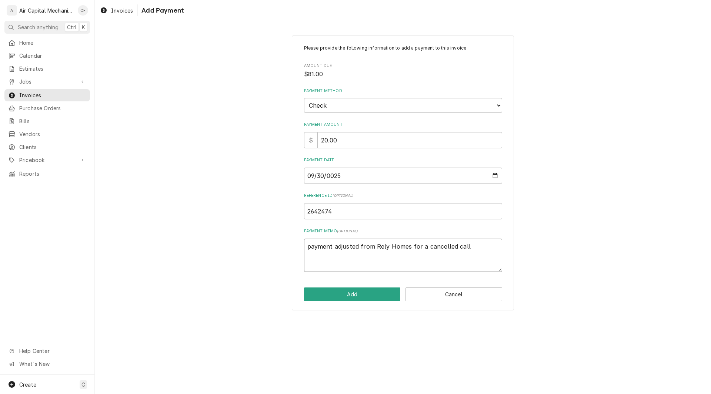
type textarea "payment adjusted from Rely Homes for a cancelled call r"
type textarea "x"
type textarea "payment adjusted from Rely Homes for a cancelled call re"
type textarea "x"
type textarea "payment adjusted from Rely Homes for a cancelled call ref"
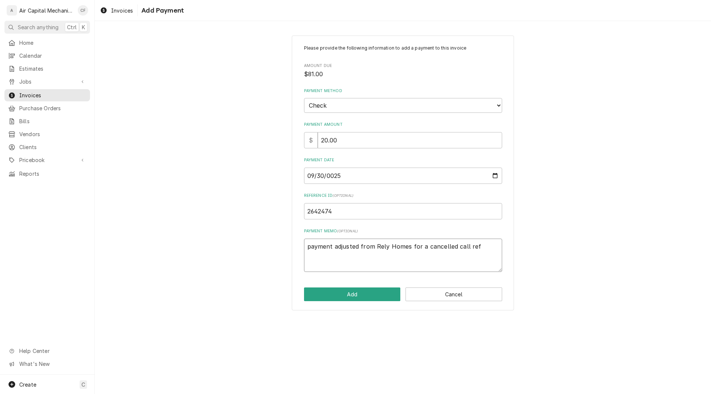
type textarea "x"
type textarea "payment adjusted from Rely Homes for a cancelled call ref"
type textarea "x"
type textarea "payment adjusted from Rely Homes for a cancelled call ref 3"
type textarea "x"
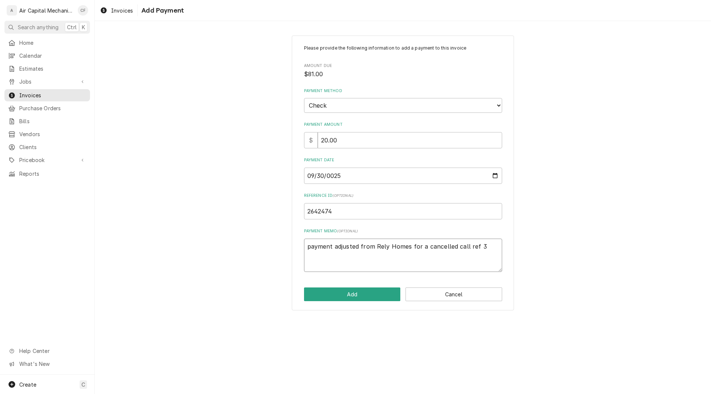
type textarea "payment adjusted from Rely Homes for a cancelled call ref 30"
type textarea "x"
type textarea "payment adjusted from Rely Homes for a cancelled call ref 301"
type textarea "x"
type textarea "payment adjusted from Rely Homes for a cancelled call ref 3011"
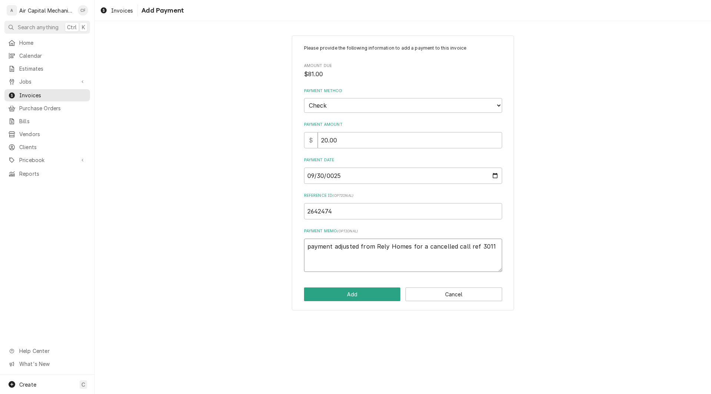
type textarea "x"
type textarea "payment adjusted from Rely Homes for a cancelled call ref 30113"
type textarea "x"
type textarea "payment adjusted from Rely Homes for a cancelled call ref 301137"
type textarea "x"
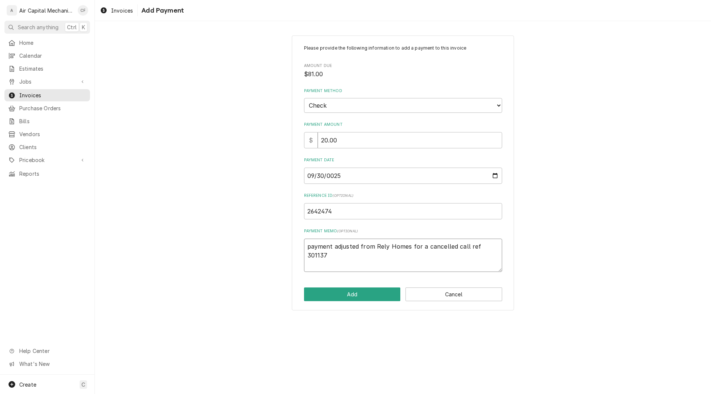
type textarea "payment adjusted from Rely Homes for a cancelled call ref 3011376"
type textarea "x"
type textarea "payment adjusted from Rely Homes for a cancelled call ref 30113764"
type textarea "x"
type textarea "payment adjusted from Rely Homes for a cancelled call ref [PHONE_NUMBER]"
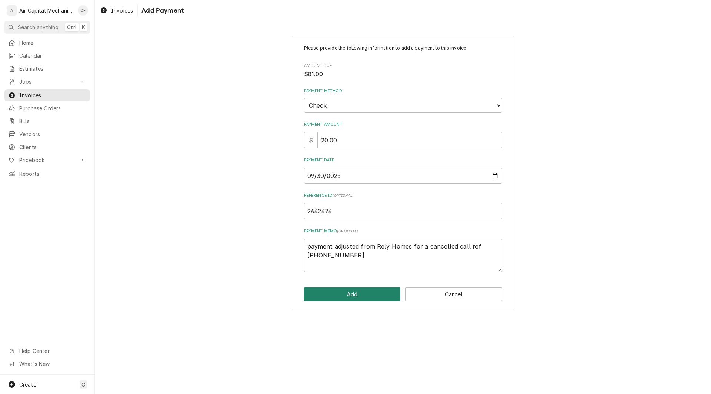
click at [343, 290] on button "Add" at bounding box center [352, 295] width 97 height 14
type textarea "x"
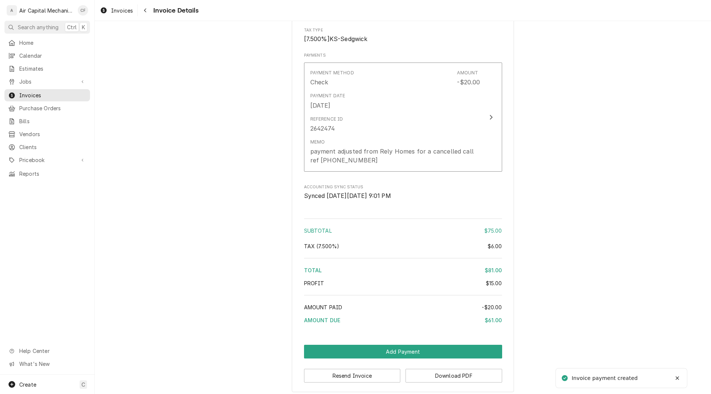
scroll to position [967, 0]
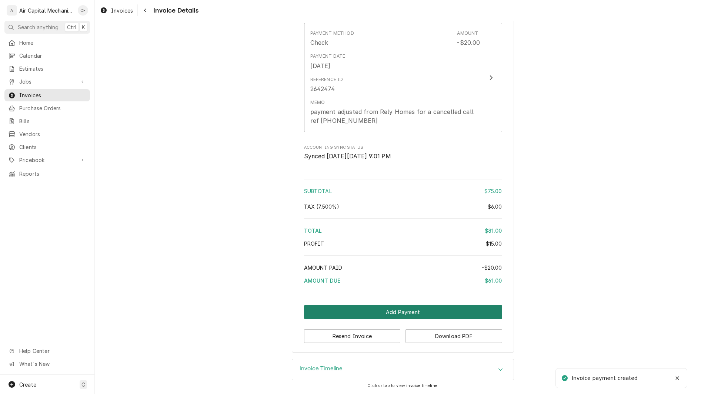
click at [373, 314] on button "Add Payment" at bounding box center [403, 313] width 198 height 14
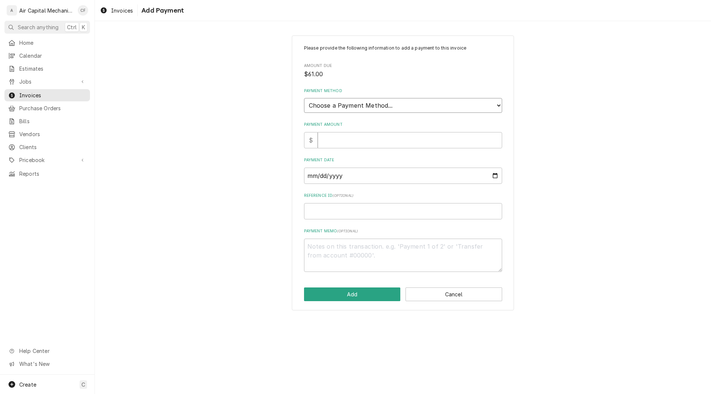
click at [364, 103] on select "Choose a Payment Method... Cash Check Credit/Debit Card ACH/eCheck Other" at bounding box center [403, 105] width 198 height 15
select select "0"
click at [304, 98] on select "Choose a Payment Method... Cash Check Credit/Debit Card ACH/eCheck Other" at bounding box center [403, 105] width 198 height 15
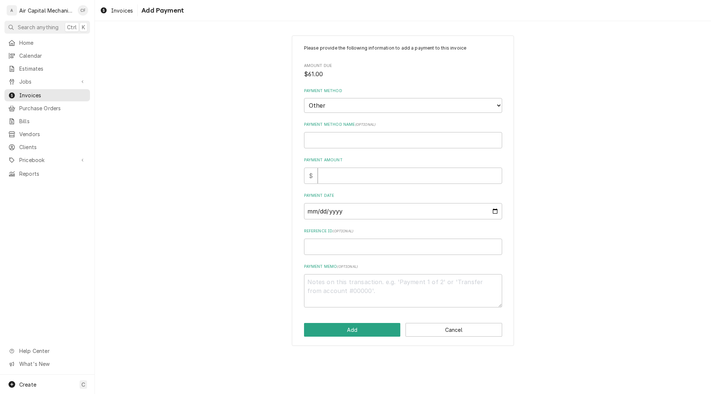
click at [349, 153] on div "Please provide the following information to add a payment to this invoice Amoun…" at bounding box center [403, 176] width 198 height 263
click at [346, 140] on input "Payment Method Name ( optional )" at bounding box center [403, 140] width 198 height 16
type textarea "x"
type input "W"
type textarea "x"
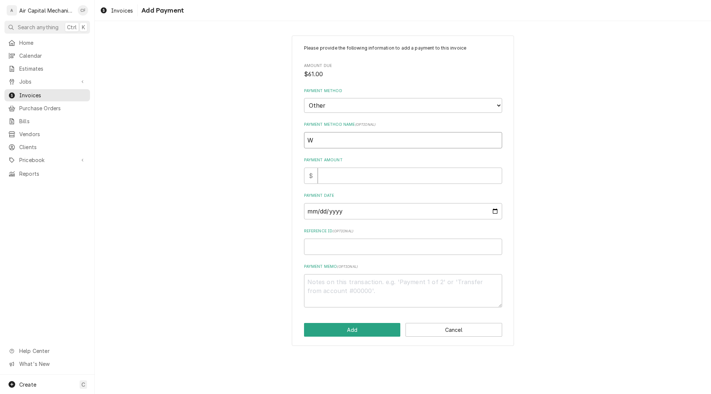
type input "Wr"
type textarea "x"
type input "Wri"
type textarea "x"
type input "Writ"
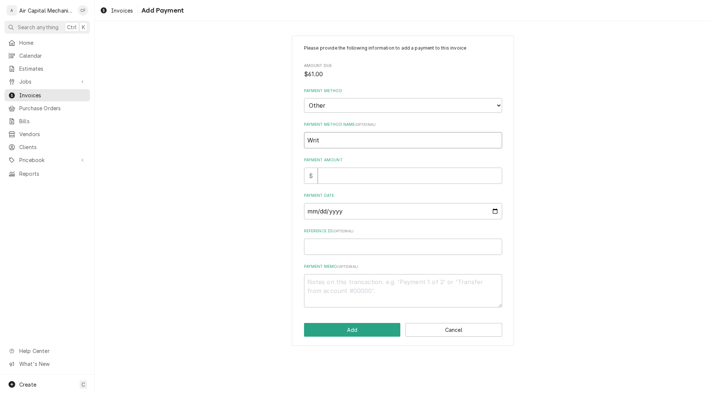
type textarea "x"
type input "Write"
type textarea "x"
type input "Write"
type textarea "x"
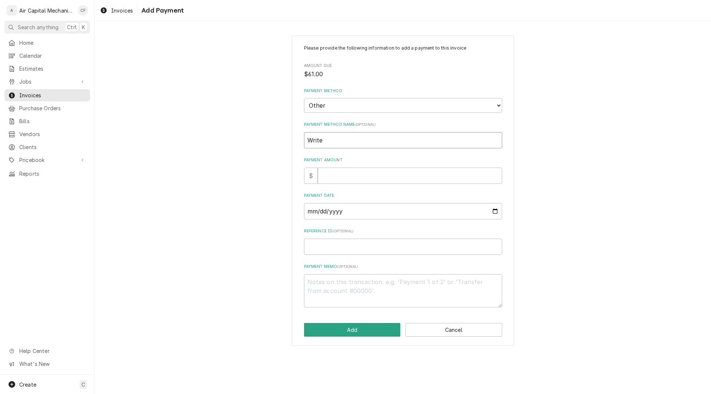
type input "Write o"
type textarea "x"
type input "Write of"
type textarea "x"
type input "Write off"
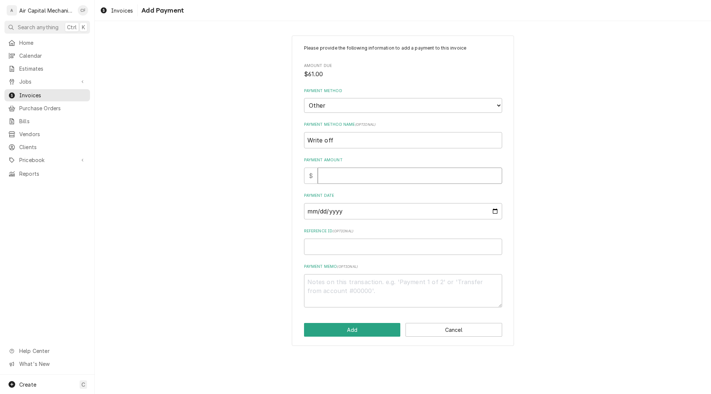
click at [351, 176] on input "Payment Amount" at bounding box center [410, 176] width 184 height 16
type textarea "x"
type input "6"
type textarea "x"
type input "61"
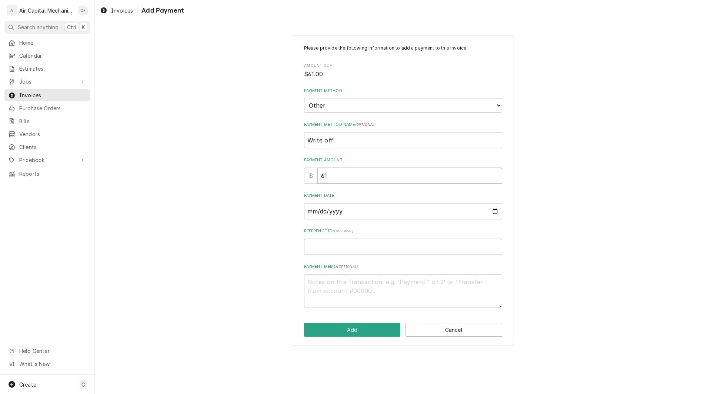
type textarea "x"
type input "61.0"
type textarea "x"
type input "61.00"
click at [310, 213] on input "Payment Date" at bounding box center [403, 211] width 198 height 16
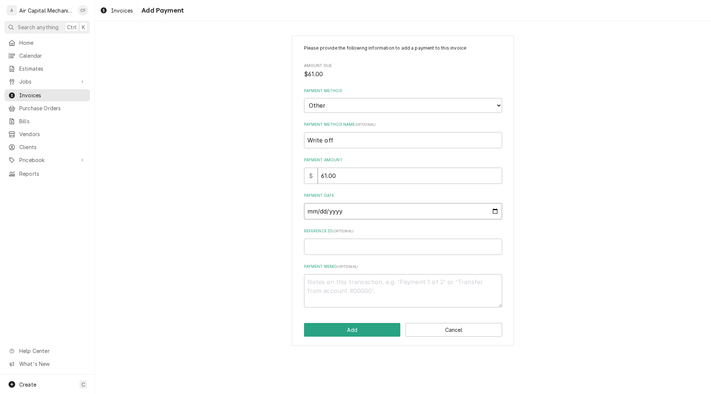
type input "0002-09-30"
type textarea "x"
type input "0020-09-30"
type textarea "x"
type input "0202-09-30"
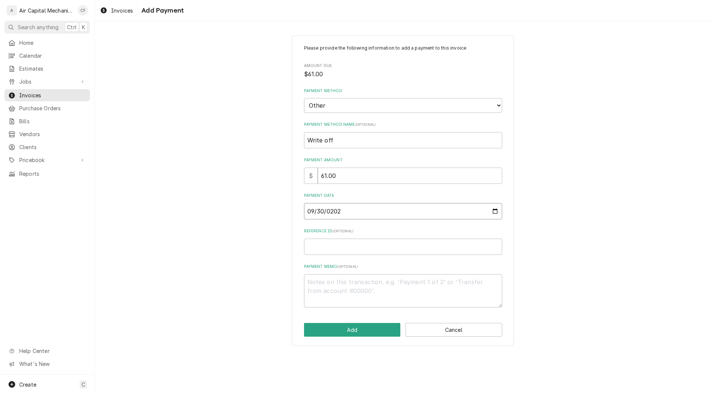
type textarea "x"
type input "2025-09-30"
click at [363, 245] on input "Reference ID ( optional )" at bounding box center [403, 247] width 198 height 16
type textarea "x"
type input "2"
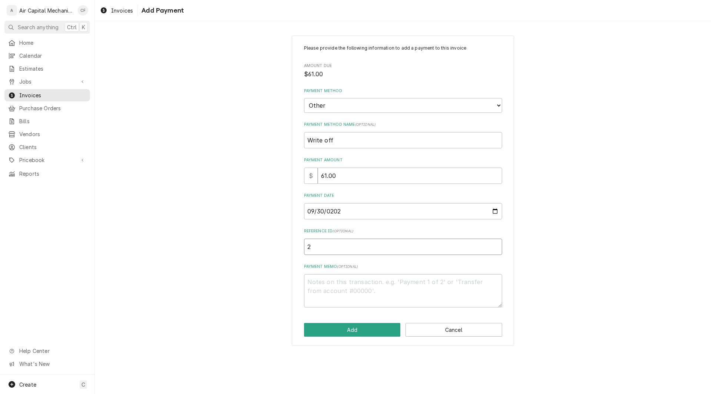
type textarea "x"
type input "26"
type textarea "x"
type input "264"
type textarea "x"
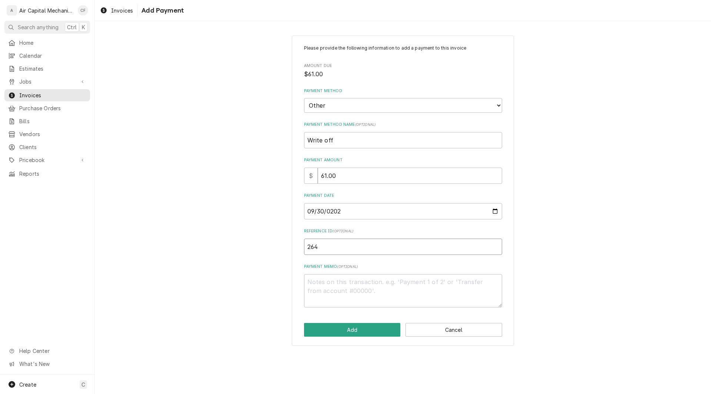
type input "2642"
type textarea "x"
type input "26424"
type textarea "x"
type input "264247"
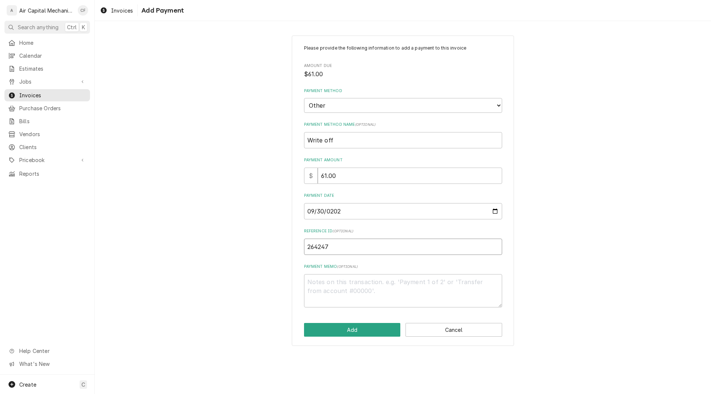
type textarea "x"
type input "2642474"
click at [337, 293] on textarea "Payment Memo ( optional )" at bounding box center [403, 290] width 198 height 33
type textarea "x"
type textarea "R"
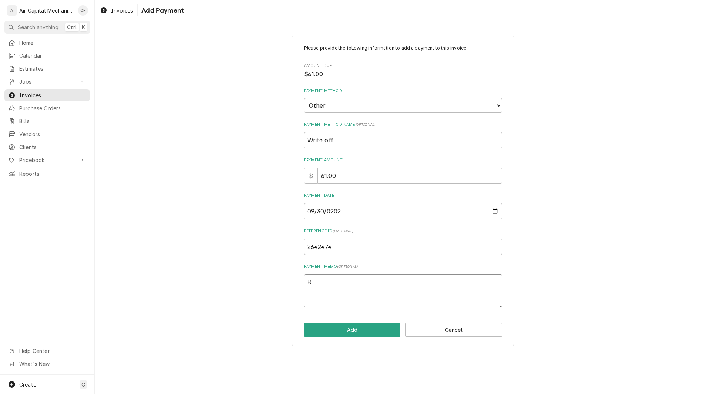
type textarea "x"
type textarea "Re"
type textarea "x"
type textarea "Rel"
type textarea "x"
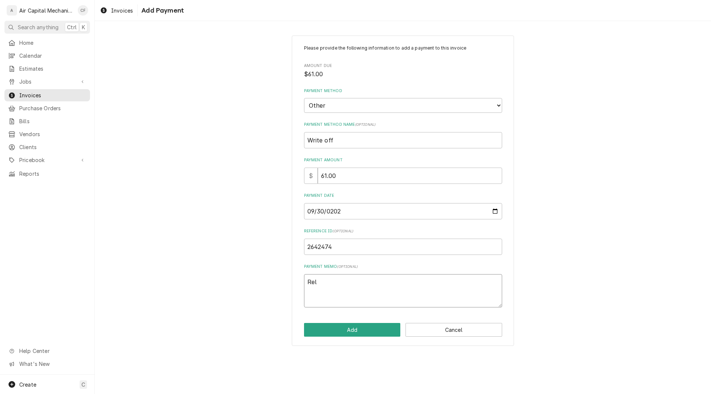
type textarea "Rely"
type textarea "x"
type textarea "Rely"
type textarea "x"
type textarea "Rely h"
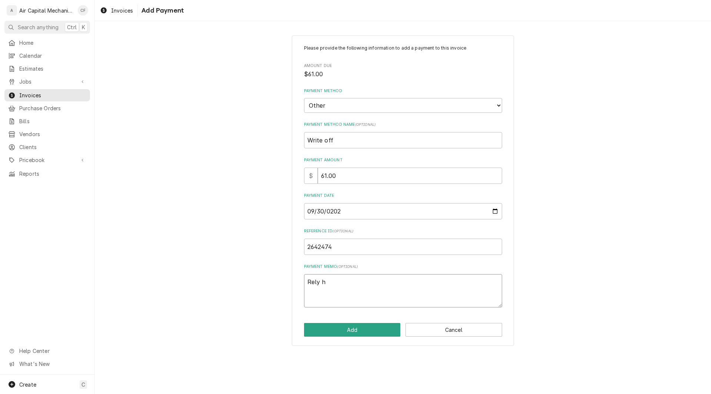
type textarea "x"
type textarea "Rely ho"
type textarea "x"
type textarea "Rely hom"
type textarea "x"
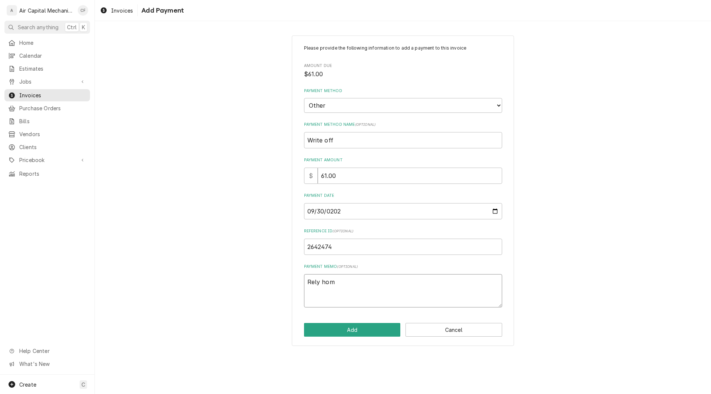
type textarea "Rely home"
type textarea "x"
type textarea "Rely"
type textarea "x"
type textarea "Rely Homes"
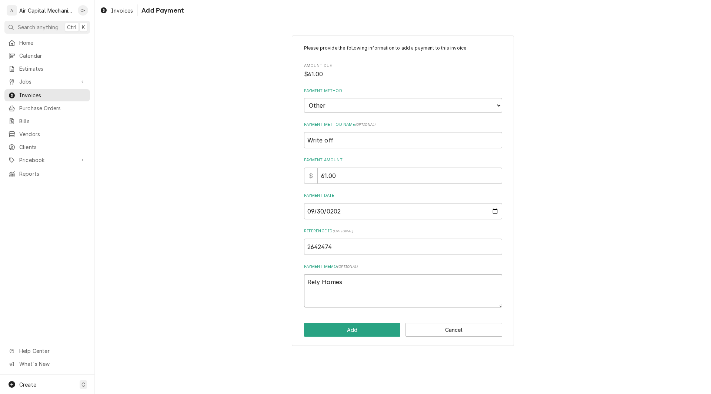
type textarea "x"
type textarea "Rely Homes c"
type textarea "x"
type textarea "Rely Homes ca"
type textarea "x"
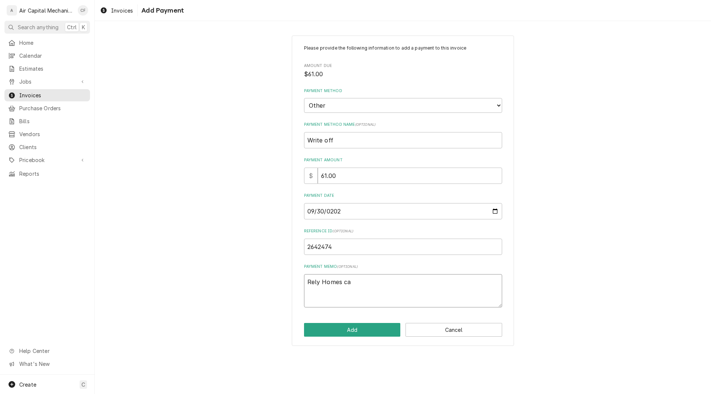
type textarea "Rely Homes can"
type textarea "x"
type textarea "Rely Homes canc"
type textarea "x"
type textarea "Rely Homes cance"
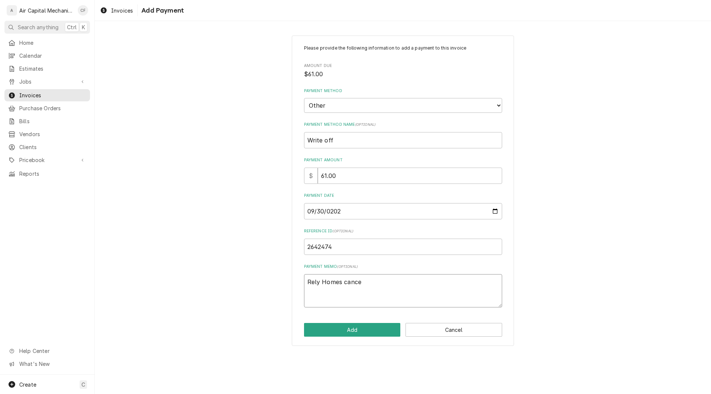
type textarea "x"
type textarea "Rely Homes cancel"
type textarea "x"
type textarea "Rely Homes cancell"
type textarea "x"
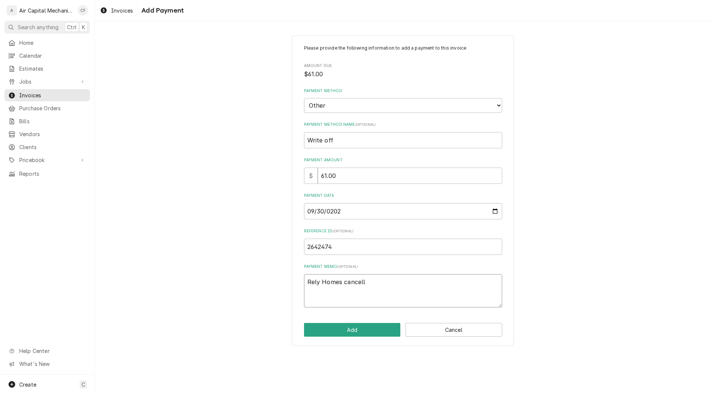
type textarea "Rely Homes cancelle"
type textarea "x"
type textarea "Rely Homes cancelled"
type textarea "x"
type textarea "Rely Homes cancelled c"
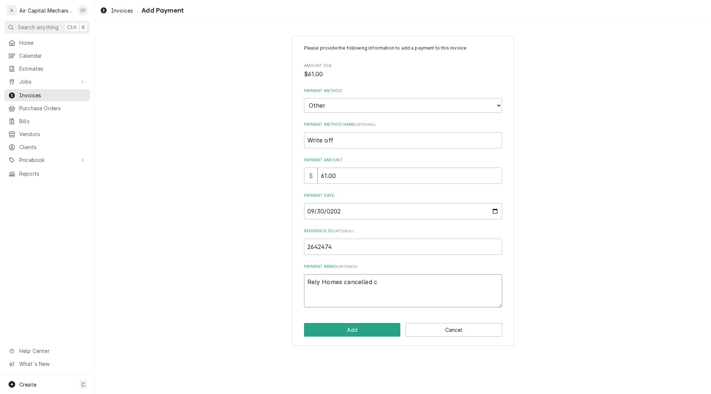
type textarea "x"
type textarea "Rely Homes cancelled ca"
type textarea "x"
type textarea "Rely Homes cancelled cal"
type textarea "x"
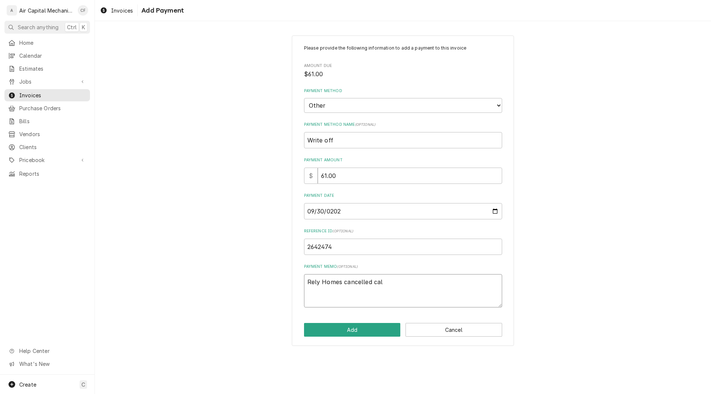
type textarea "Rely Homes cancelled call"
type textarea "x"
type textarea "Rely Homes cancelled call"
type textarea "x"
type textarea "Rely Homes cancelled call a"
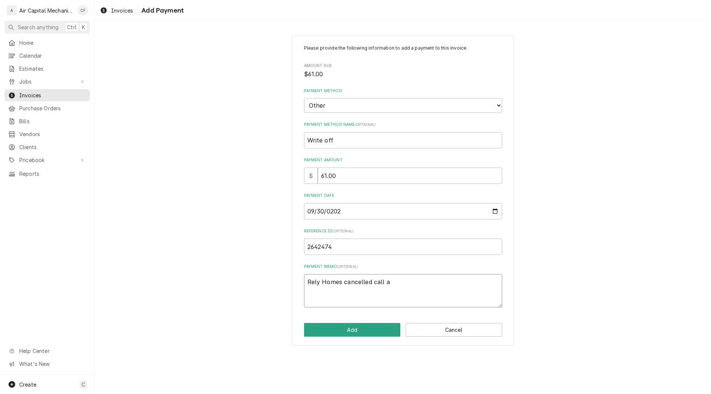
type textarea "x"
type textarea "Rely Homes cancelled call ad"
type textarea "x"
type textarea "Rely Homes cancelled call adj"
type textarea "x"
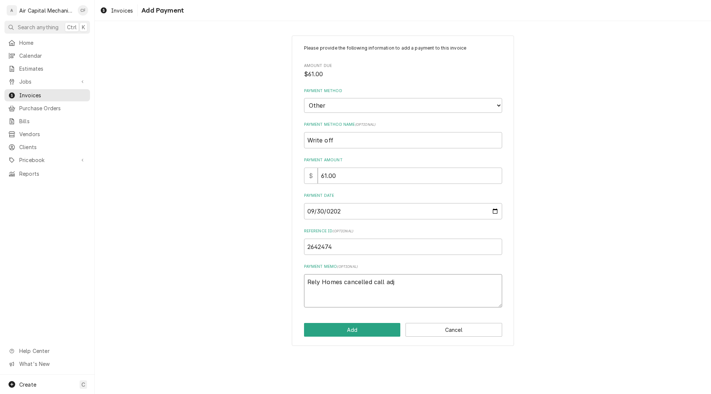
type textarea "Rely Homes cancelled call adju"
type textarea "x"
type textarea "Rely Homes cancelled call adjus"
type textarea "x"
type textarea "Rely Homes cancelled call adjust"
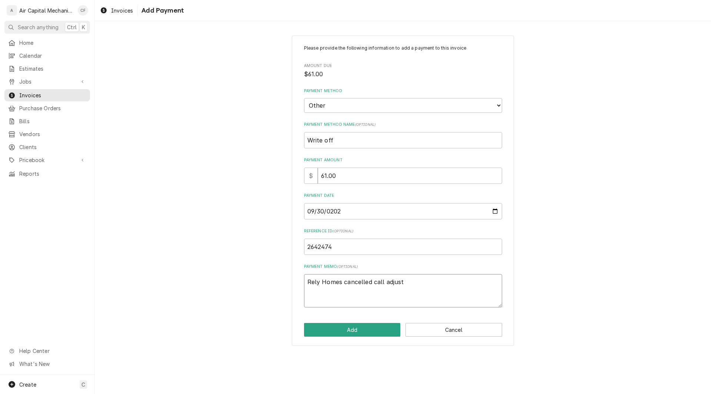
type textarea "x"
type textarea "Rely Homes cancelled call adjustme"
type textarea "x"
type textarea "Rely Homes cancelled call adjustmew"
type textarea "x"
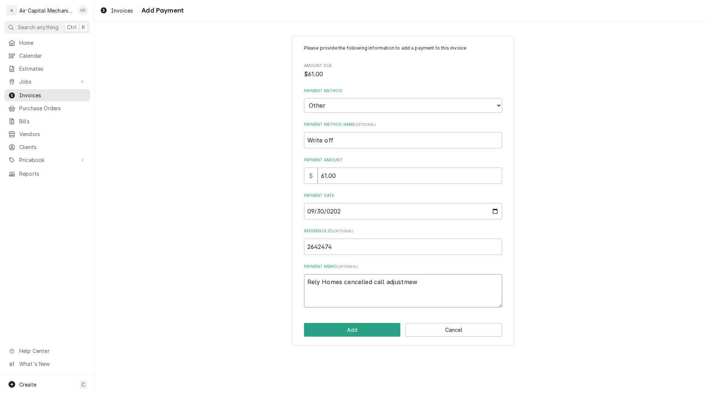
type textarea "Rely Homes cancelled call adjustmewn"
type textarea "x"
type textarea "Rely Homes cancelled call adjustmew"
type textarea "x"
type textarea "Rely Homes cancelled call adjustme"
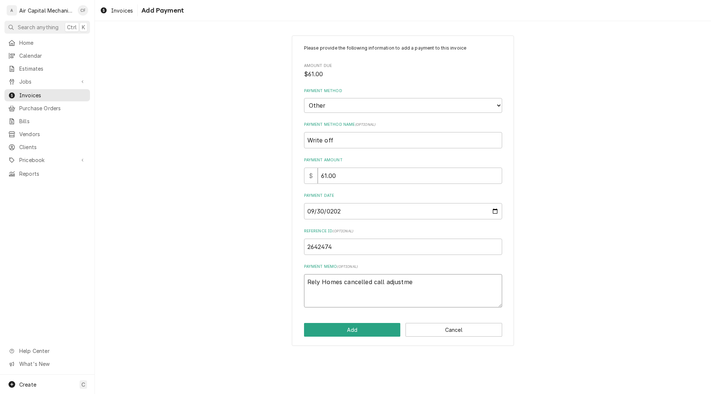
type textarea "x"
type textarea "Rely Homes cancelled call adjustm"
type textarea "x"
type textarea "Rely Homes cancelled call adjust"
type textarea "x"
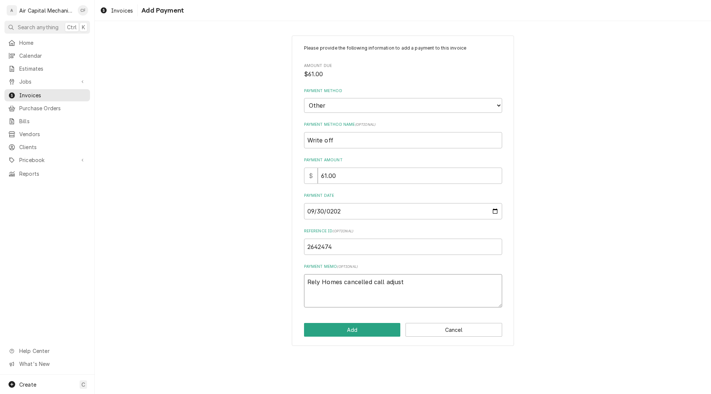
type textarea "Rely Homes cancelled call adjustm"
type textarea "x"
type textarea "Rely Homes cancelled call adjustme"
type textarea "x"
type textarea "Rely Homes cancelled call adjustmen"
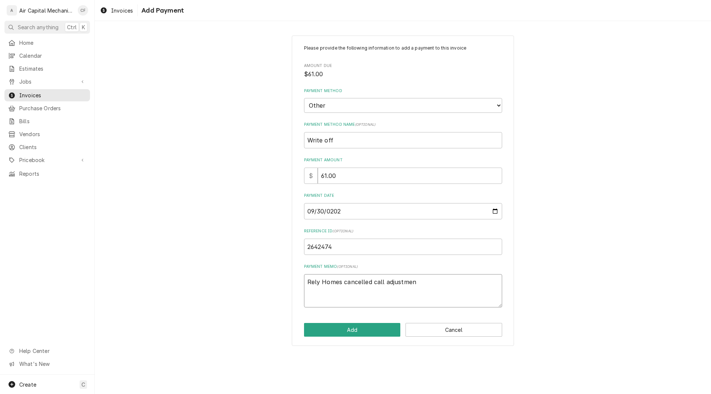
type textarea "x"
type textarea "Rely Homes cancelled call adjustment"
type textarea "x"
type textarea "Rely Homes cancelled call adjustment."
type textarea "x"
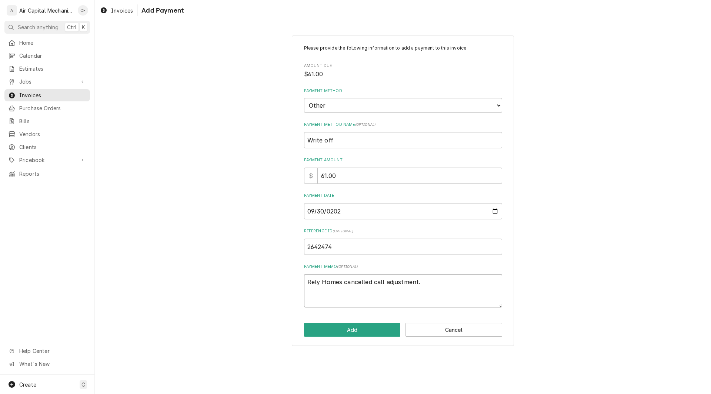
type textarea "Rely Homes cancelled call adjustment."
type textarea "x"
type textarea "Rely Homes cancelled call adjustment."
type textarea "x"
type textarea "Rely Homes cancelled call adjustment. R"
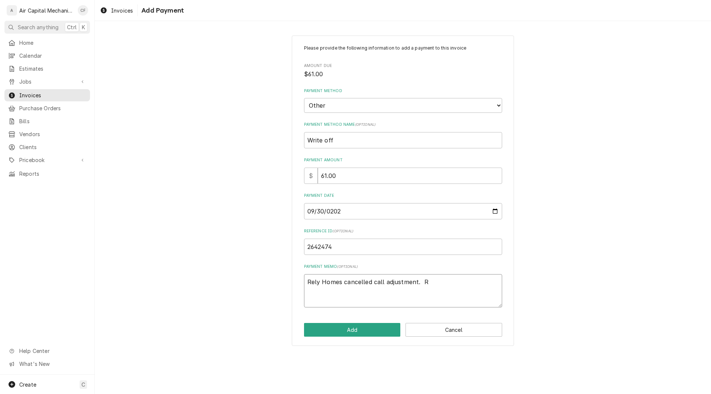
type textarea "x"
type textarea "Rely Homes cancelled call adjustment. Re"
type textarea "x"
type textarea "Rely Homes cancelled call adjustment. Ref"
type textarea "x"
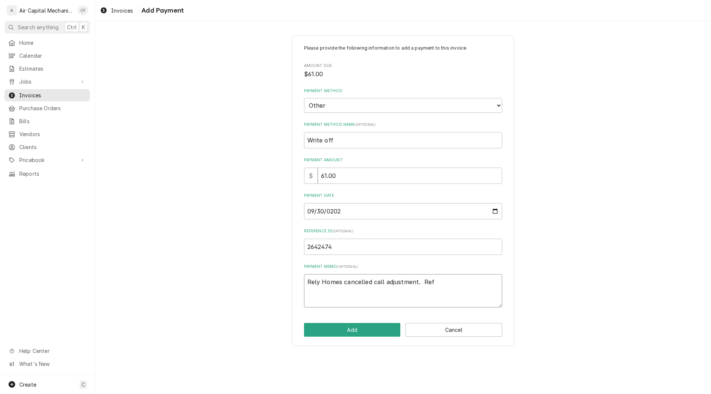
type textarea "Rely Homes cancelled call adjustment. Ref#"
type textarea "x"
type textarea "Rely Homes cancelled call adjustment. Ref#"
type textarea "x"
type textarea "Rely Homes cancelled call adjustment. Ref# 3"
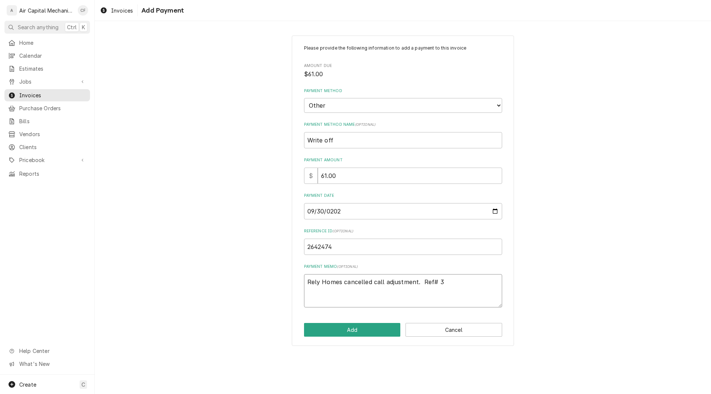
type textarea "x"
type textarea "Rely Homes cancelled call adjustment. Ref# 30"
type textarea "x"
type textarea "Rely Homes cancelled call adjustment. Ref# 301"
type textarea "x"
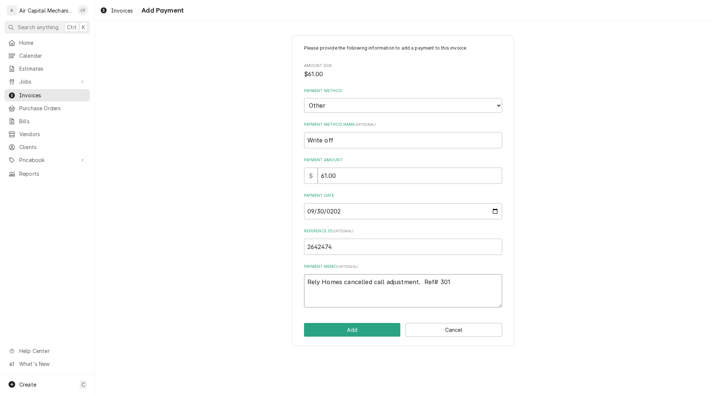
type textarea "Rely Homes cancelled call adjustment. Ref# 3011"
type textarea "x"
type textarea "Rely Homes cancelled call adjustment. Ref# 30113"
type textarea "x"
type textarea "Rely Homes cancelled call adjustment. Ref# 301137"
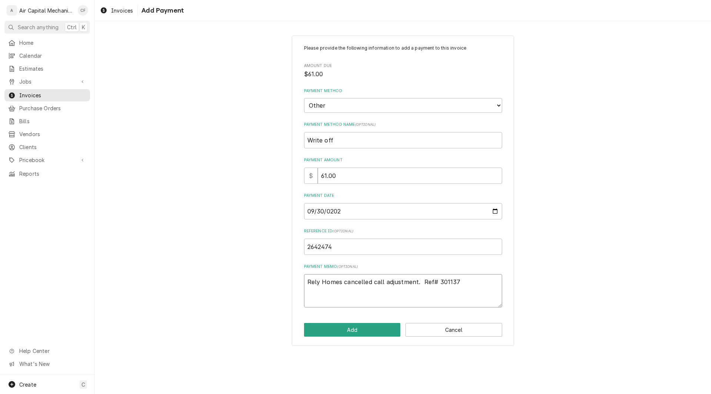
type textarea "x"
type textarea "Rely Homes cancelled call adjustment. Ref# 3011376"
type textarea "x"
type textarea "Rely Homes cancelled call adjustment. Ref# 30113764"
type textarea "x"
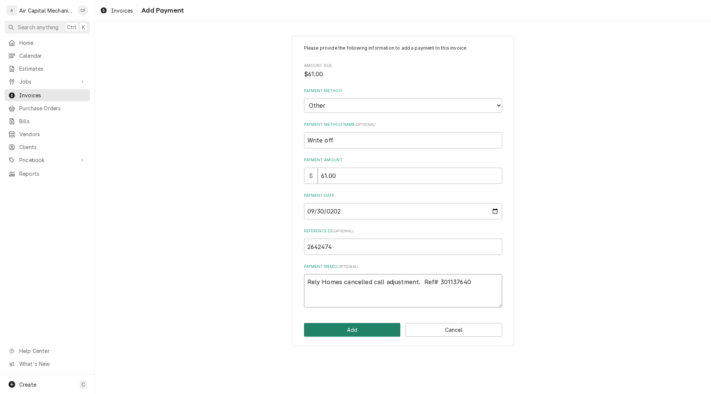
type textarea "Rely Homes cancelled call adjustment. Ref# 301137640"
click at [322, 329] on button "Add" at bounding box center [352, 330] width 97 height 14
type textarea "x"
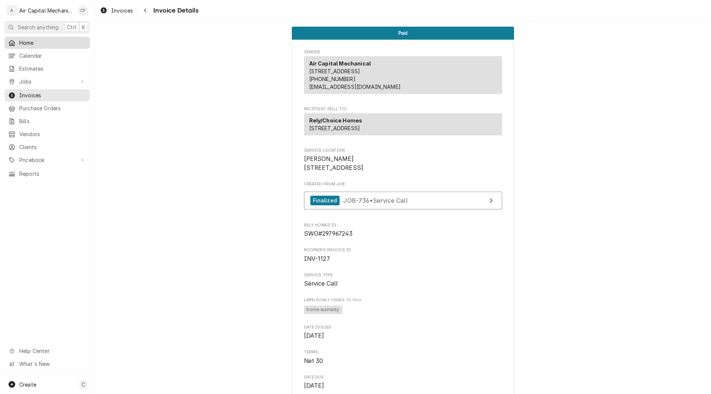
click at [33, 43] on span "Home" at bounding box center [52, 43] width 67 height 8
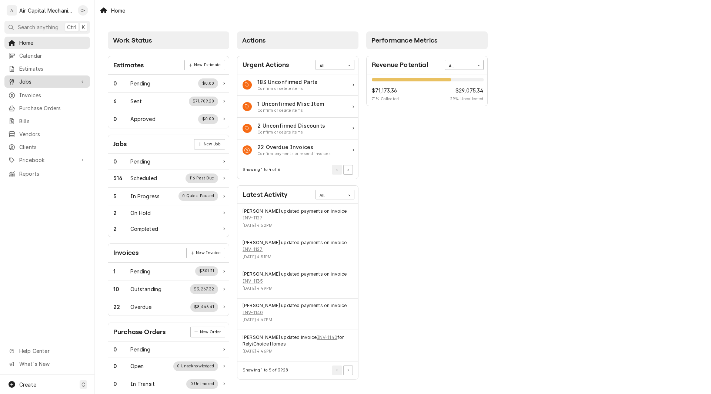
click at [19, 84] on link "Jobs" at bounding box center [47, 82] width 86 height 12
click at [35, 91] on span "Jobs" at bounding box center [52, 95] width 67 height 8
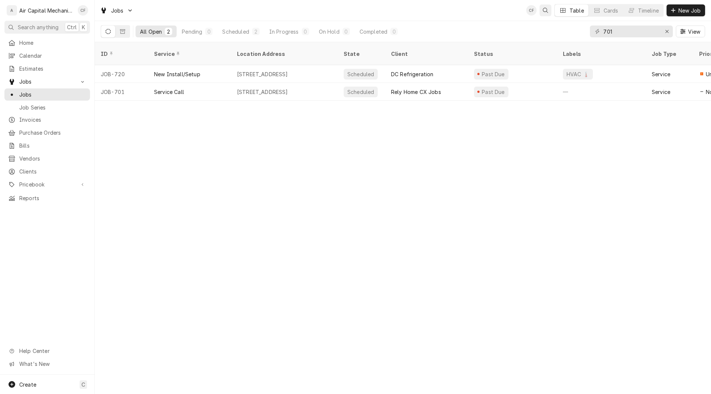
click at [547, 11] on icon "Open search" at bounding box center [545, 10] width 5 height 5
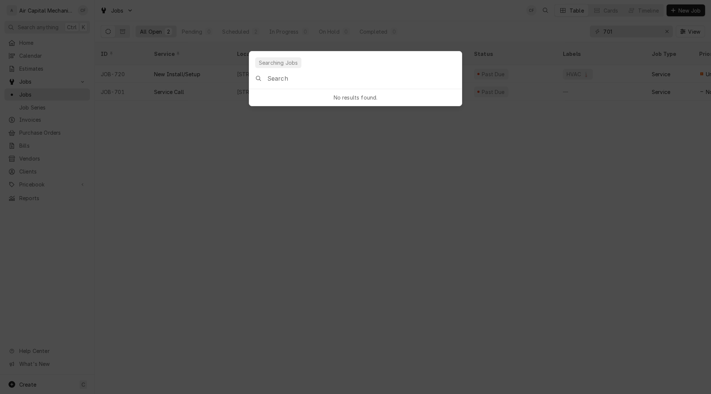
click at [339, 79] on input "Global Command Menu" at bounding box center [364, 78] width 194 height 21
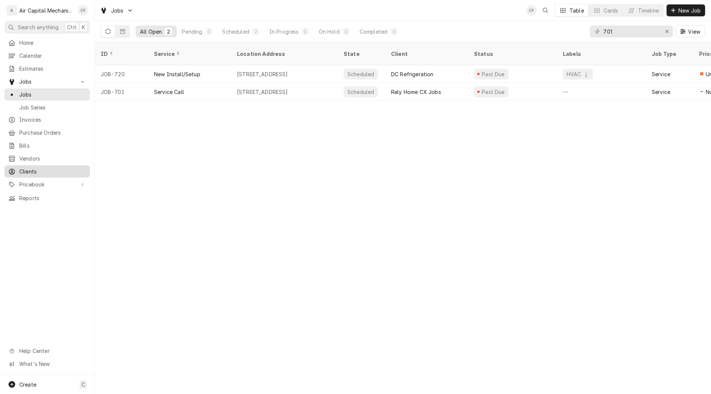
click at [26, 168] on span "Clients" at bounding box center [52, 172] width 67 height 8
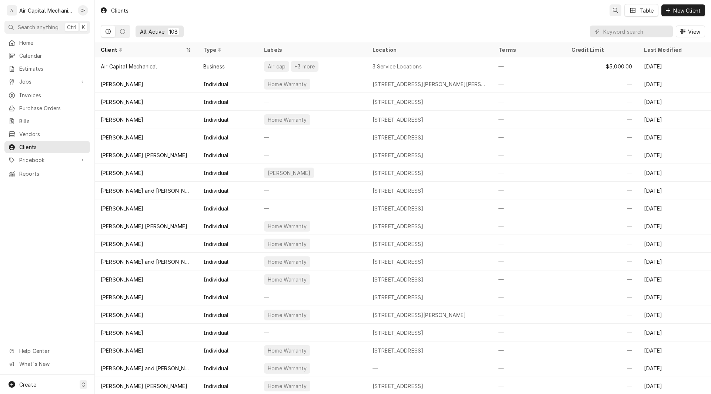
click at [619, 12] on button "Open search" at bounding box center [616, 10] width 12 height 12
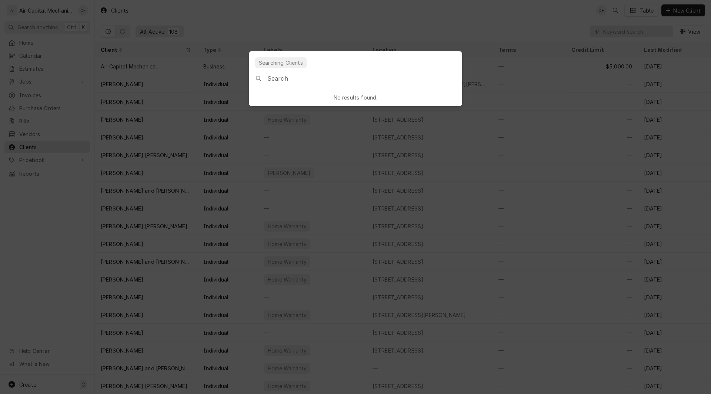
click at [366, 78] on input "Global Command Menu" at bounding box center [364, 78] width 194 height 21
type input "[STREET_ADDRESS][PERSON_NAME]"
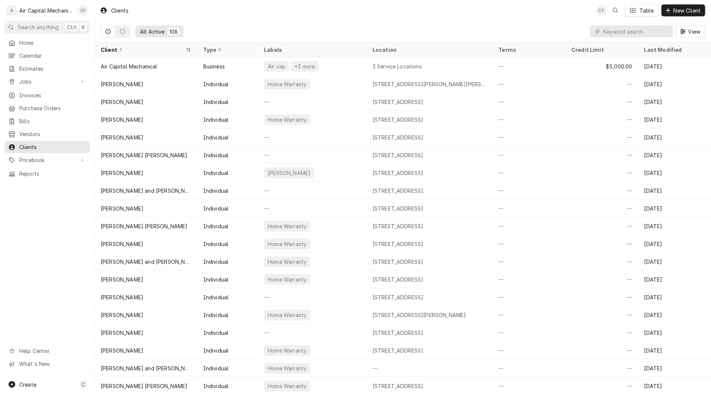
click at [443, 29] on body "A Air Capital Mechanical CF Search anything Ctrl K Home Calendar Estimates Jobs…" at bounding box center [355, 197] width 711 height 394
click at [33, 94] on span "Invoices" at bounding box center [52, 95] width 67 height 8
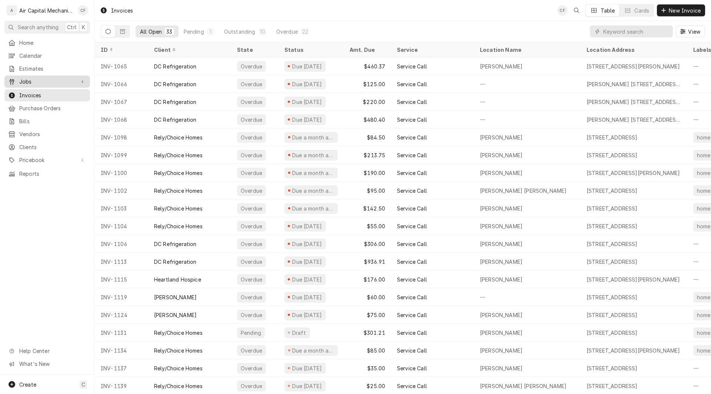
click at [26, 81] on span "Jobs" at bounding box center [47, 82] width 56 height 8
click at [25, 93] on span "Jobs" at bounding box center [52, 95] width 67 height 8
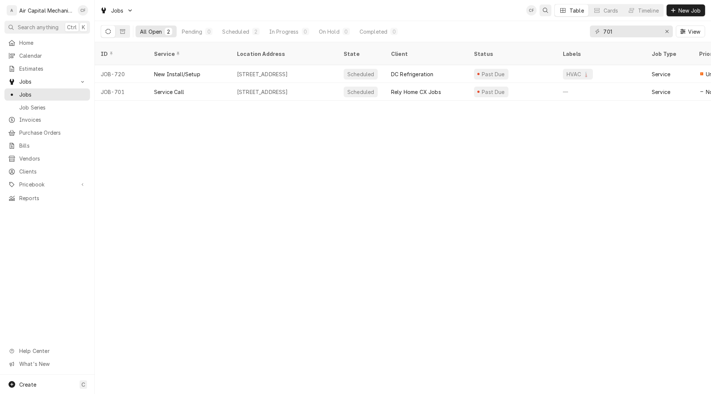
click at [543, 11] on icon "Open search" at bounding box center [545, 10] width 5 height 5
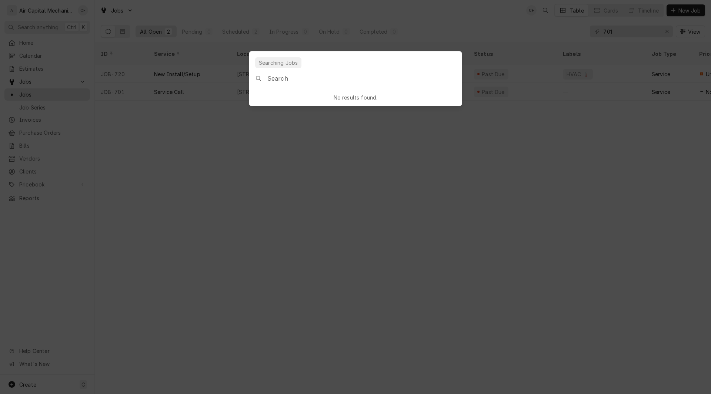
click at [357, 80] on input "Global Command Menu" at bounding box center [364, 78] width 194 height 21
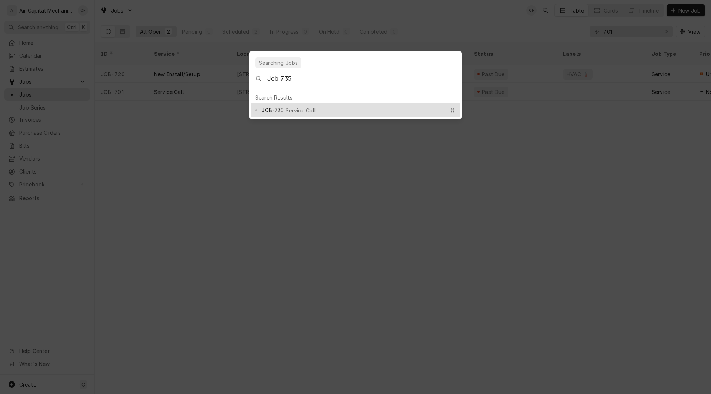
type input "Job 735"
click at [294, 107] on span "Service Call" at bounding box center [301, 111] width 31 height 8
